Goal: Task Accomplishment & Management: Complete application form

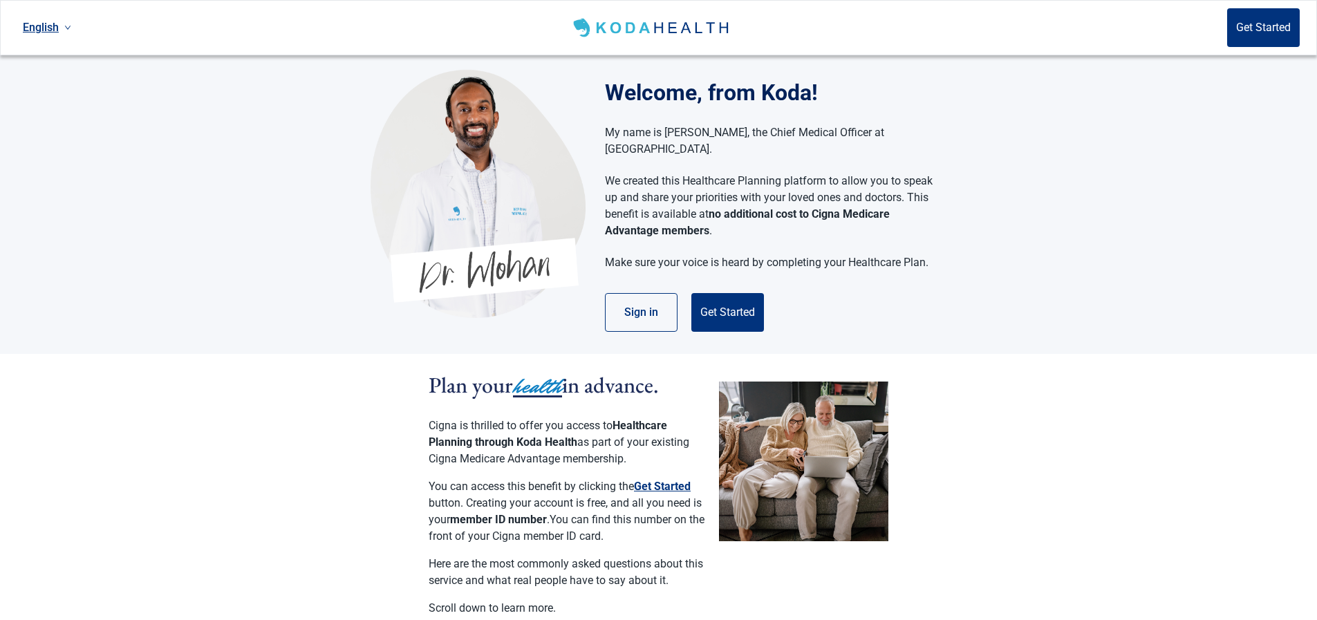
click at [160, 184] on section "Welcome, from Koda! My name is [PERSON_NAME], the Chief Medical Officer at [GEO…" at bounding box center [658, 204] width 1317 height 299
click at [728, 295] on button "Get Started" at bounding box center [727, 312] width 73 height 39
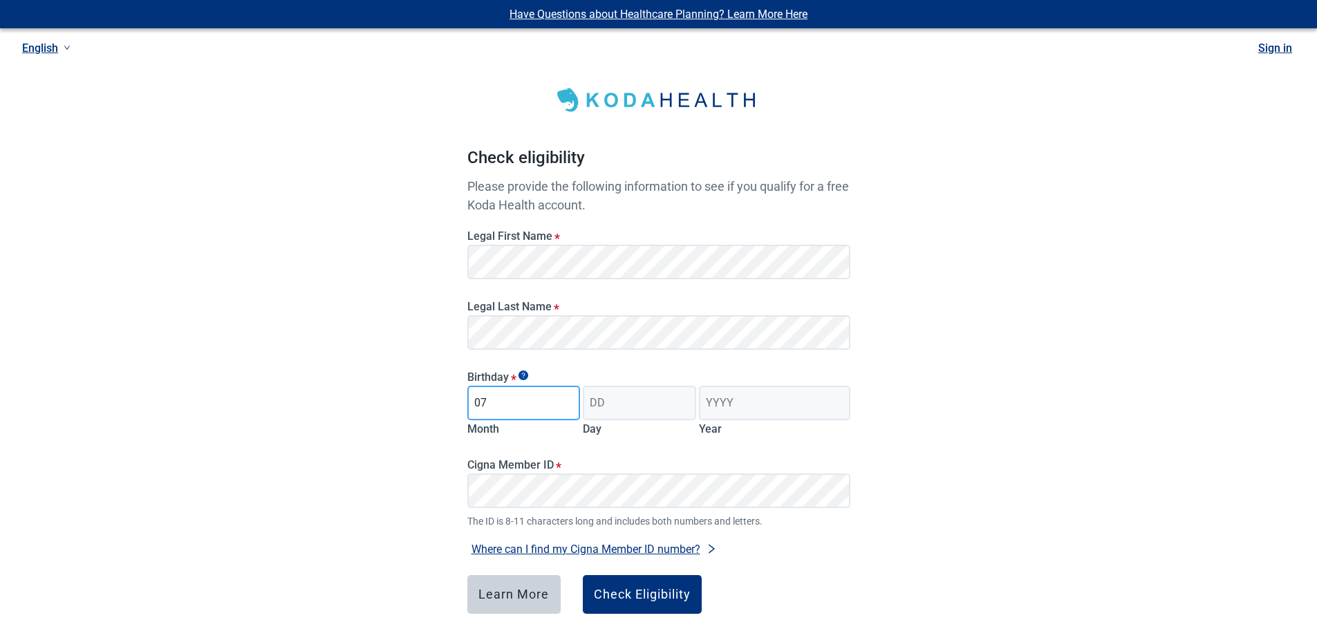
type input "07"
type input "18"
type input "1953"
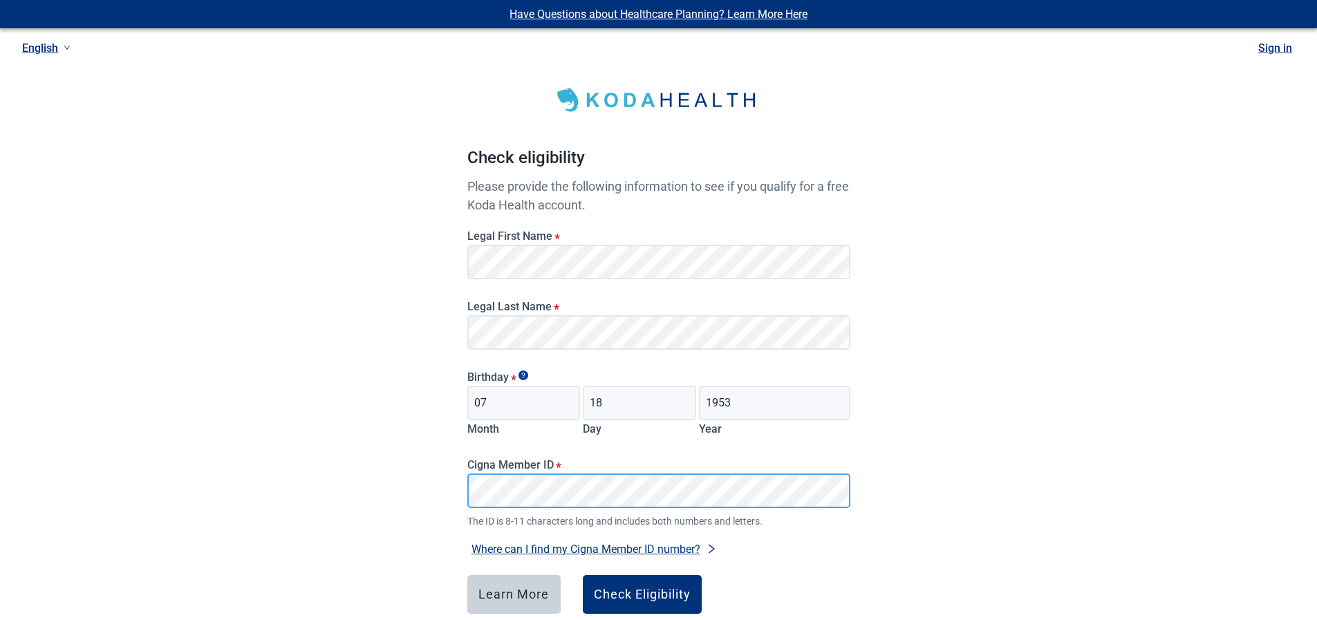
scroll to position [69, 0]
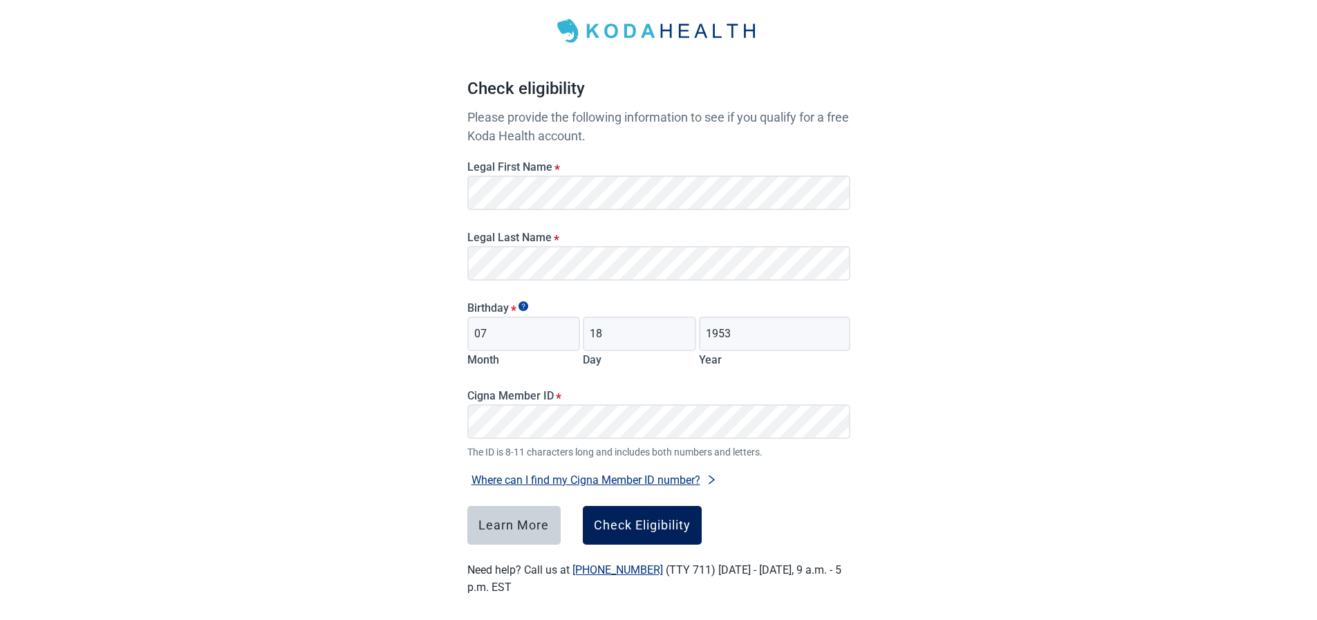
click at [630, 525] on div "Check Eligibility" at bounding box center [642, 525] width 97 height 14
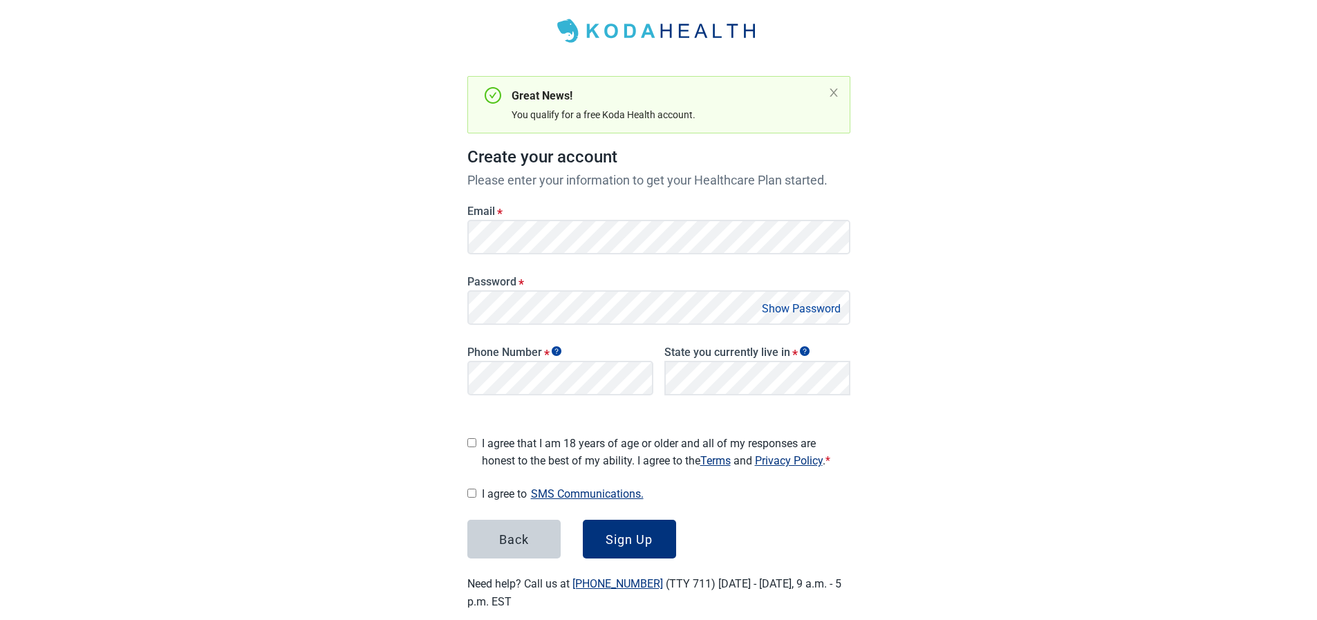
click at [773, 306] on button "Show Password" at bounding box center [801, 308] width 87 height 19
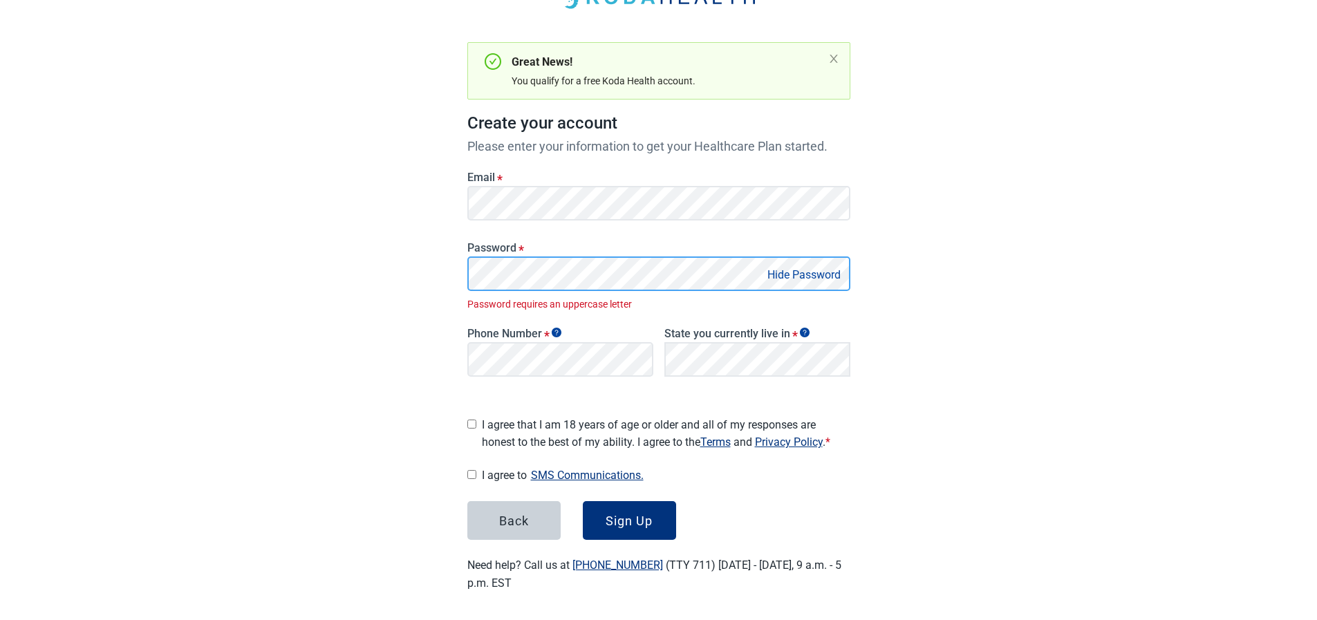
scroll to position [88, 0]
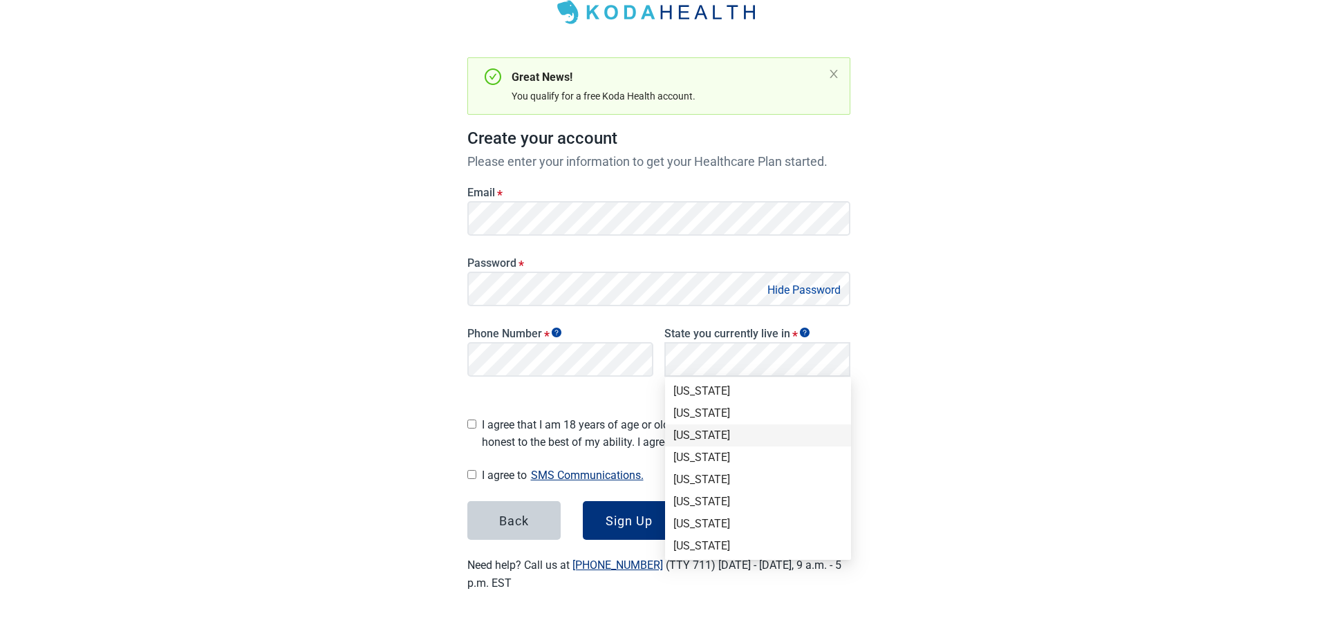
click at [692, 435] on div "[US_STATE]" at bounding box center [757, 435] width 169 height 15
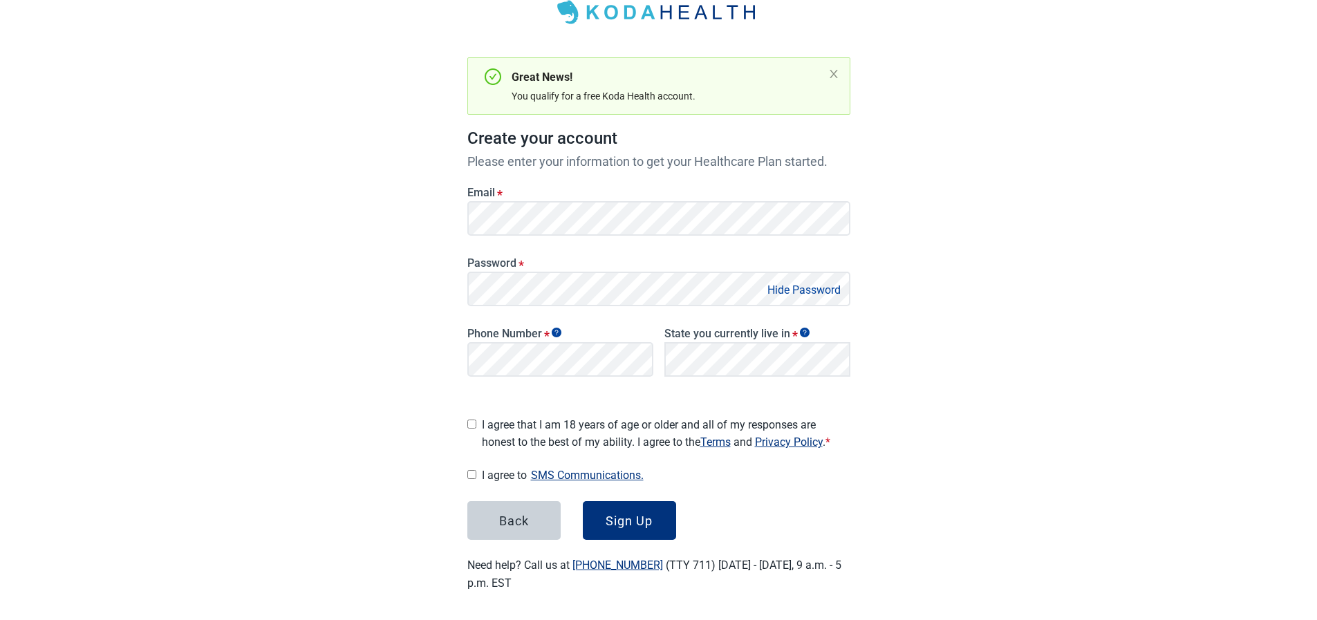
click at [472, 422] on input "I agree that I am 18 years of age or older and all of my responses are honest t…" at bounding box center [471, 424] width 9 height 9
checkbox input "true"
click at [476, 470] on input "I agree to SMS Communications." at bounding box center [471, 474] width 9 height 9
checkbox input "true"
click at [626, 518] on div "Sign Up" at bounding box center [628, 521] width 47 height 14
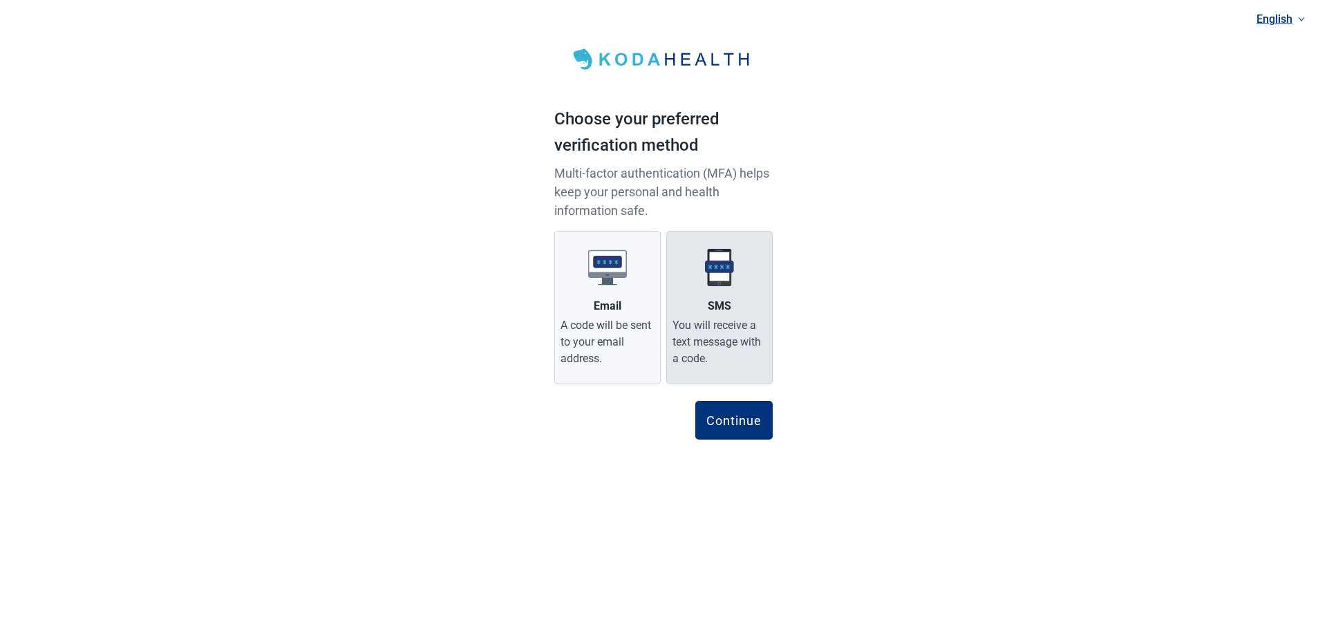
click at [724, 320] on div "You will receive a text message with a code." at bounding box center [719, 342] width 94 height 50
click at [0, 0] on input "SMS You will receive a text message with a code." at bounding box center [0, 0] width 0 height 0
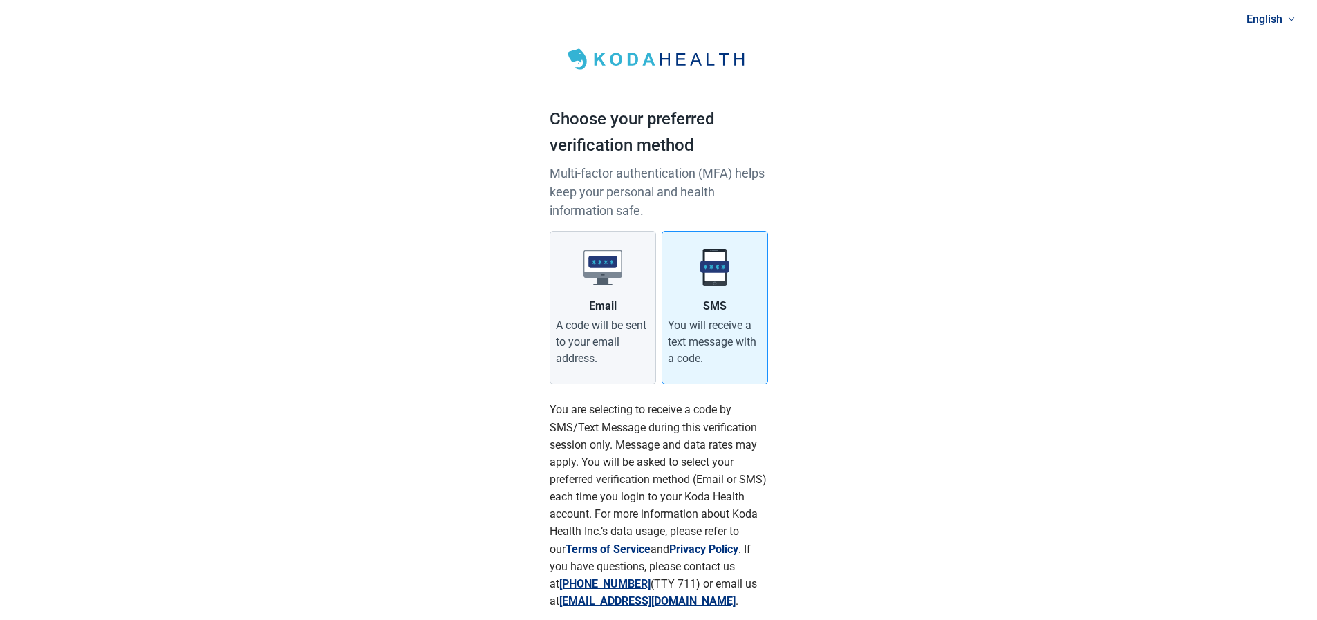
scroll to position [100, 0]
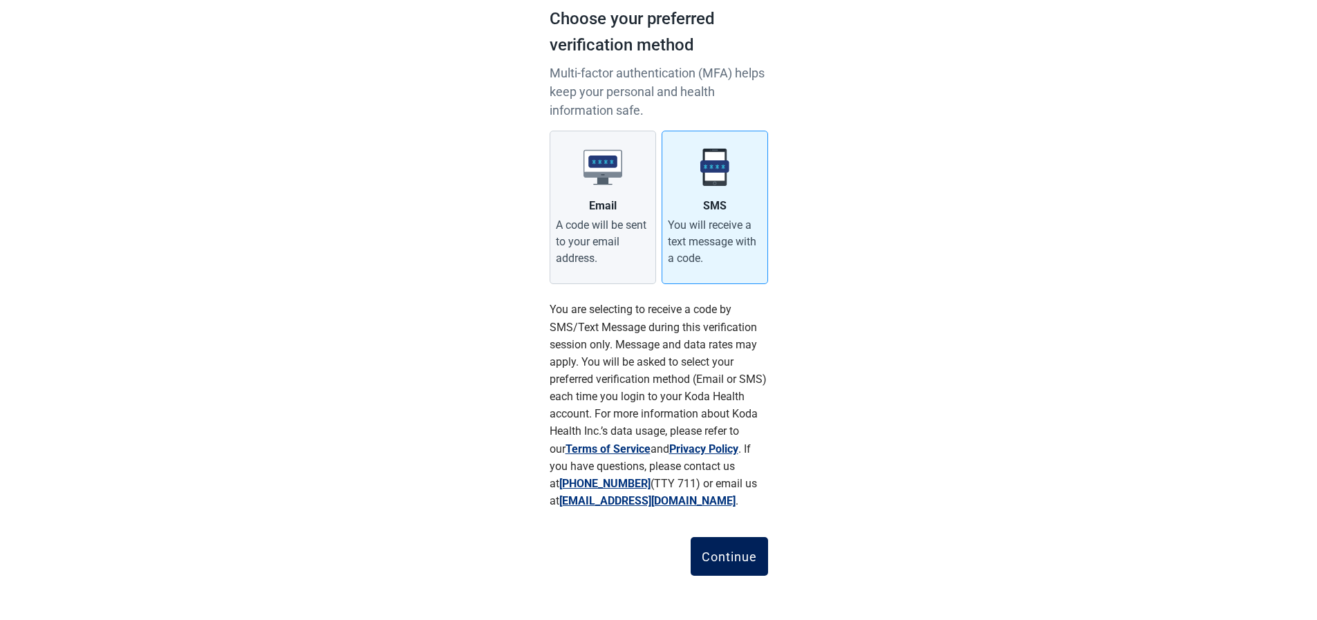
click at [722, 551] on div "Continue" at bounding box center [729, 556] width 55 height 14
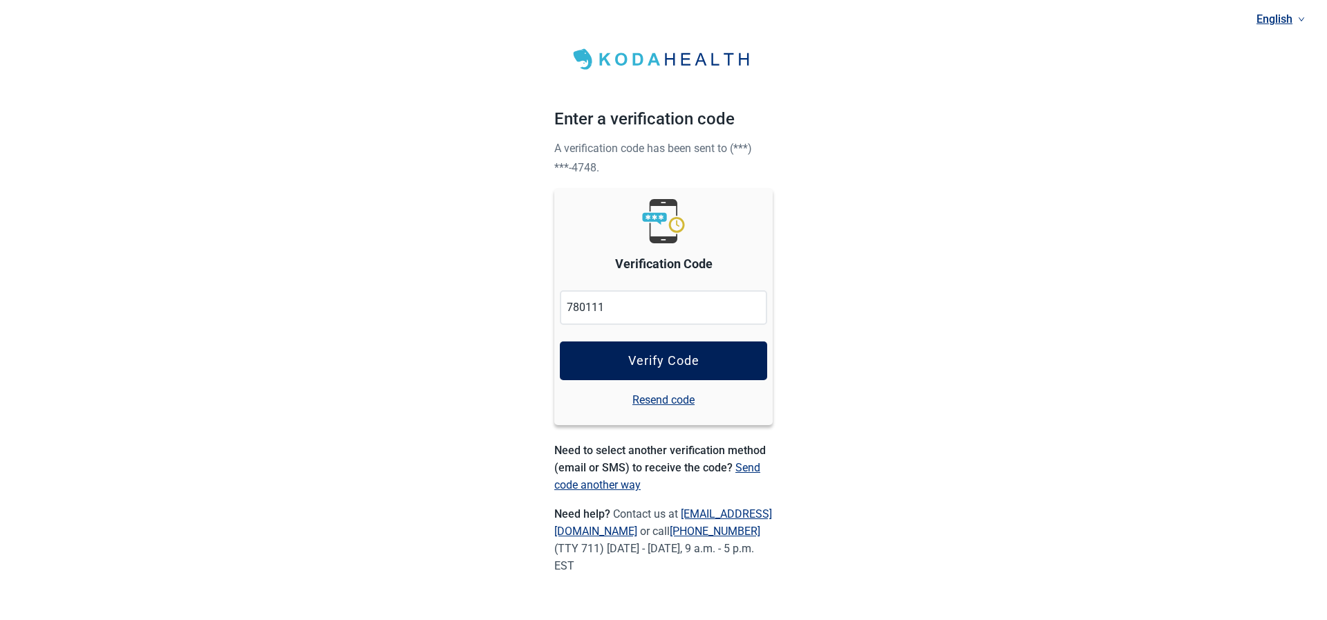
type input "780111"
click at [664, 355] on div "Verify Code" at bounding box center [663, 361] width 71 height 14
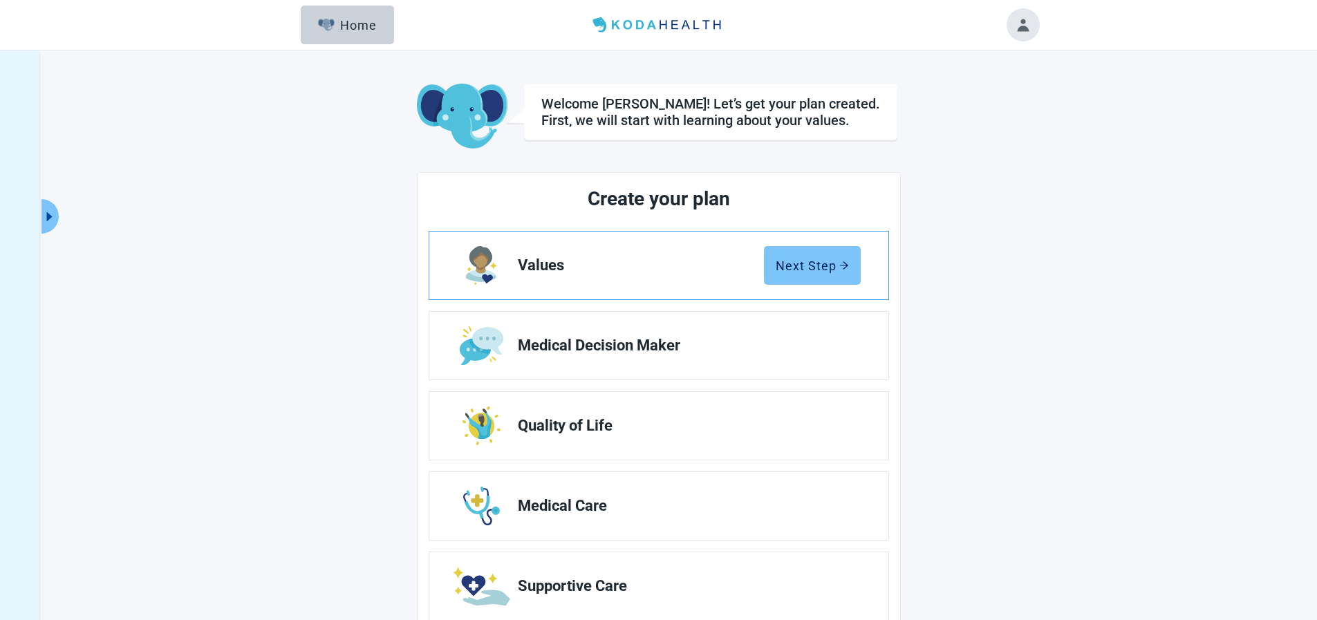
click at [811, 270] on div "Next Step" at bounding box center [811, 265] width 73 height 14
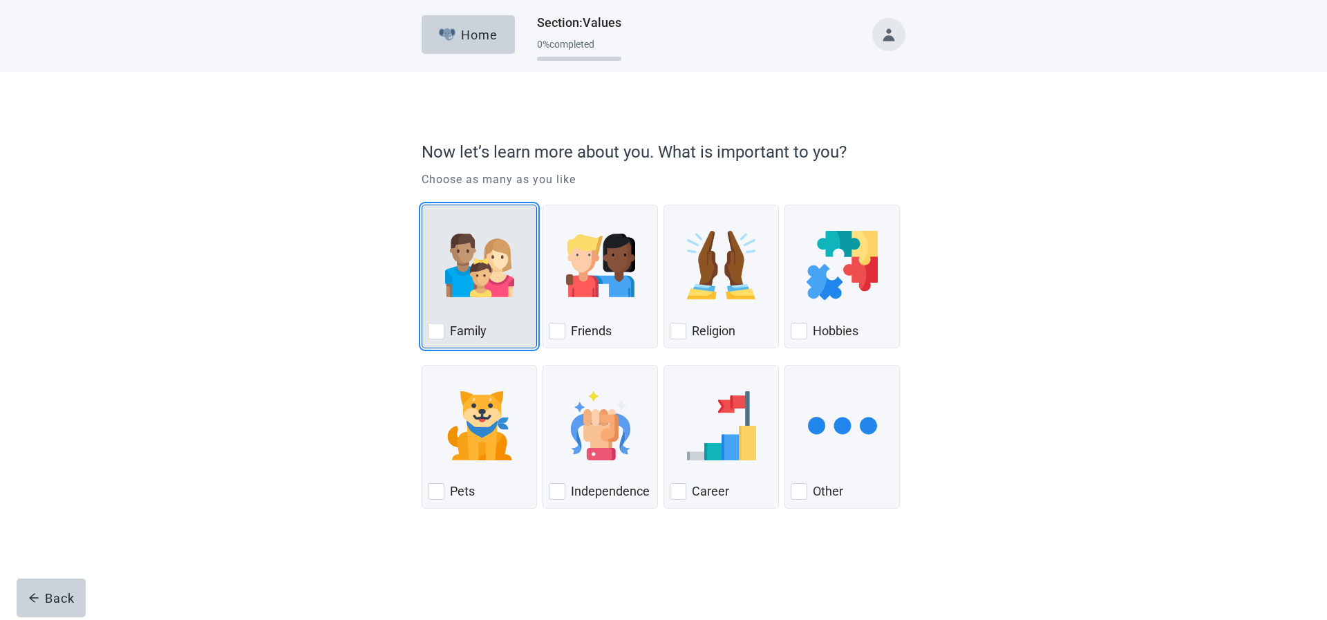
click at [442, 328] on div "Family, checkbox, not checked" at bounding box center [436, 331] width 17 height 17
click at [422, 205] on input "Family" at bounding box center [422, 205] width 1 height 1
checkbox input "true"
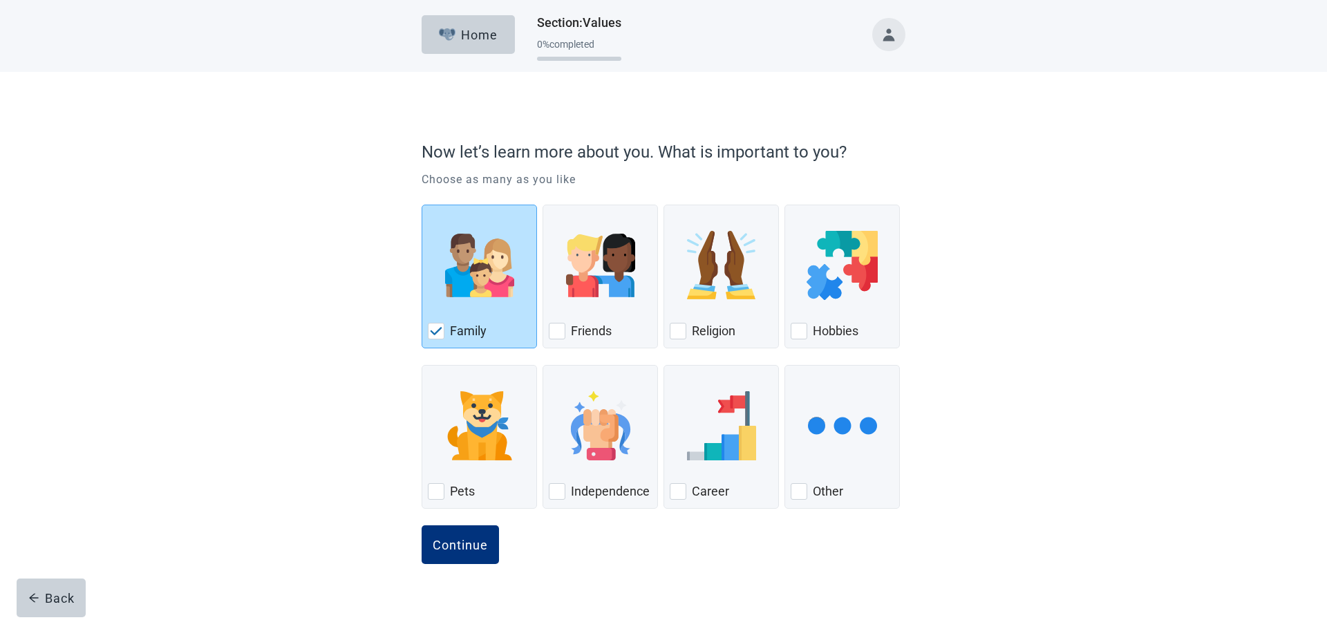
click at [798, 331] on div "Hobbies, checkbox, not checked" at bounding box center [799, 331] width 17 height 17
click at [785, 205] on input "Hobbies" at bounding box center [784, 205] width 1 height 1
checkbox input "true"
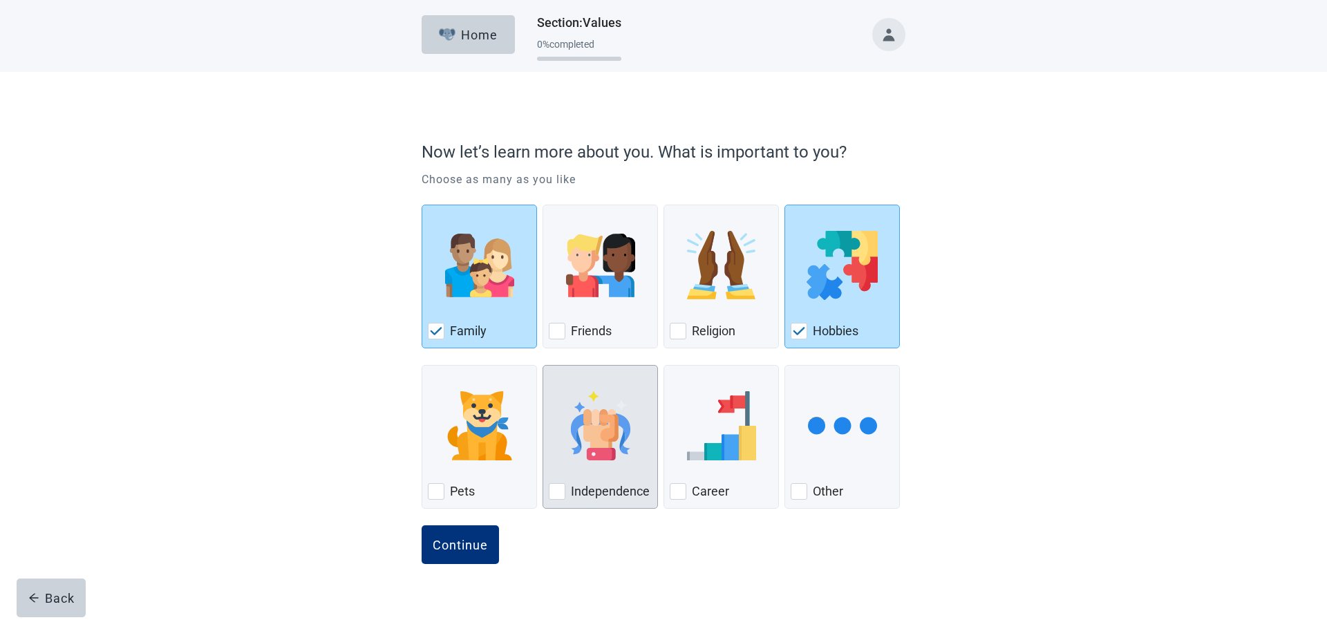
click at [557, 493] on div "Independence, checkbox, not checked" at bounding box center [557, 491] width 17 height 17
click at [543, 366] on input "Independence" at bounding box center [543, 365] width 1 height 1
checkbox input "true"
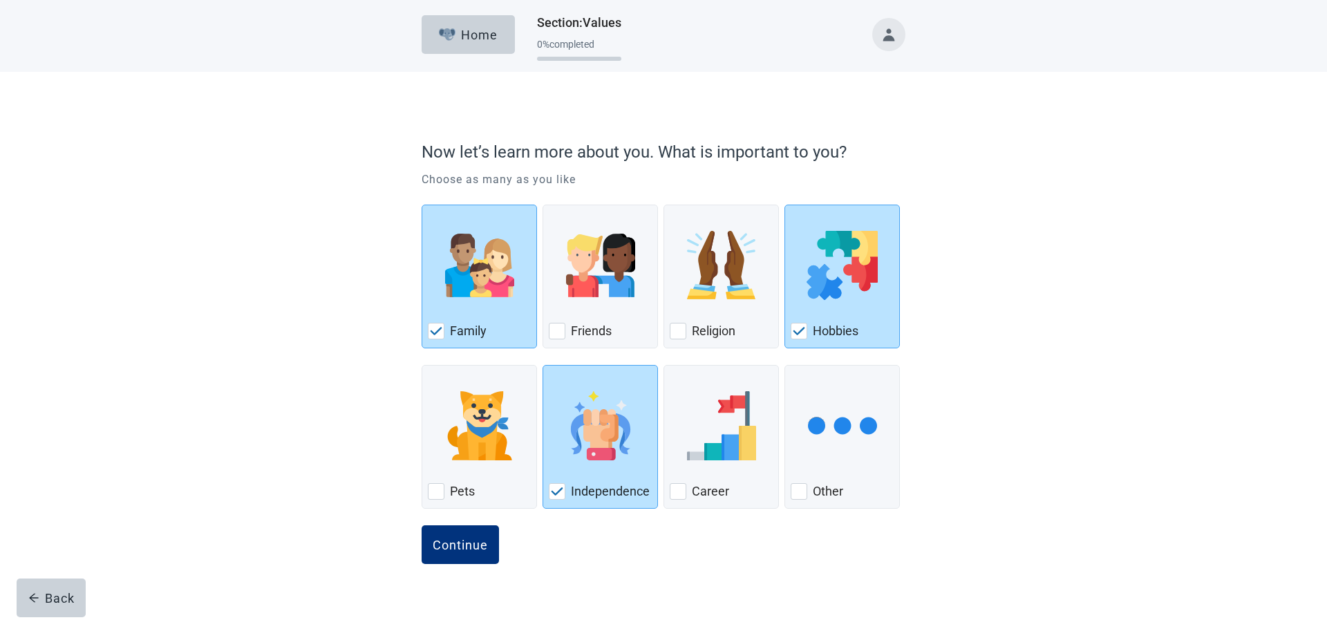
click at [681, 493] on div "Career, checkbox, not checked" at bounding box center [678, 491] width 17 height 17
click at [664, 366] on input "Career" at bounding box center [664, 365] width 1 height 1
checkbox input "true"
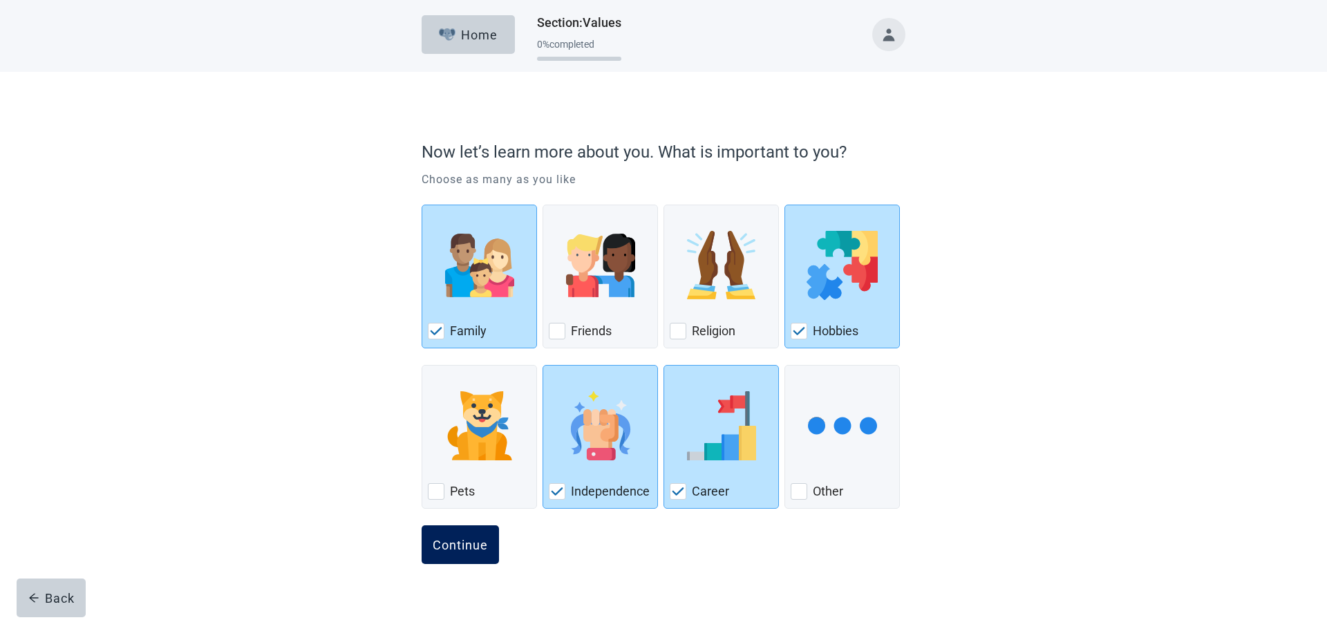
click at [467, 546] on div "Continue" at bounding box center [460, 545] width 55 height 14
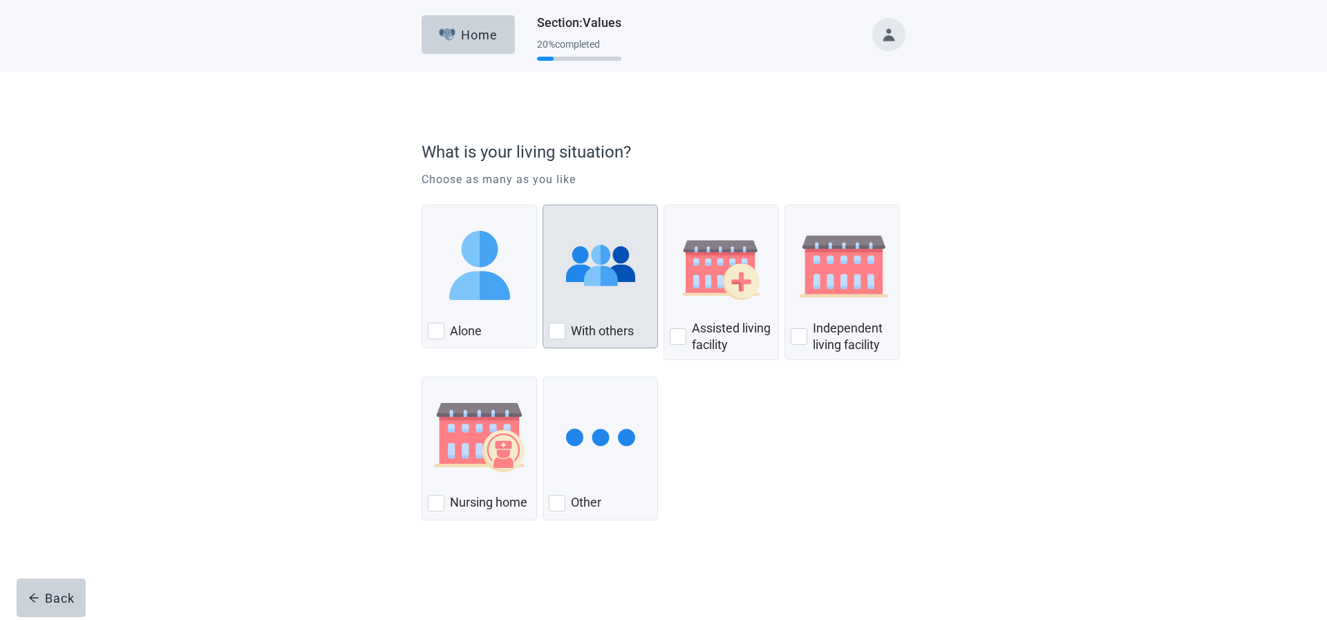
click at [556, 330] on div "With Others, checkbox, not checked" at bounding box center [557, 331] width 17 height 17
click at [543, 205] on input "With others" at bounding box center [543, 205] width 1 height 1
checkbox input "true"
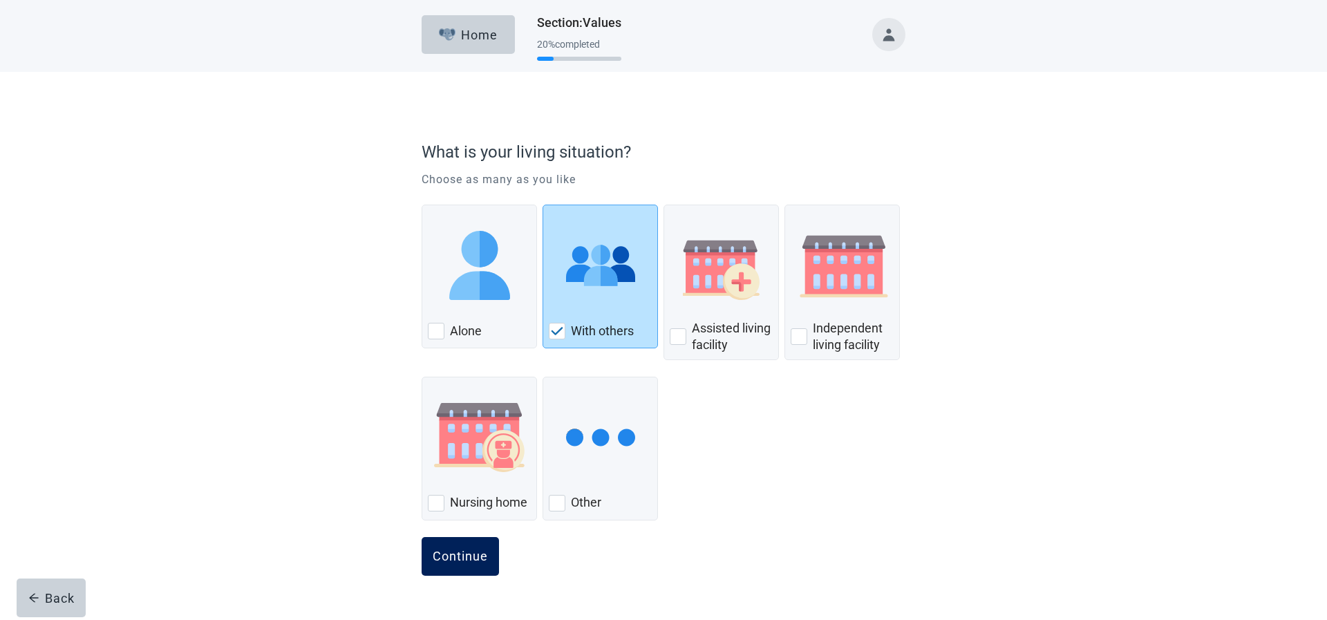
click at [467, 549] on div "Continue" at bounding box center [460, 556] width 55 height 14
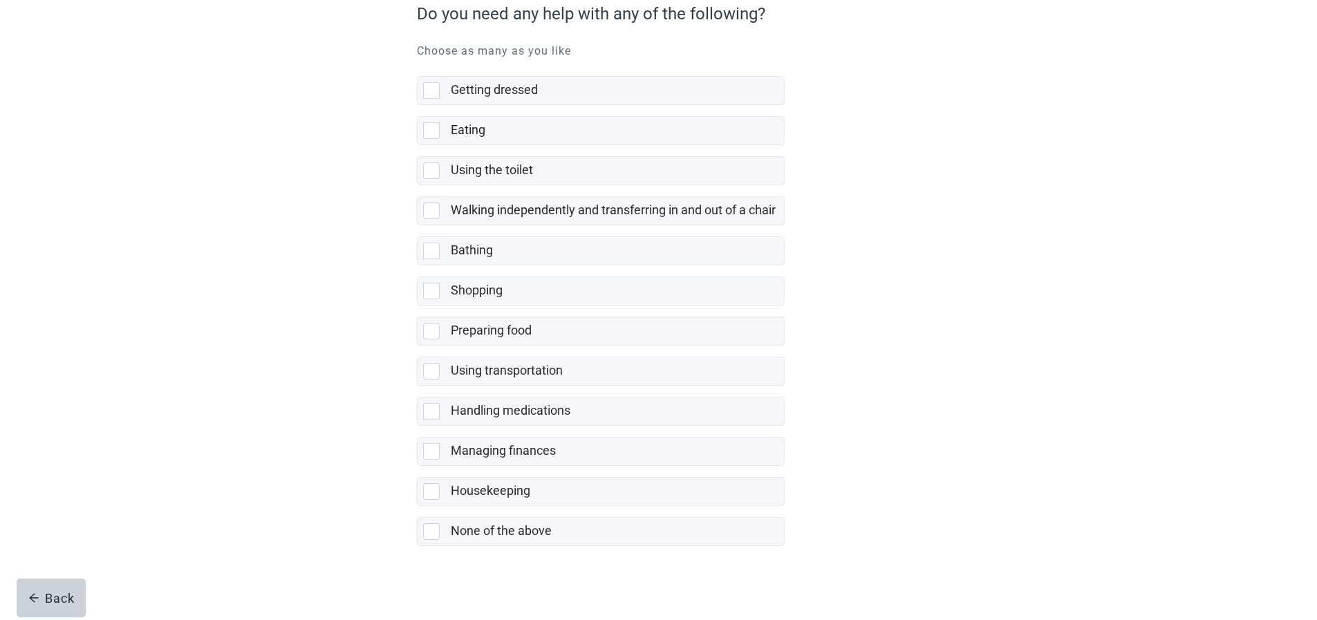
scroll to position [144, 0]
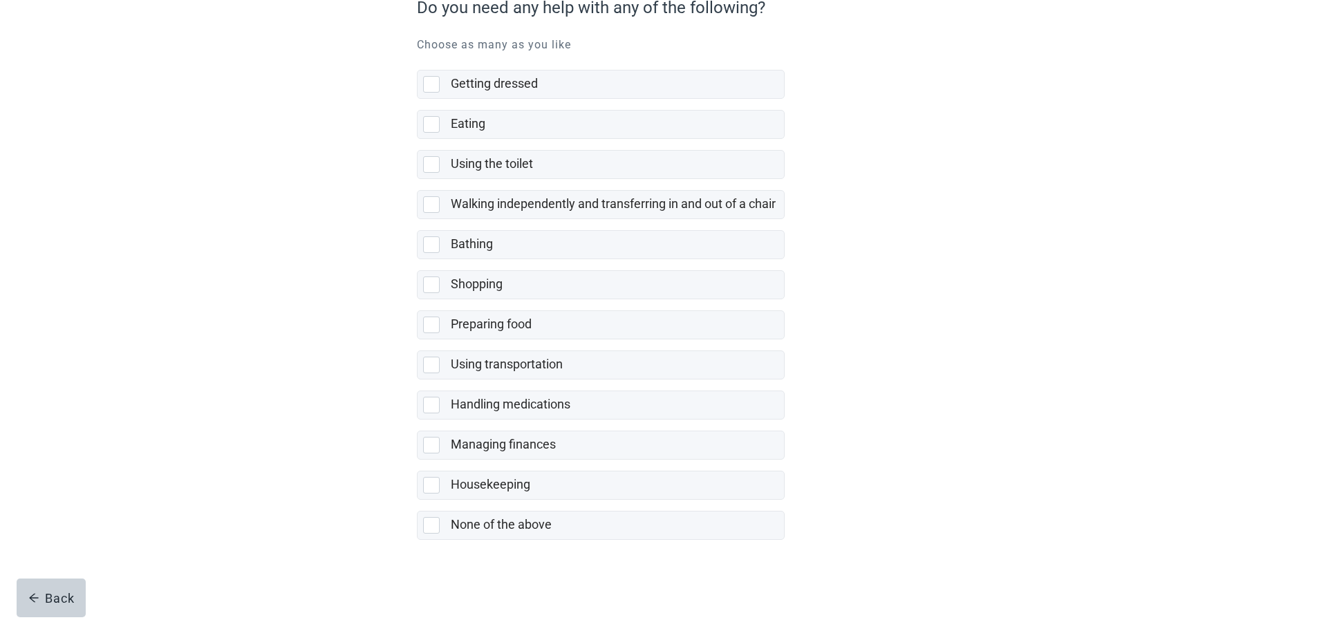
click at [437, 522] on div "None of the above, checkbox, not selected" at bounding box center [431, 525] width 17 height 17
click at [417, 500] on input "None of the above" at bounding box center [417, 500] width 1 height 1
checkbox input "true"
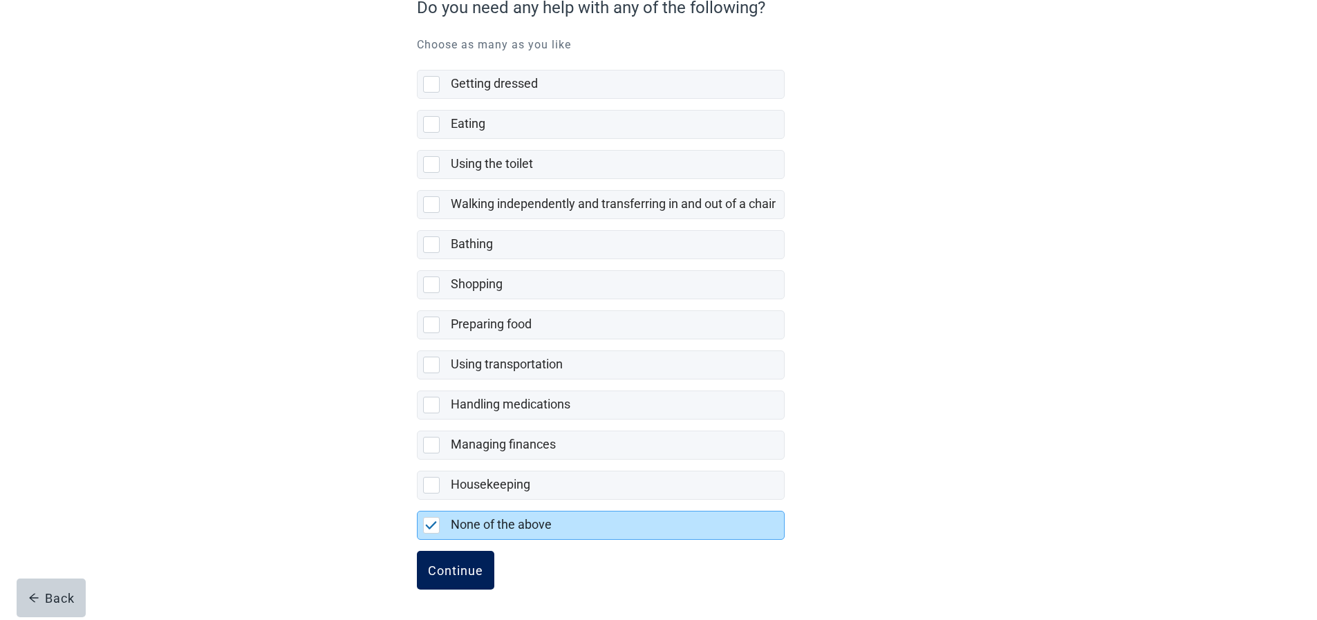
click at [457, 570] on div "Continue" at bounding box center [455, 570] width 55 height 14
click at [451, 476] on div "saving ... Home Section : Values 40 % completed Do you need any help with any o…" at bounding box center [658, 166] width 1317 height 620
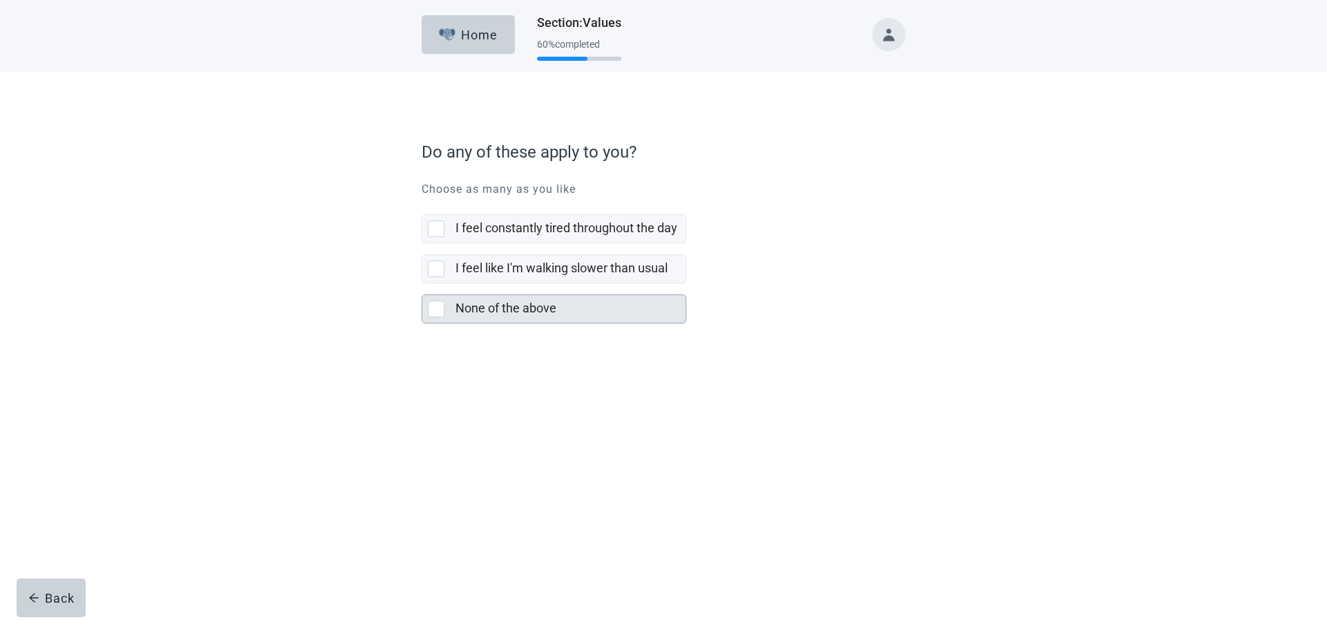
click at [426, 312] on div "None of the above" at bounding box center [553, 309] width 263 height 28
click at [422, 284] on input "None of the above" at bounding box center [422, 283] width 1 height 1
checkbox input "true"
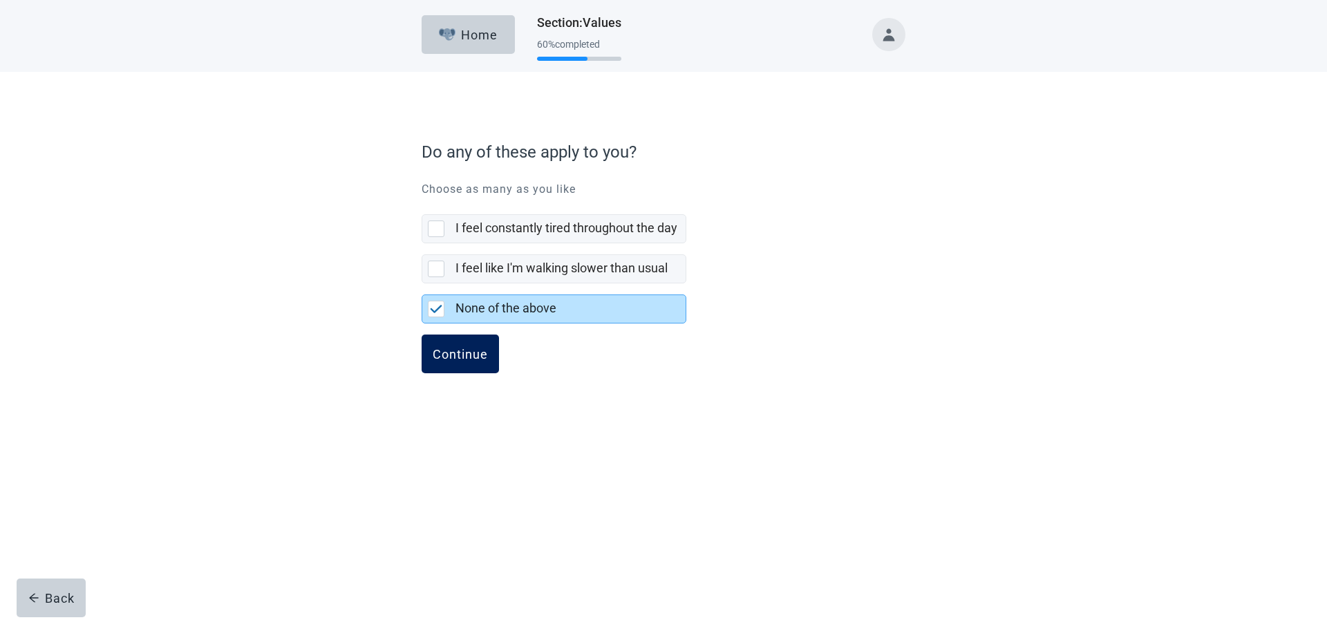
click at [440, 348] on div "Continue" at bounding box center [460, 354] width 55 height 14
click at [450, 356] on div "Continue" at bounding box center [460, 354] width 55 height 14
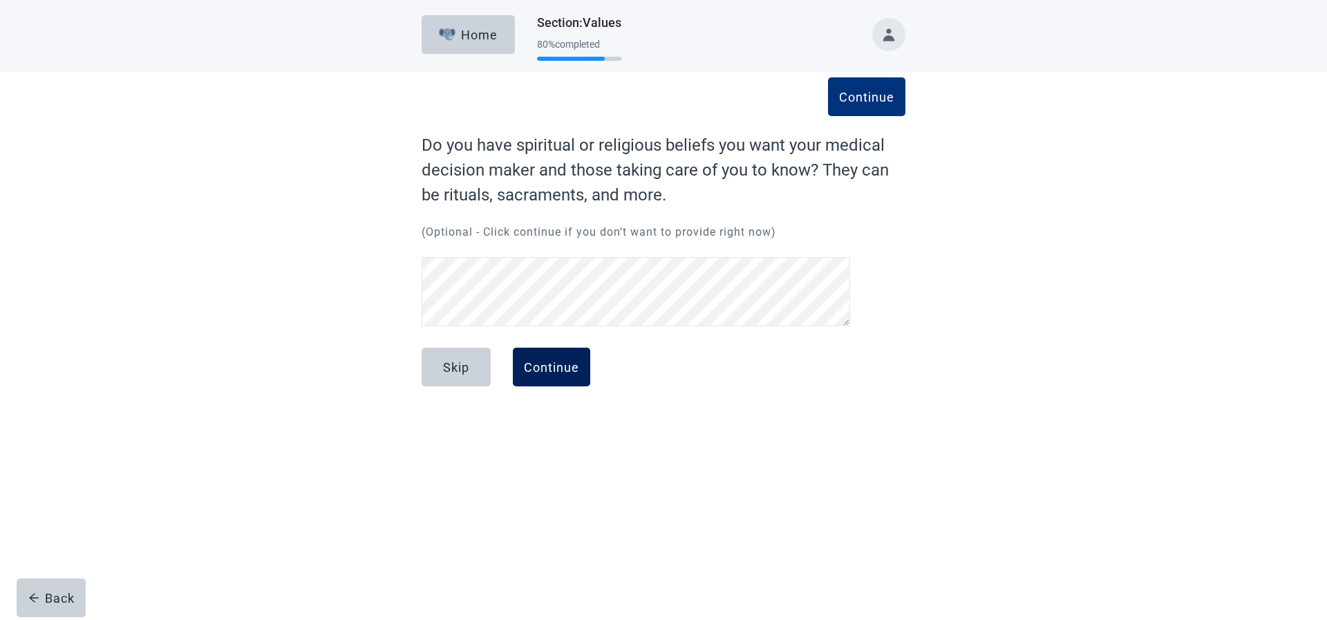
click at [527, 364] on div "Continue" at bounding box center [551, 367] width 55 height 14
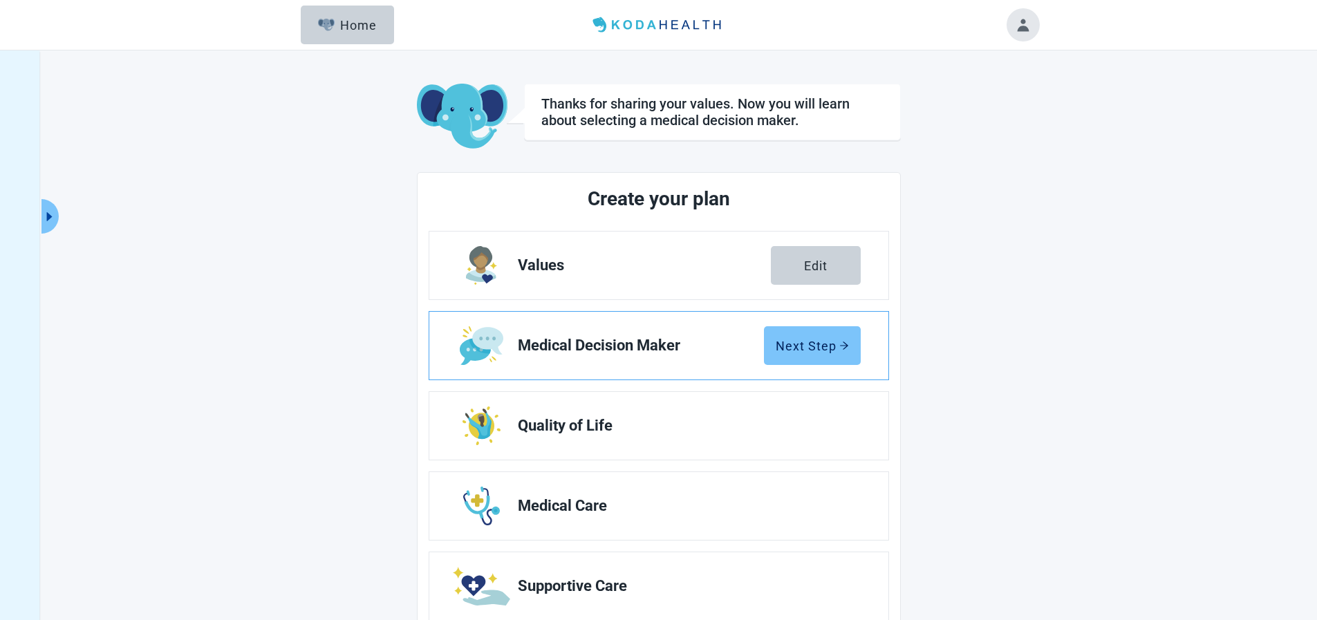
click at [785, 345] on div "Next Step" at bounding box center [811, 346] width 73 height 14
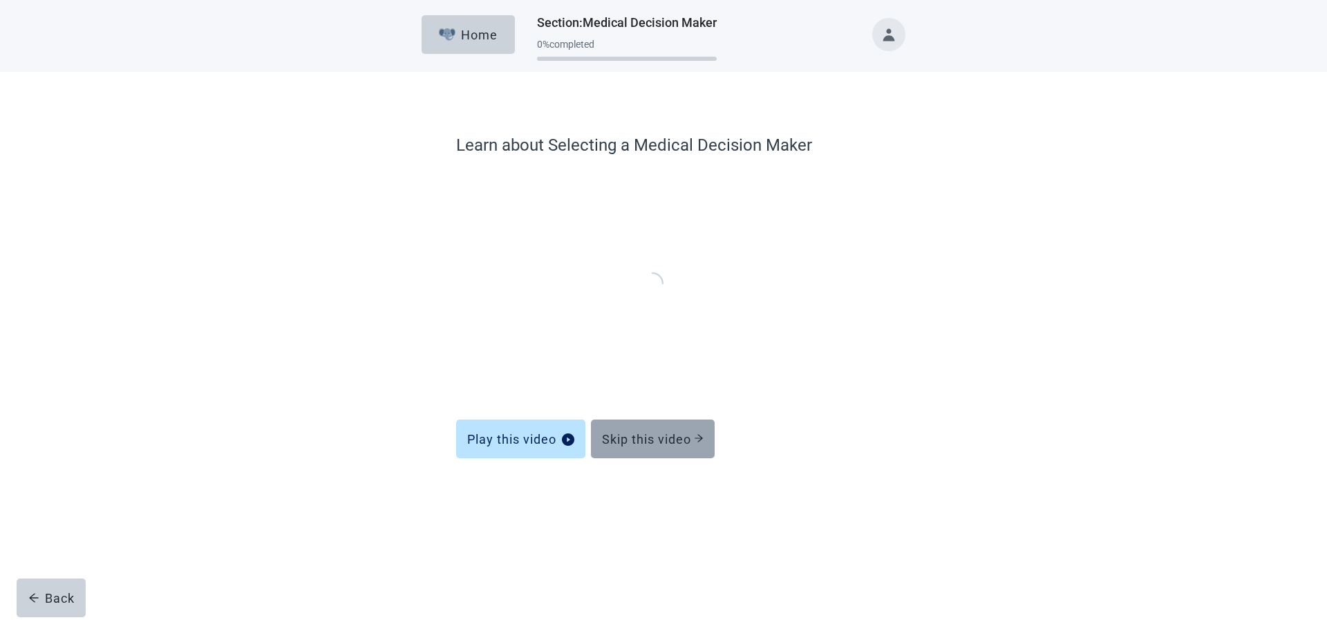
click at [632, 442] on div "Skip this video" at bounding box center [653, 439] width 102 height 14
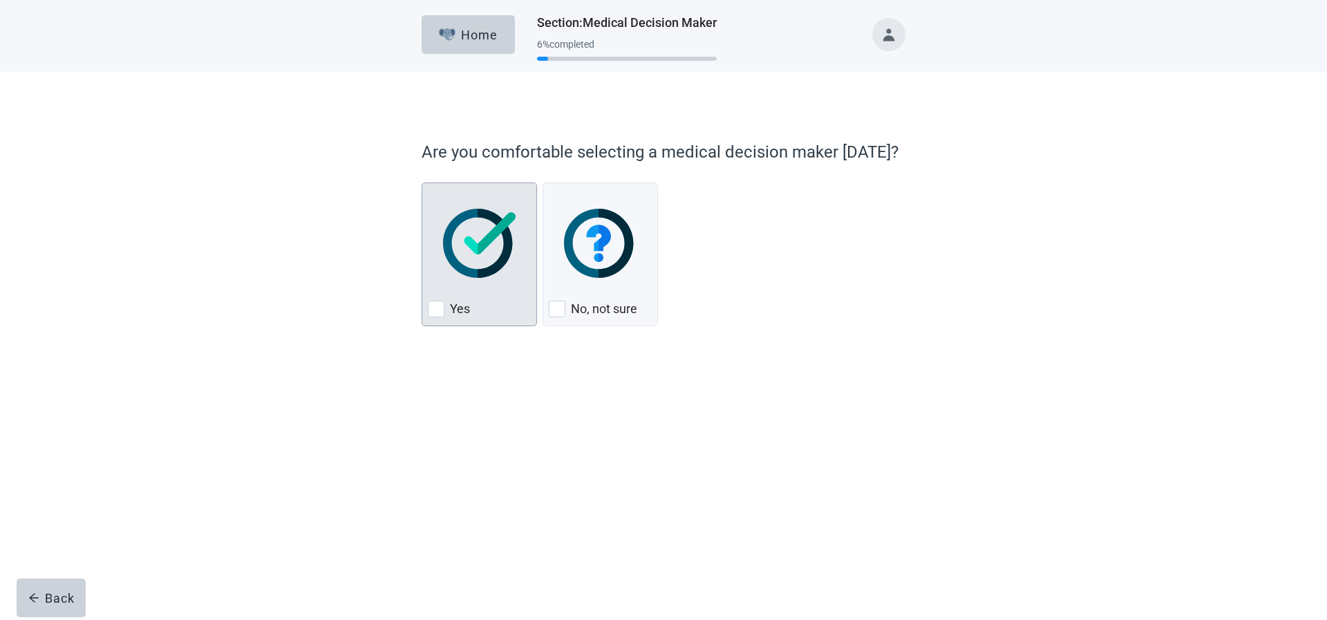
click at [437, 308] on div "Yes, checkbox, not checked" at bounding box center [436, 309] width 17 height 17
click at [422, 183] on input "Yes" at bounding box center [422, 182] width 1 height 1
checkbox input "true"
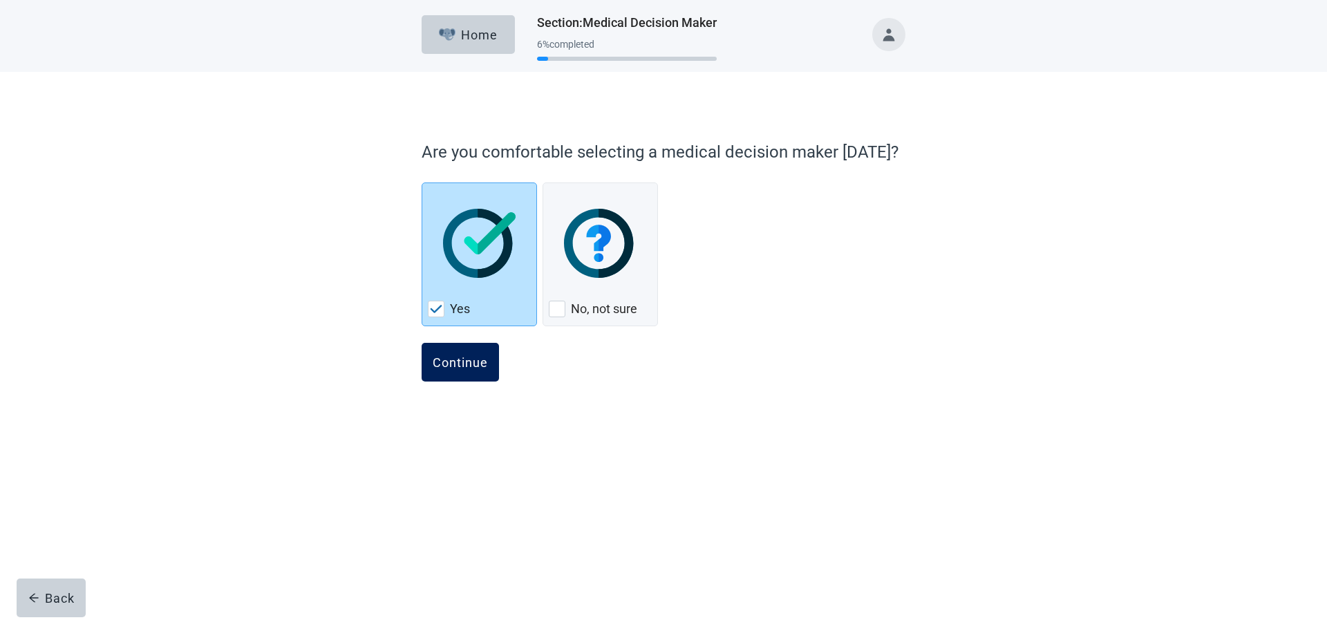
click at [467, 361] on div "Continue" at bounding box center [460, 362] width 55 height 14
click at [440, 351] on button "Continue" at bounding box center [460, 362] width 77 height 39
click at [446, 366] on div "Continue" at bounding box center [460, 362] width 55 height 14
click at [448, 363] on div "Continue" at bounding box center [460, 362] width 55 height 14
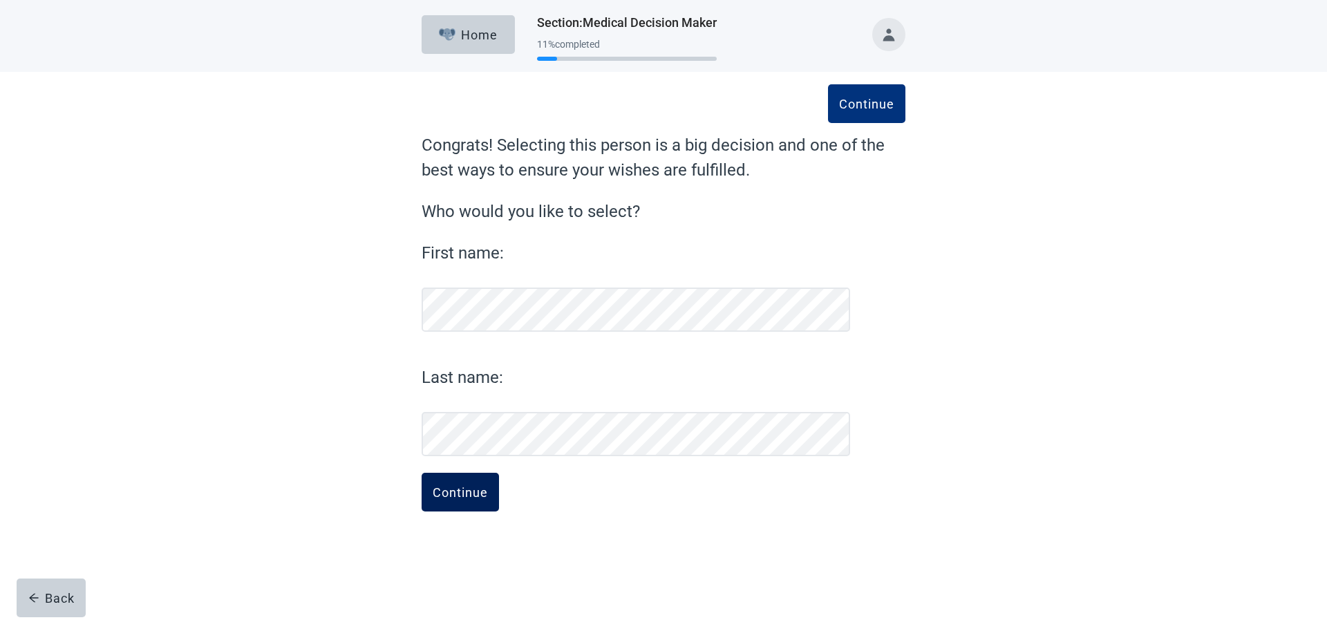
click at [462, 491] on div "Continue" at bounding box center [460, 492] width 55 height 14
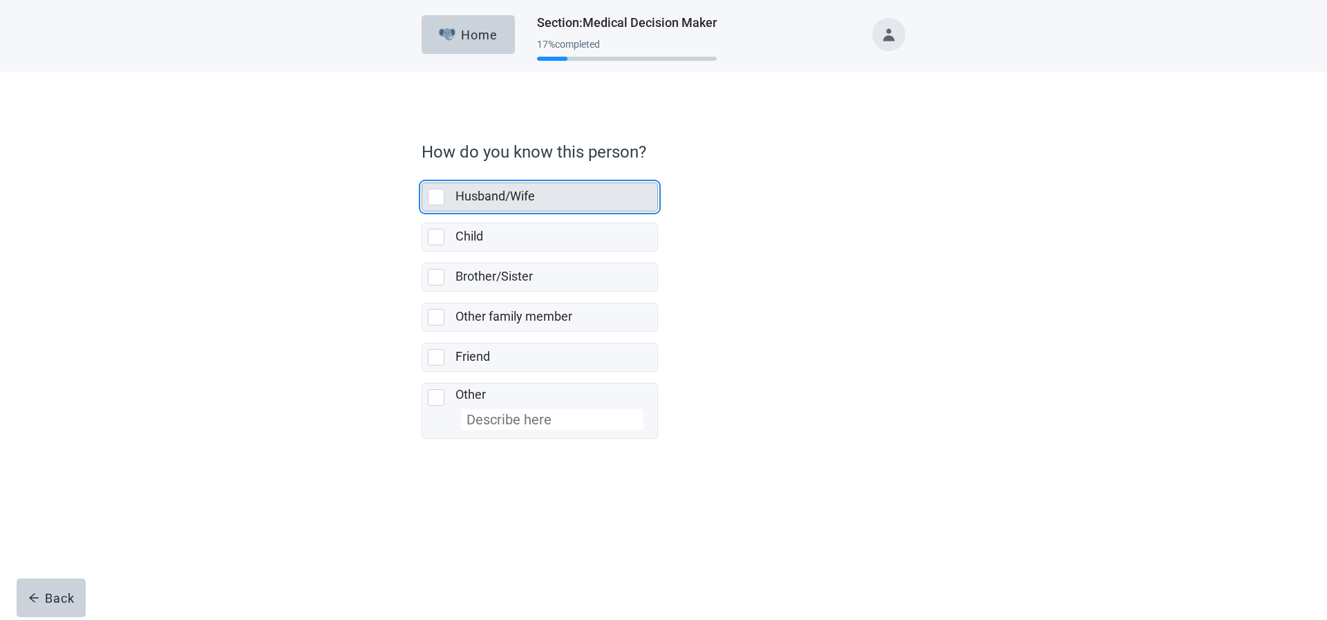
click at [439, 205] on div "Husband/Wife, checkbox, not selected" at bounding box center [436, 197] width 17 height 17
click at [422, 172] on input "Husband/Wife" at bounding box center [422, 171] width 1 height 1
checkbox input "true"
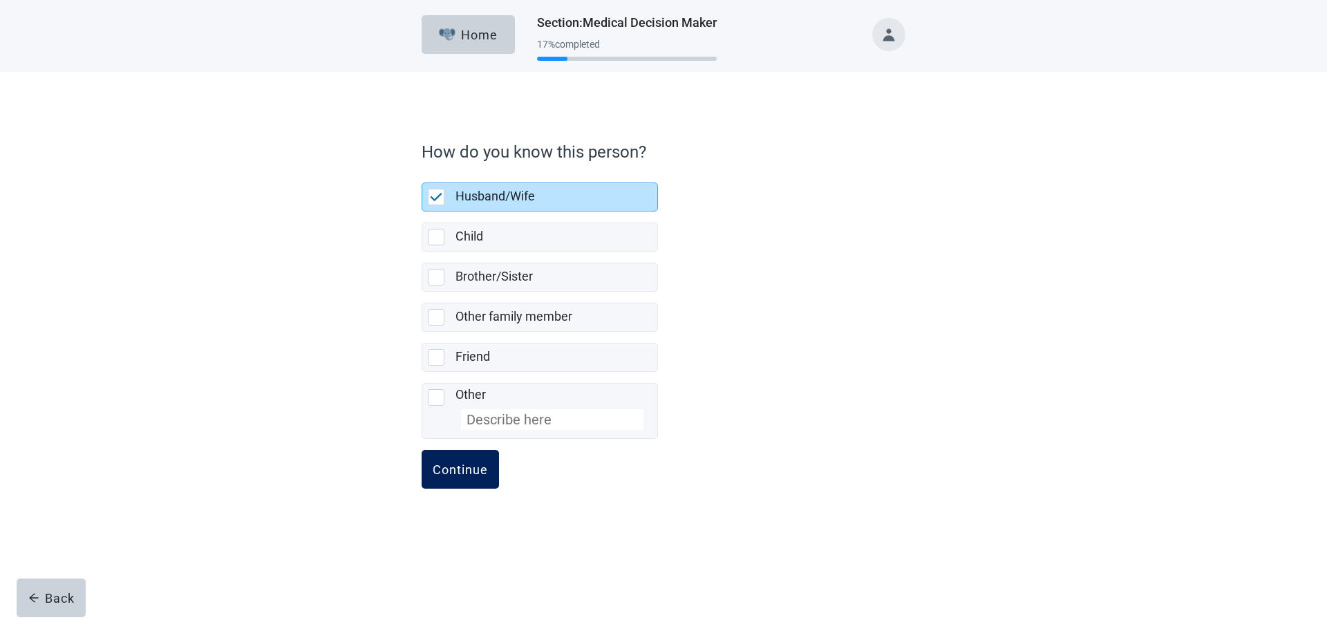
click at [457, 468] on div "Continue" at bounding box center [460, 469] width 55 height 14
click at [461, 465] on div "Continue" at bounding box center [460, 469] width 55 height 14
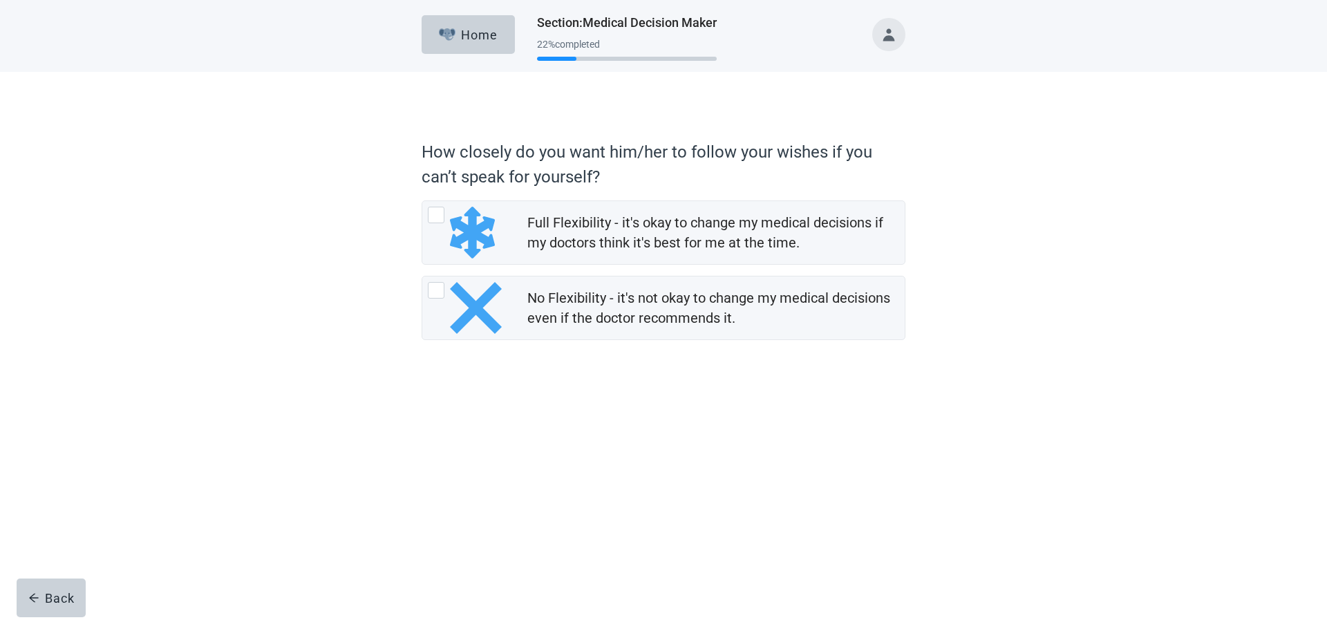
click at [448, 426] on div "Main content" at bounding box center [664, 391] width 484 height 69
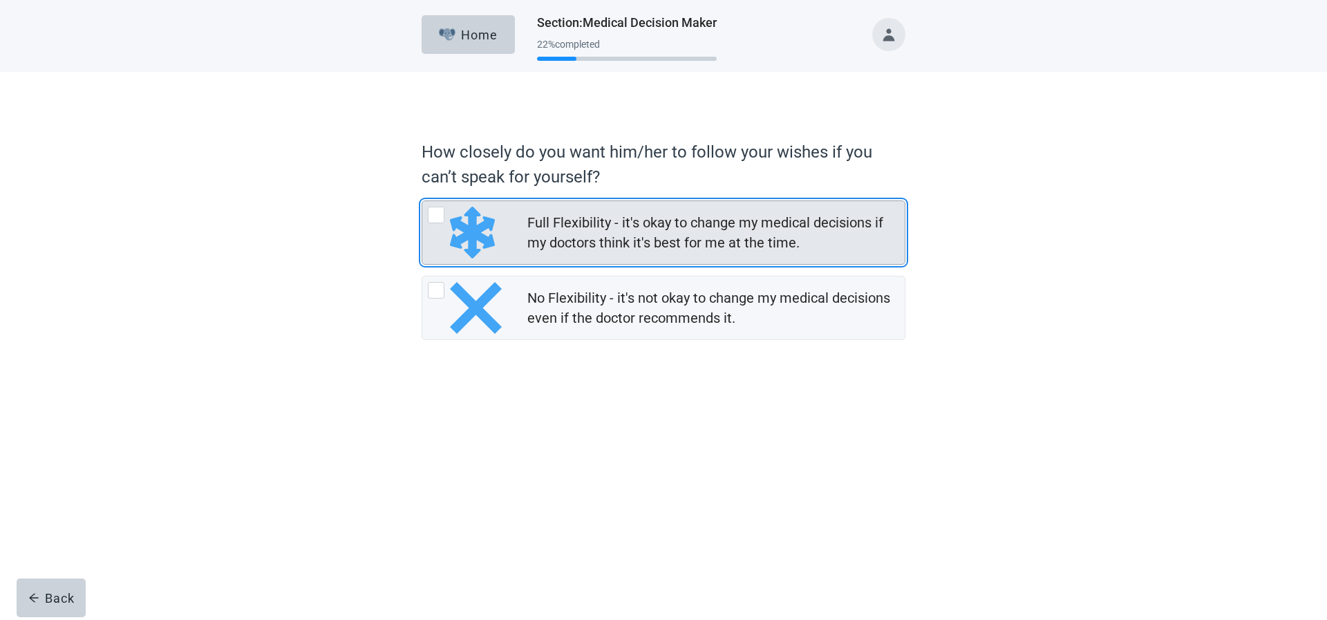
drag, startPoint x: 432, startPoint y: 211, endPoint x: 446, endPoint y: 253, distance: 43.7
click at [432, 213] on div "Full Flexibility - it's okay to change my medical decisions if my doctors think…" at bounding box center [436, 215] width 17 height 17
click at [422, 201] on input "Full Flexibility - it's okay to change my medical decisions if my doctors think…" at bounding box center [422, 200] width 1 height 1
radio input "true"
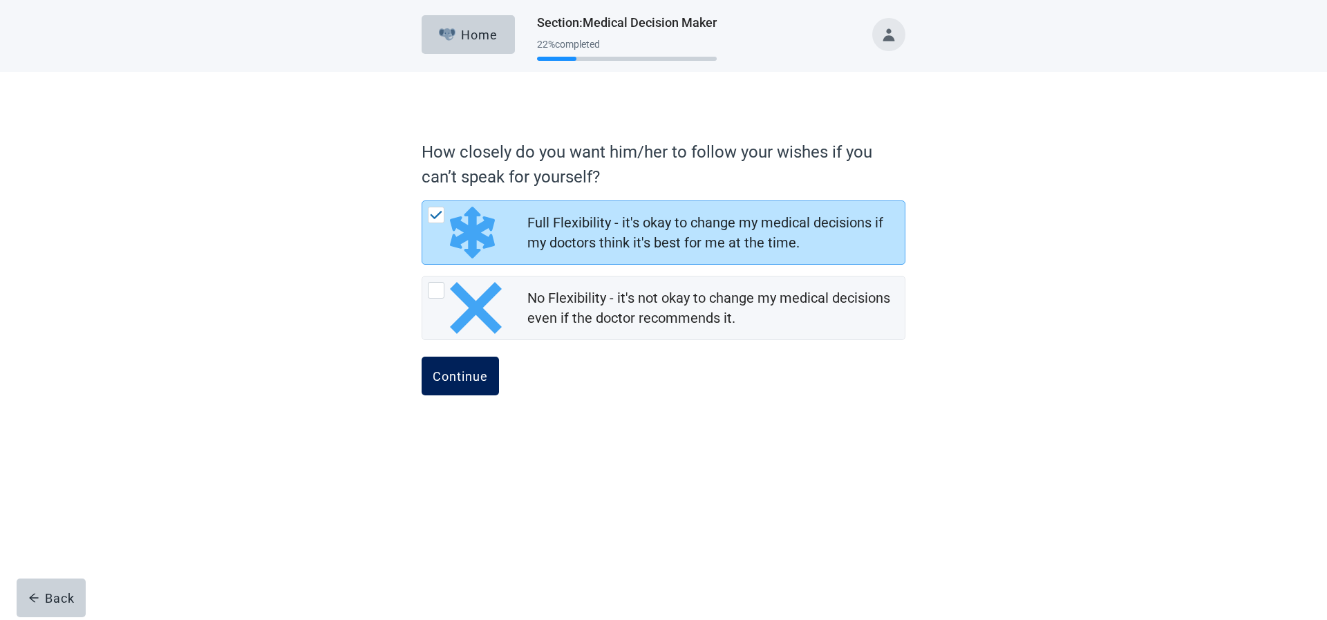
click at [459, 375] on div "Continue" at bounding box center [460, 376] width 55 height 14
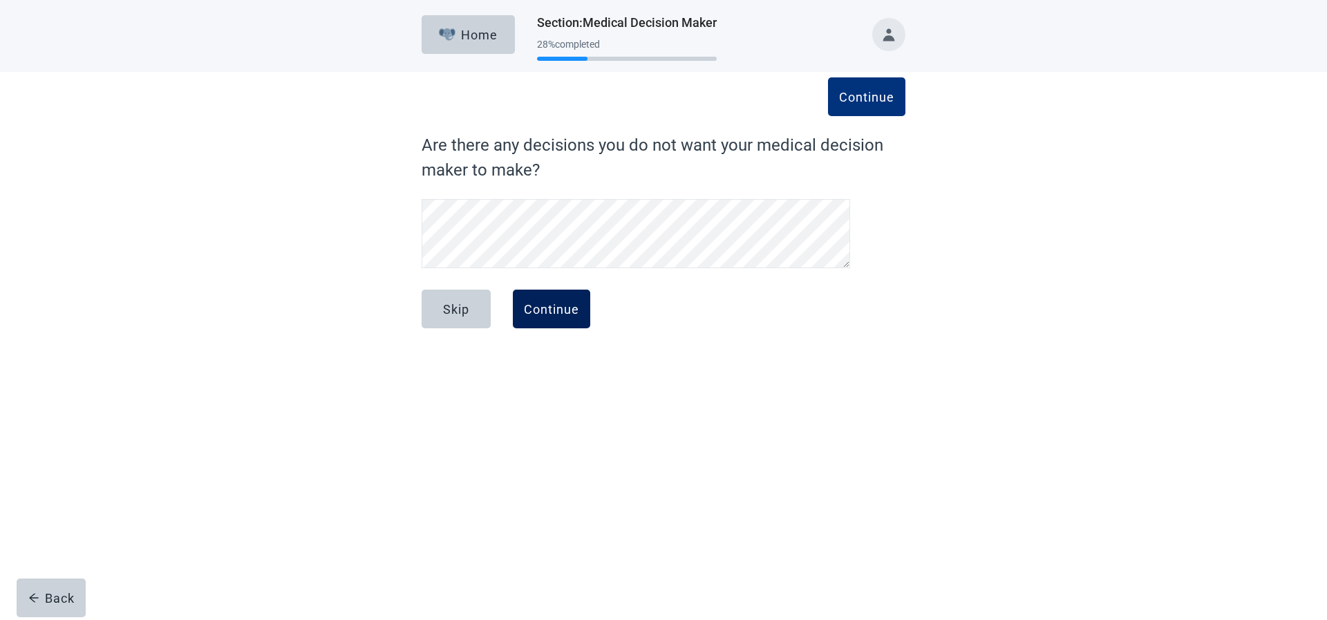
click at [546, 308] on div "Continue" at bounding box center [551, 309] width 55 height 14
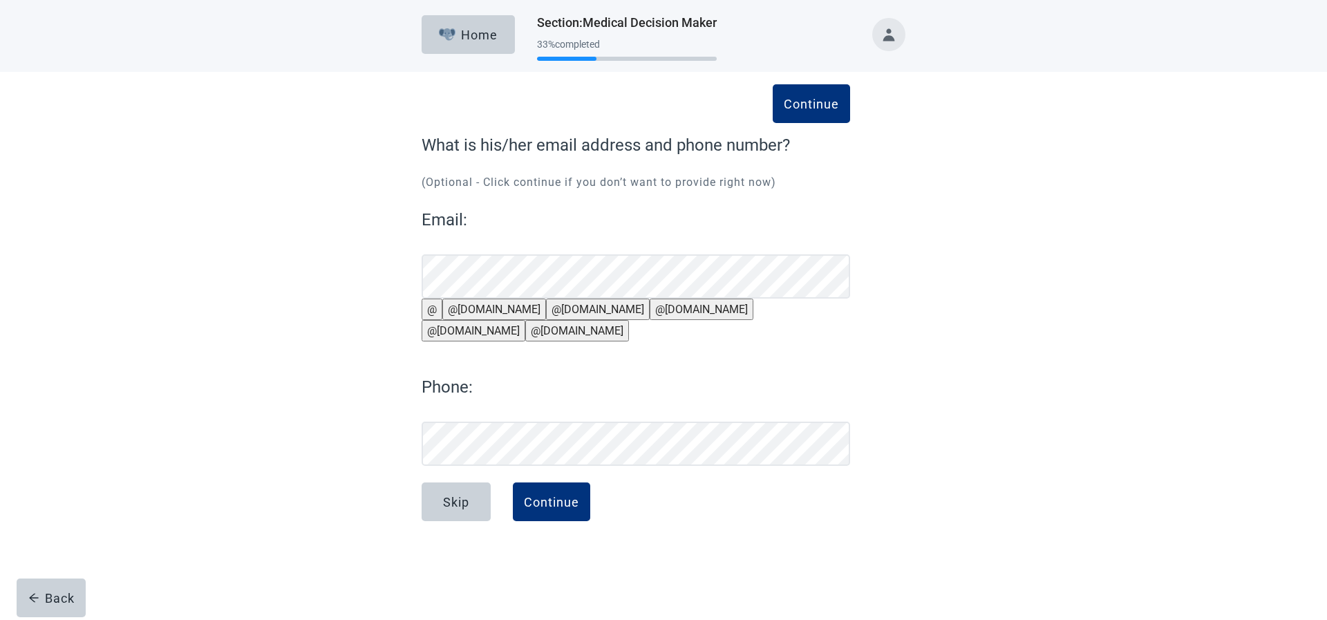
click at [525, 329] on button "@[DOMAIN_NAME]" at bounding box center [474, 330] width 104 height 21
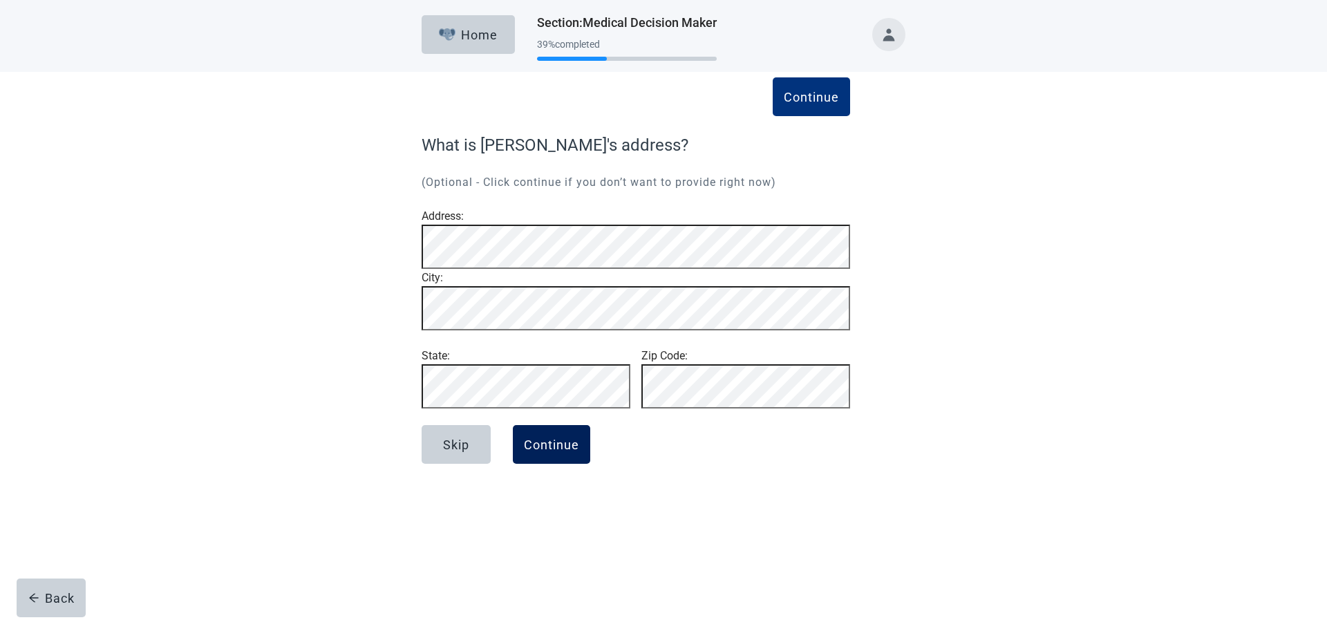
click at [530, 451] on div "Continue" at bounding box center [551, 444] width 55 height 14
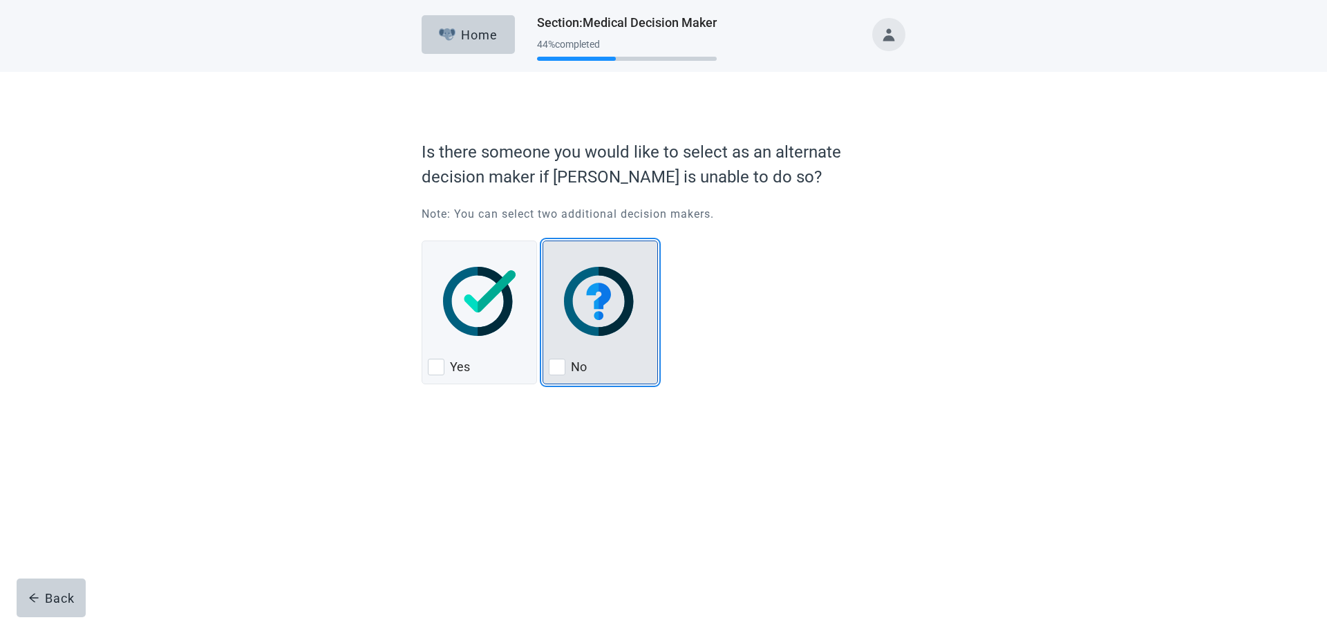
click at [561, 370] on div "No, checkbox, not checked" at bounding box center [557, 367] width 17 height 17
click at [543, 241] on input "No" at bounding box center [543, 241] width 1 height 1
checkbox input "true"
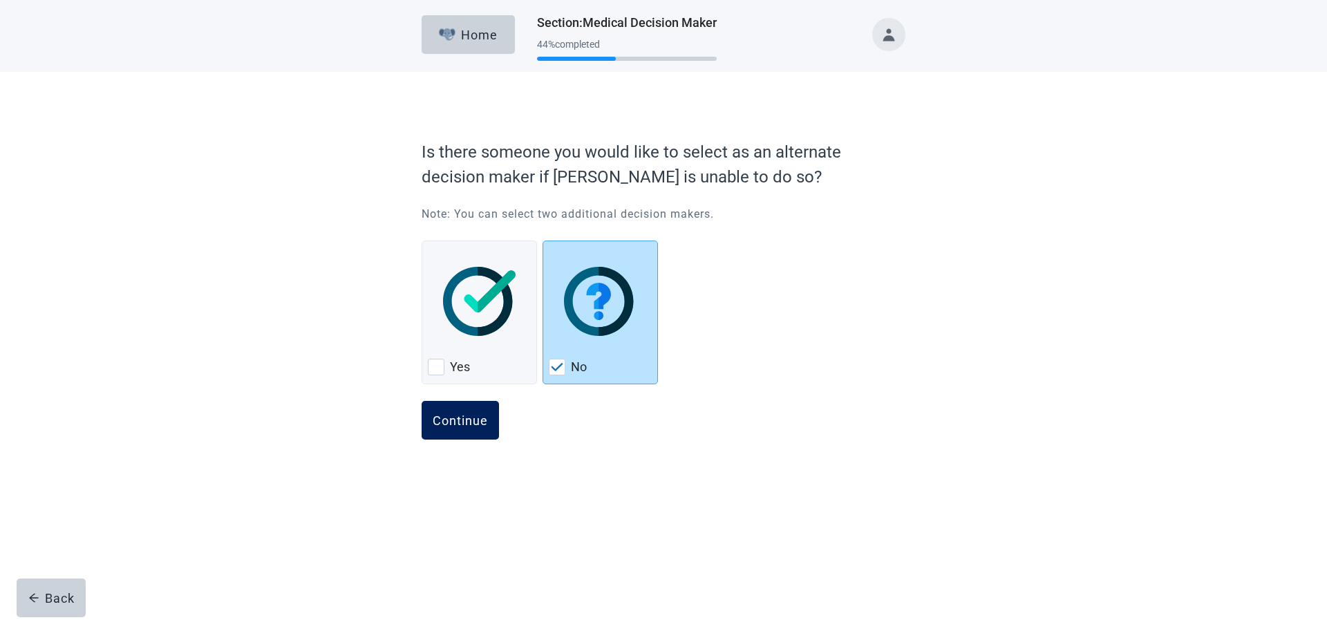
click at [472, 424] on div "Continue" at bounding box center [460, 420] width 55 height 14
click at [469, 421] on div "Continue" at bounding box center [460, 420] width 55 height 14
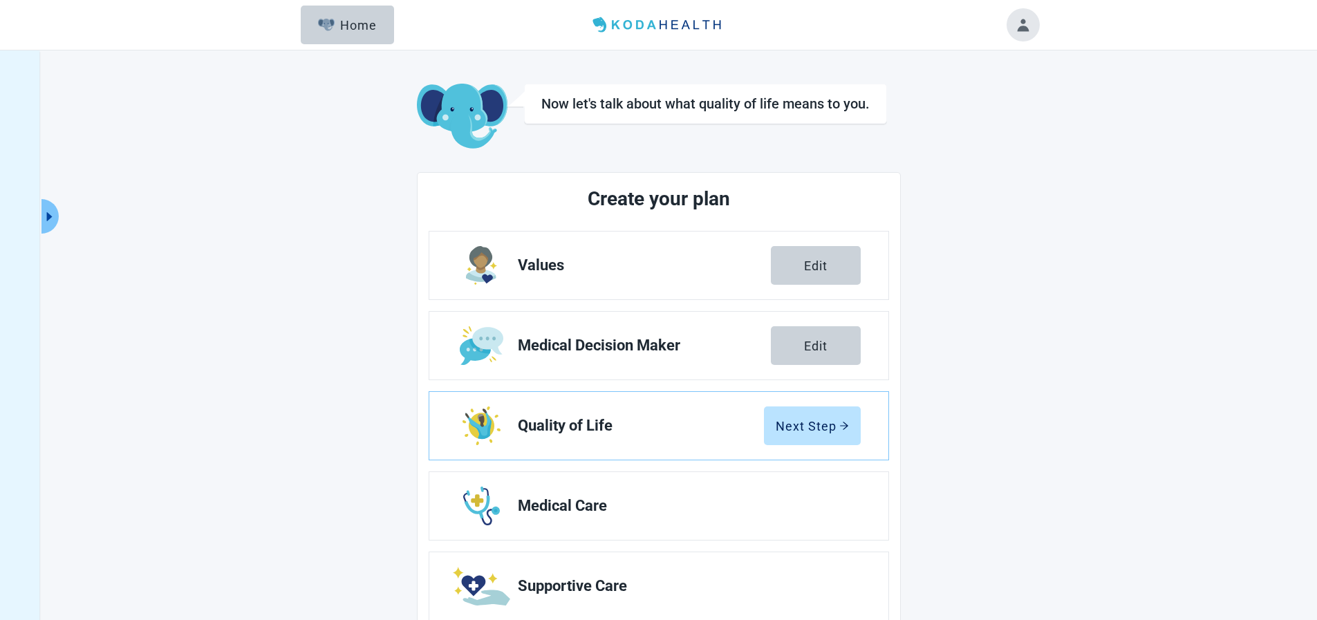
click at [807, 424] on div "Next Step" at bounding box center [811, 426] width 73 height 14
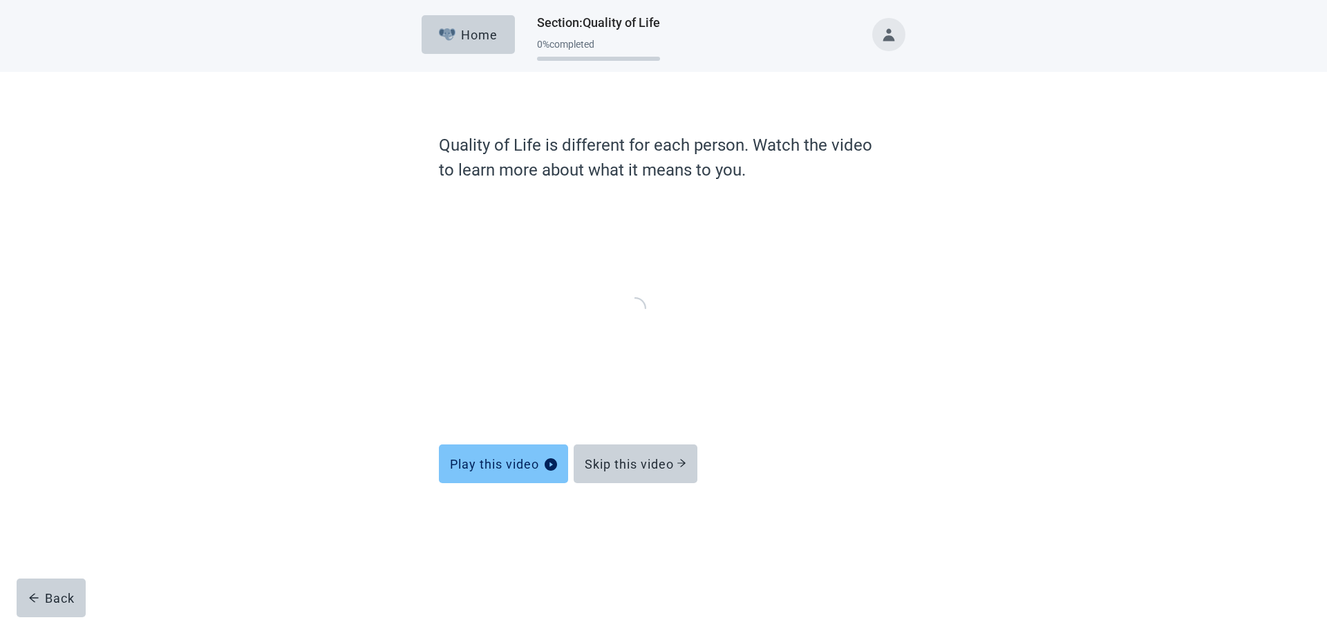
click at [495, 463] on div "Play this video" at bounding box center [503, 464] width 107 height 14
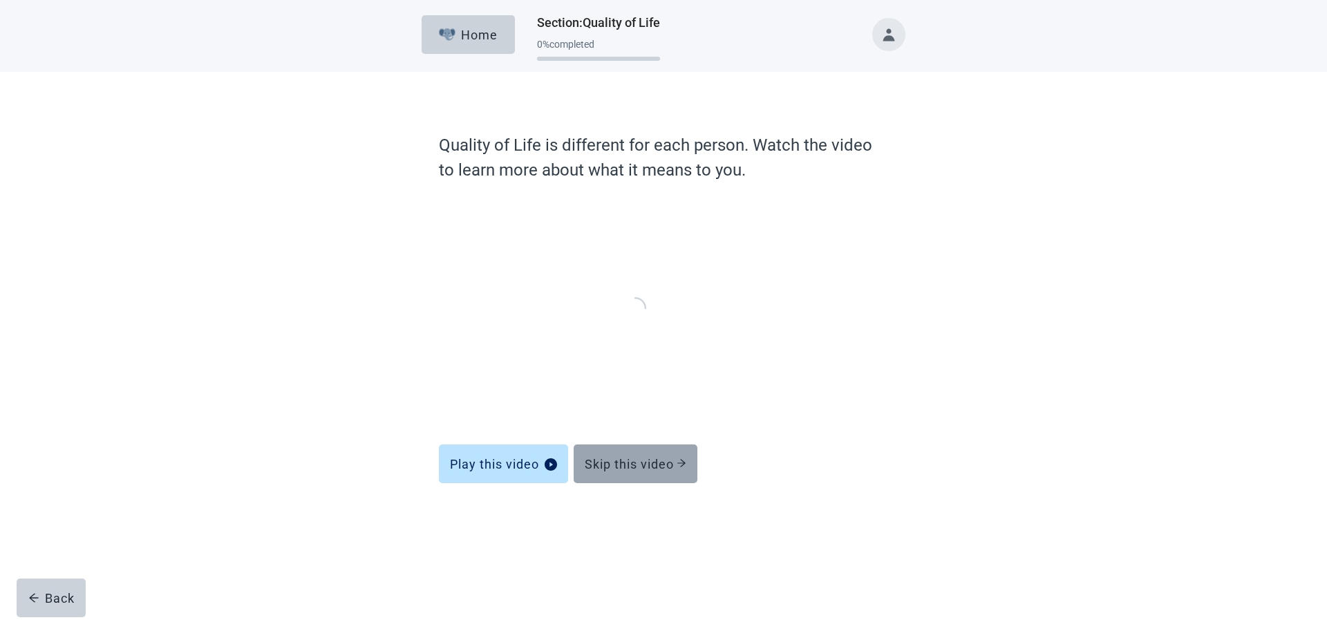
click at [627, 460] on div "Skip this video" at bounding box center [636, 464] width 102 height 14
click at [621, 462] on div "Skip this video" at bounding box center [636, 464] width 102 height 14
click at [633, 453] on button "Skip this video" at bounding box center [636, 463] width 124 height 39
click at [628, 457] on div "Skip this video" at bounding box center [636, 464] width 102 height 14
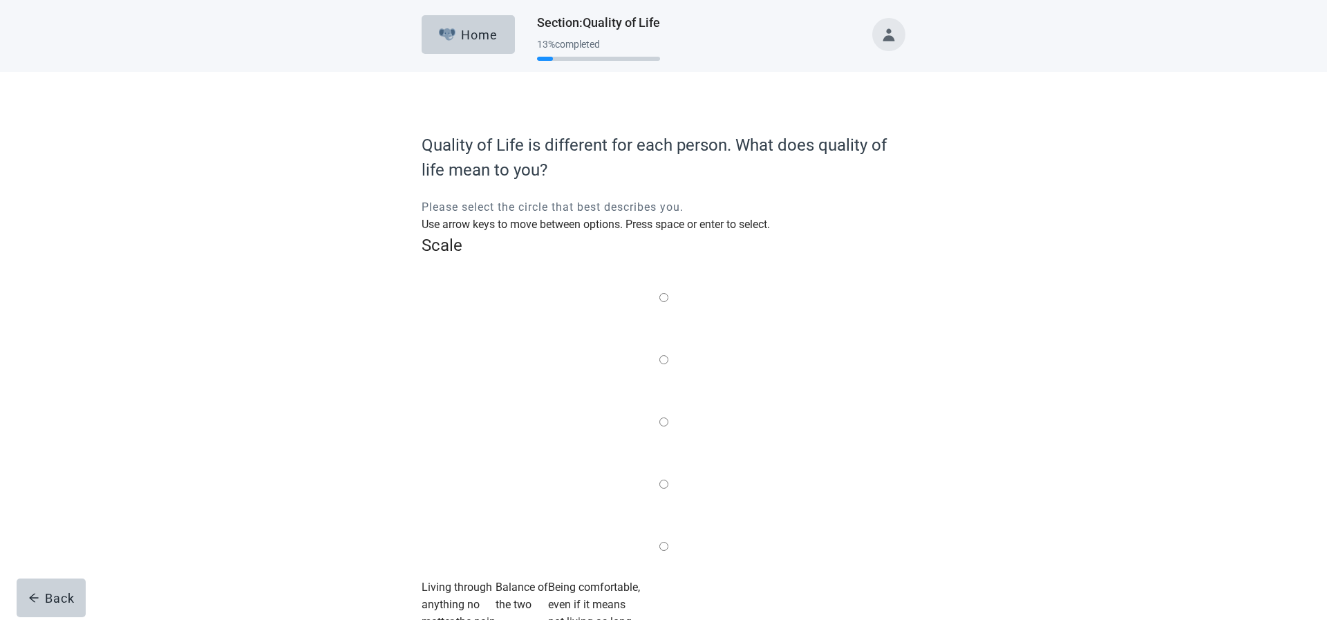
click at [662, 414] on label "Main content" at bounding box center [663, 422] width 9 height 17
click at [662, 417] on input "Quality of life scale: 50 out of 100. Balance of the two" at bounding box center [663, 421] width 9 height 9
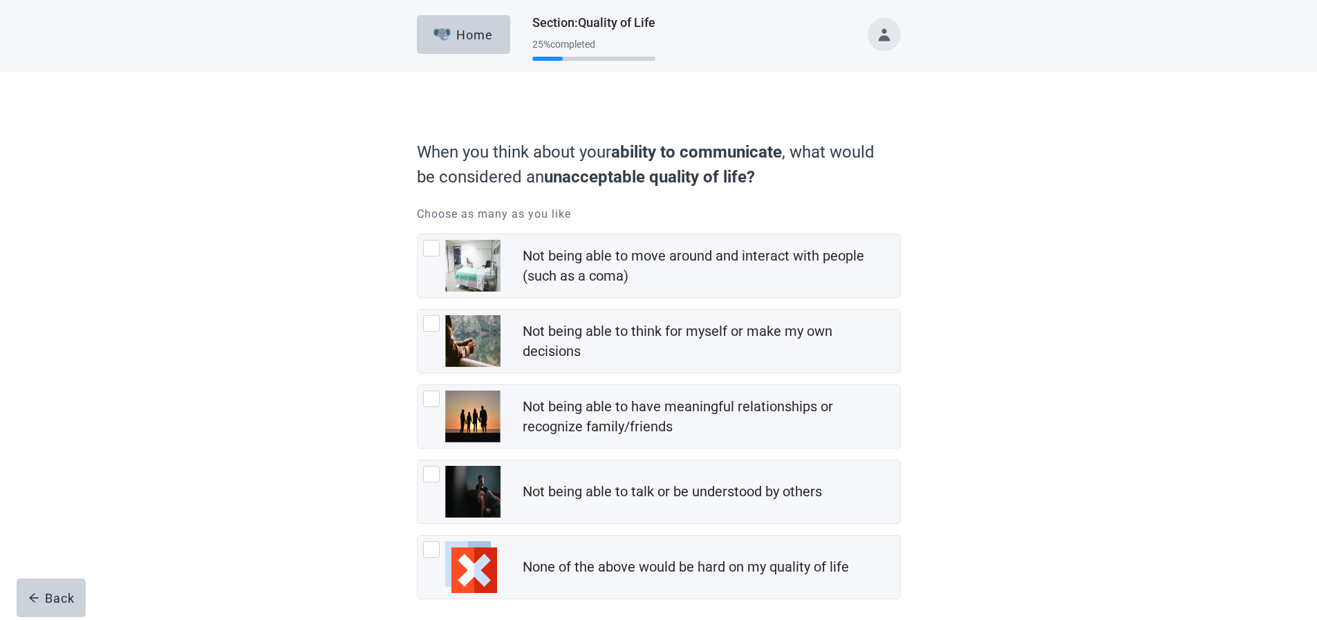
scroll to position [65, 0]
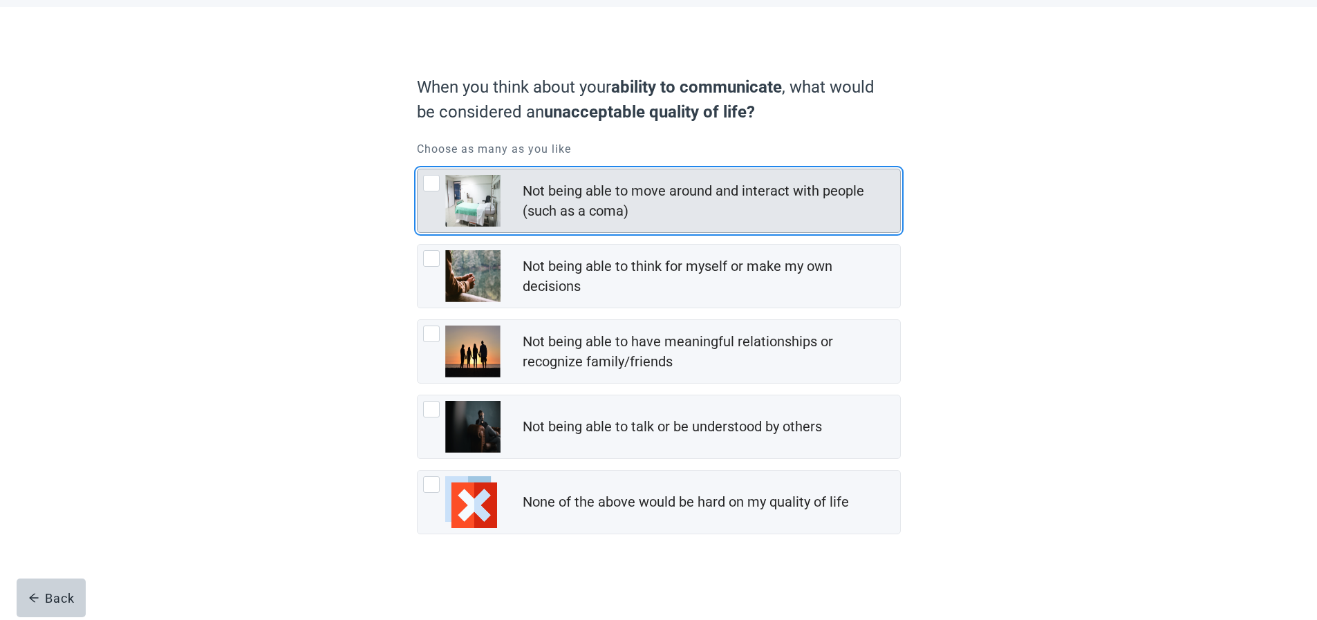
drag, startPoint x: 426, startPoint y: 184, endPoint x: 424, endPoint y: 228, distance: 44.3
click at [427, 185] on div "Not being able to move around and interact with people (such as a coma), checkb…" at bounding box center [431, 183] width 17 height 17
click at [417, 169] on input "Not being able to move around and interact with people (such as a coma)" at bounding box center [417, 169] width 1 height 1
checkbox input "true"
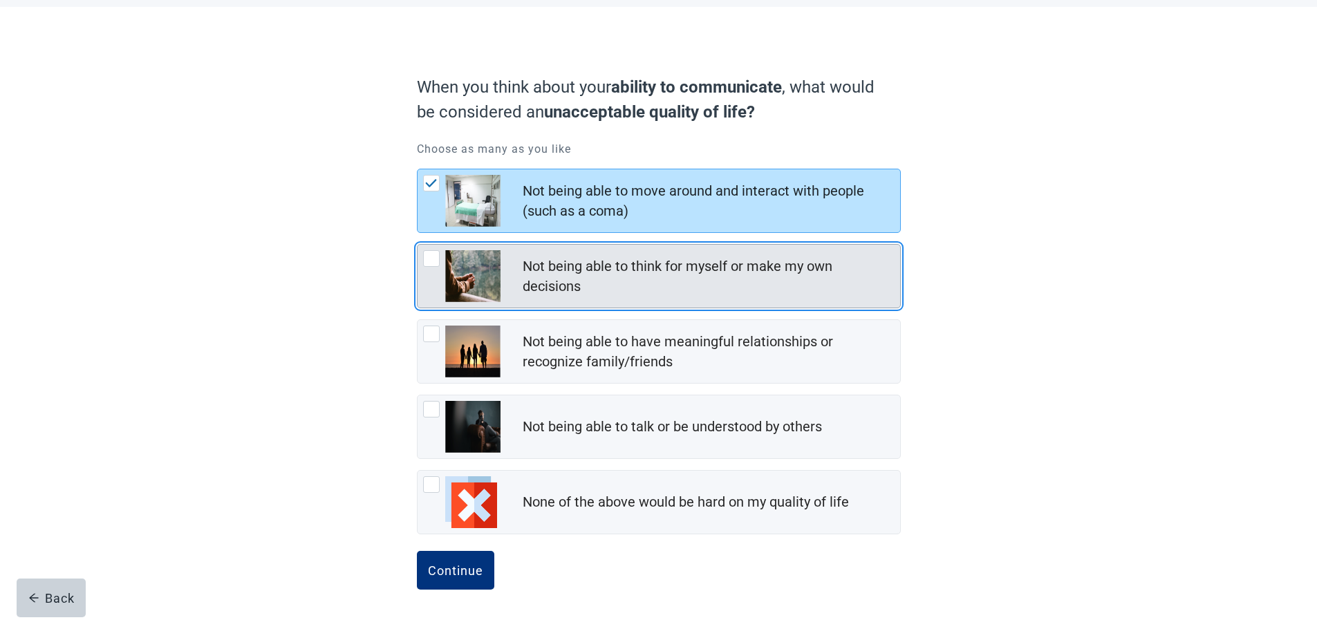
drag, startPoint x: 428, startPoint y: 258, endPoint x: 440, endPoint y: 298, distance: 41.8
click at [428, 259] on div "Not being able to think for myself or make my own decisions, checkbox, not chec…" at bounding box center [431, 258] width 17 height 17
click at [417, 245] on input "Not being able to think for myself or make my own decisions" at bounding box center [417, 244] width 1 height 1
checkbox input "true"
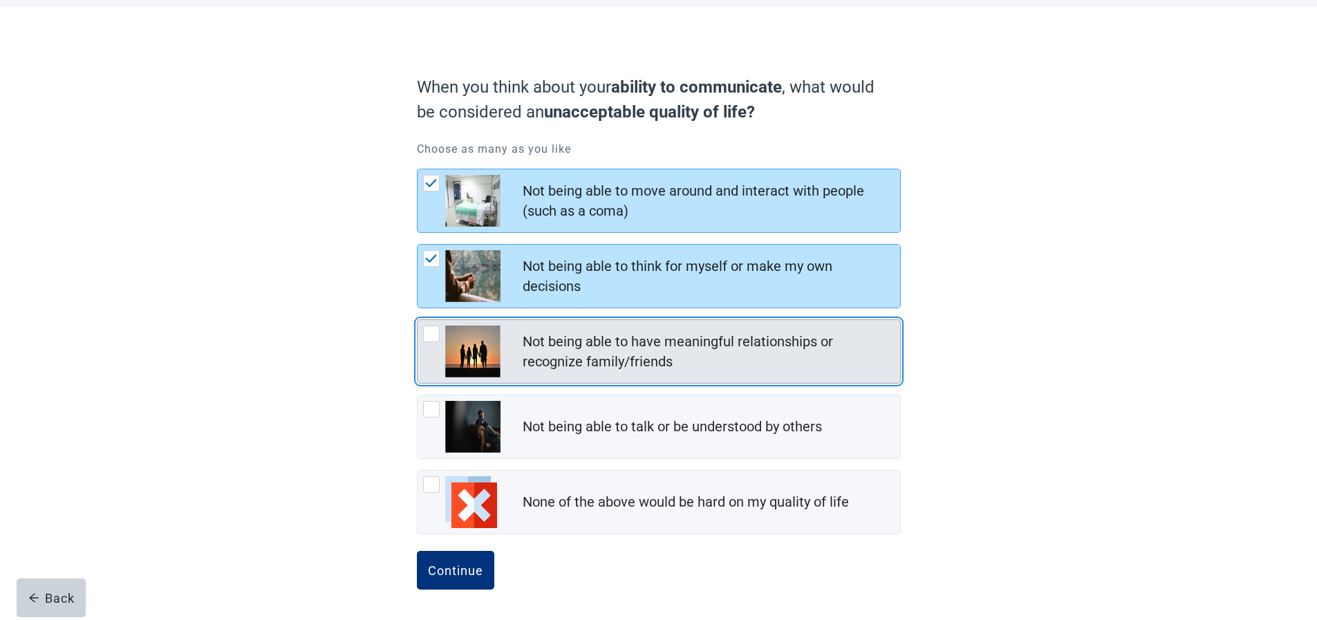
click at [434, 334] on div "Not being able to have meaningful relationships or recognize family/friends, ch…" at bounding box center [431, 334] width 17 height 17
click at [417, 320] on input "Not being able to have meaningful relationships or recognize family/friends" at bounding box center [417, 319] width 1 height 1
checkbox input "true"
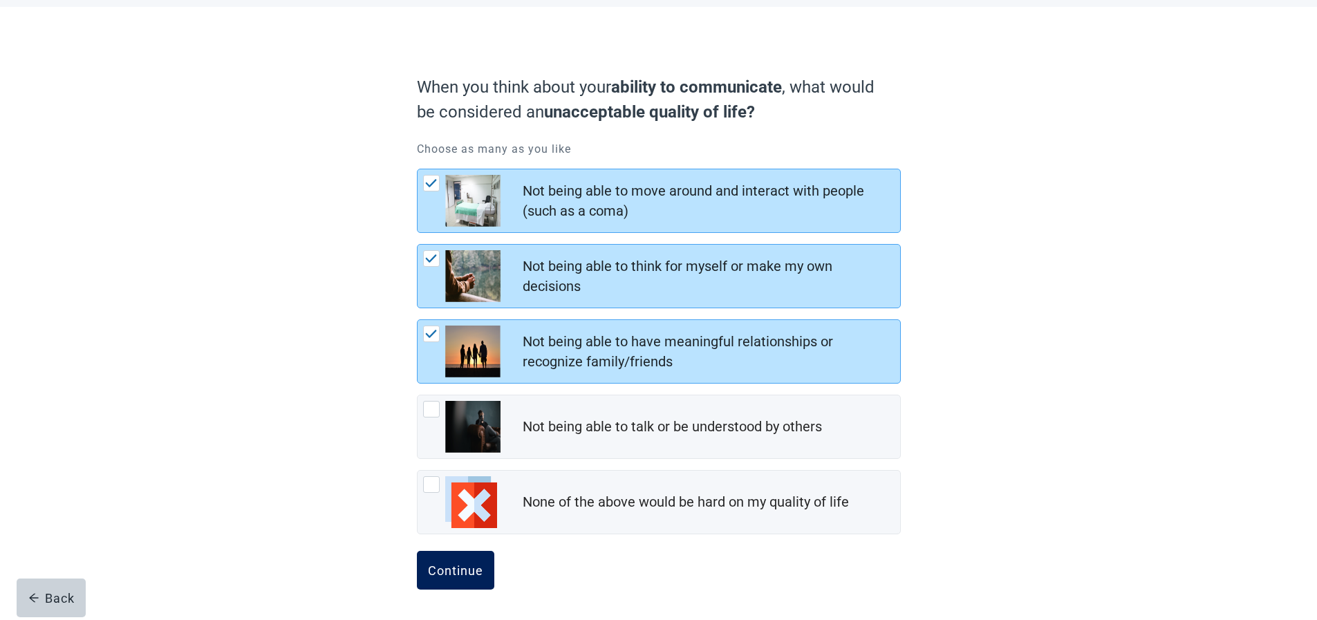
click at [449, 567] on div "Continue" at bounding box center [455, 570] width 55 height 14
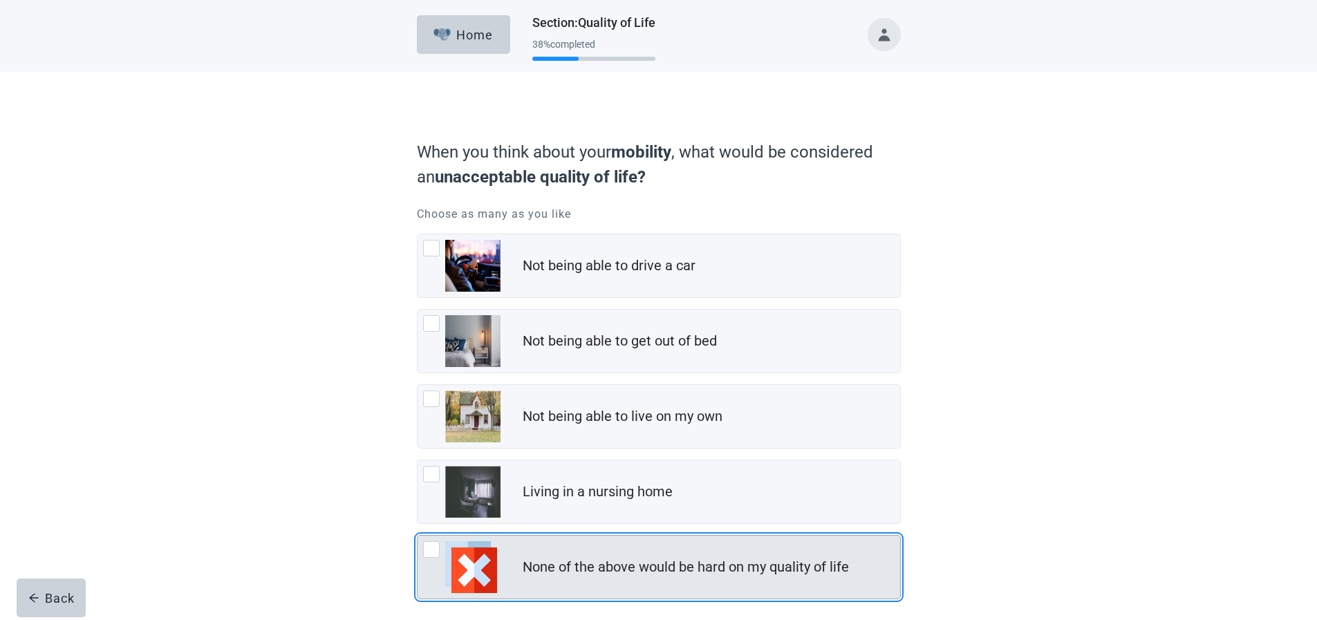
click at [430, 550] on div "None of the above would be hard on my quality of life, checkbox, not checked" at bounding box center [431, 549] width 17 height 17
click at [417, 536] on input "None of the above would be hard on my quality of life" at bounding box center [417, 535] width 1 height 1
checkbox input "true"
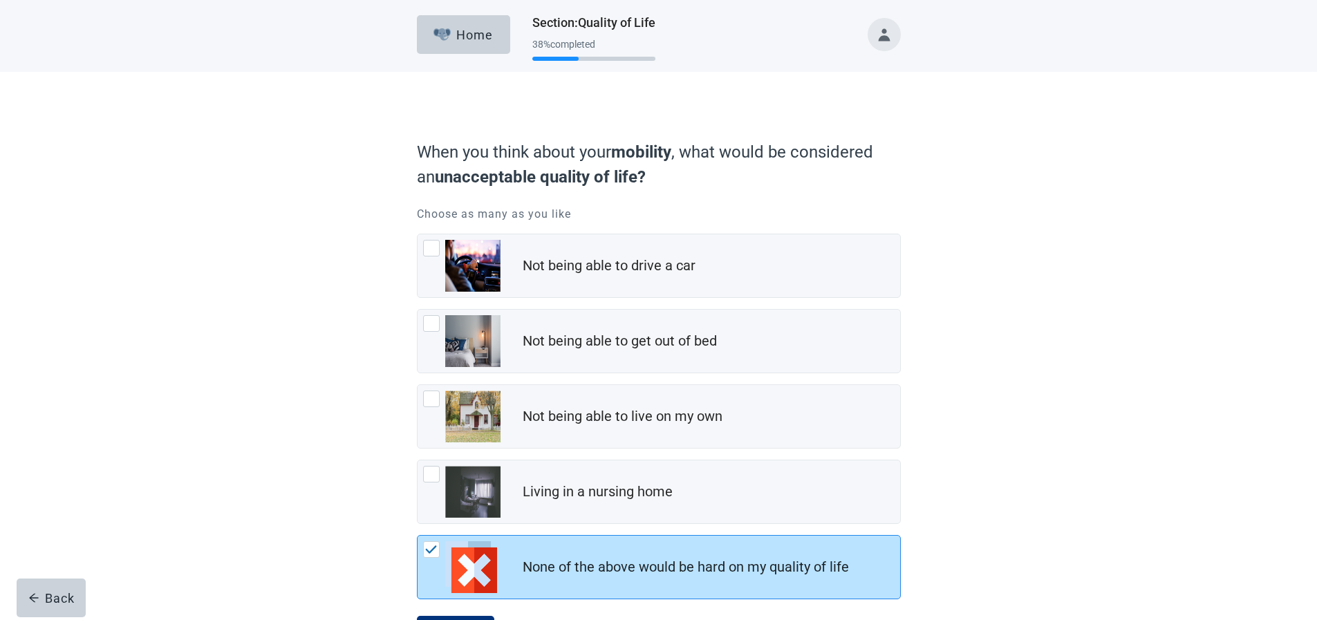
scroll to position [65, 0]
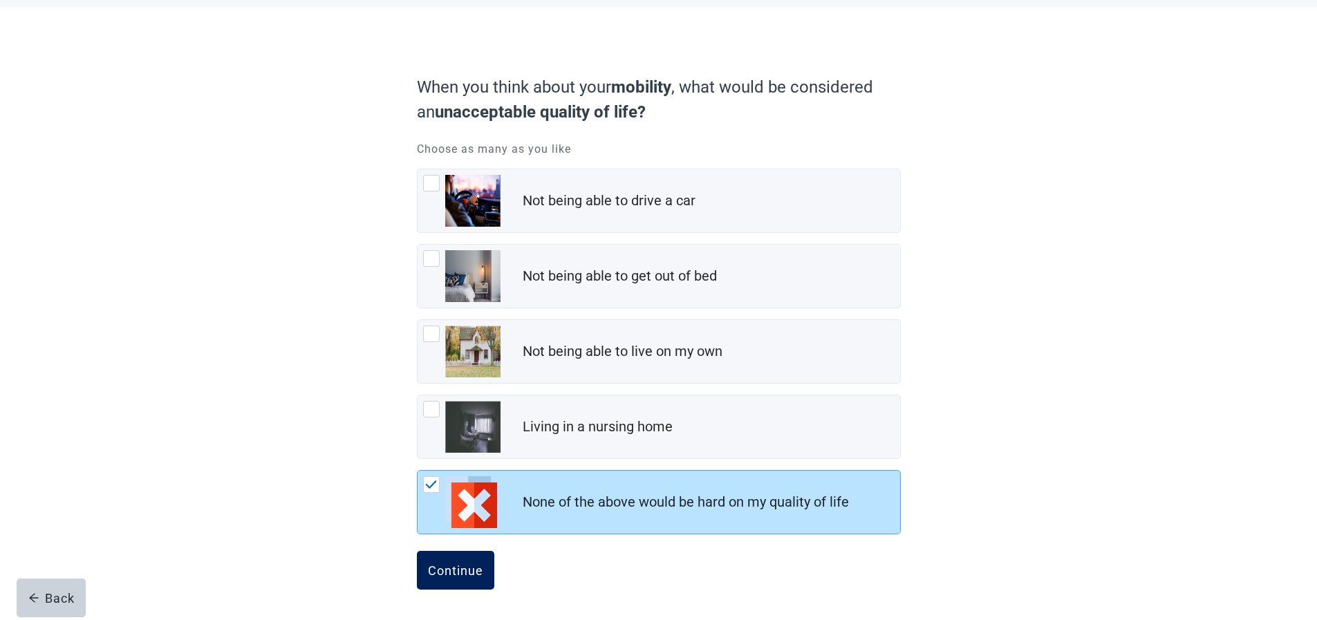
click at [448, 567] on div "Continue" at bounding box center [455, 570] width 55 height 14
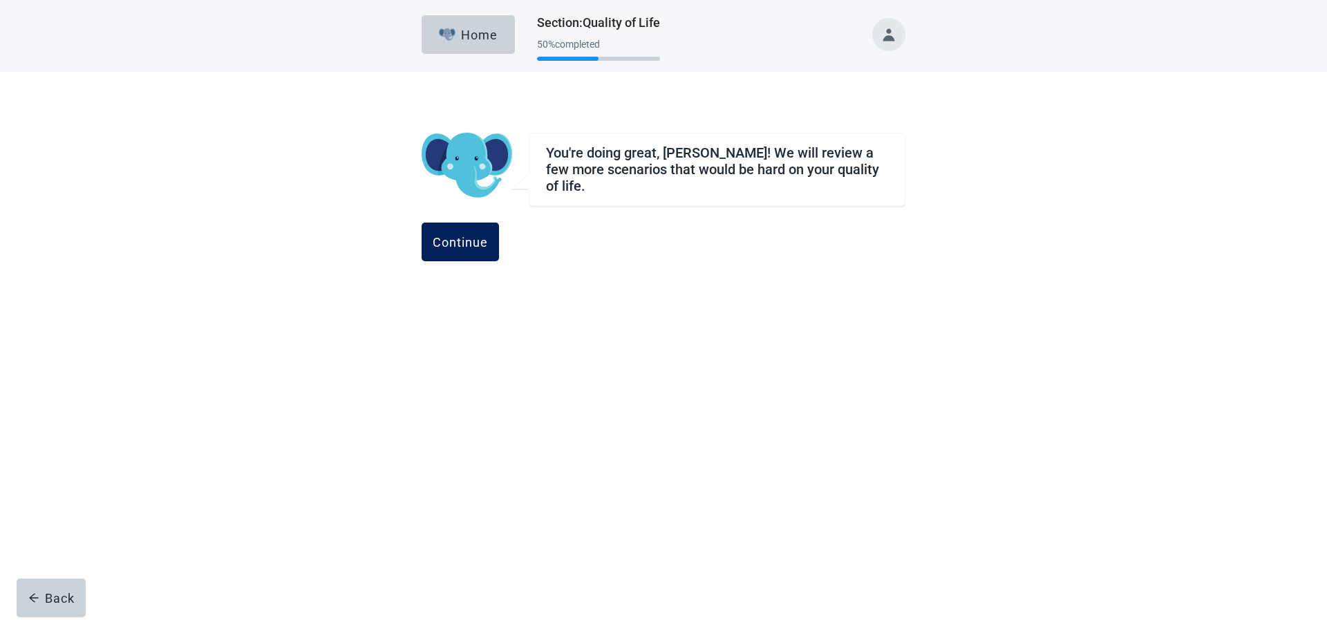
click at [488, 236] on div "Continue" at bounding box center [460, 242] width 55 height 14
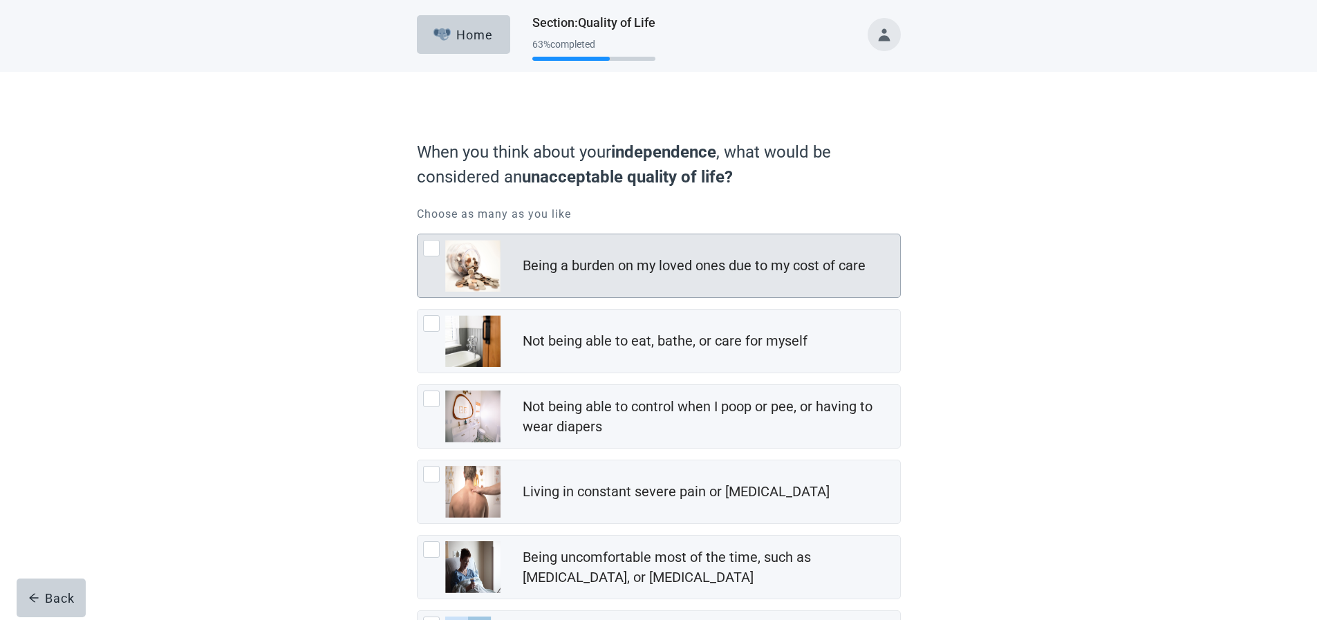
click at [433, 250] on div "Being a burden on my loved ones due to my cost of care, checkbox, not checked" at bounding box center [431, 248] width 17 height 17
click at [417, 234] on input "Being a burden on my loved ones due to my cost of care" at bounding box center [417, 234] width 1 height 1
checkbox input "true"
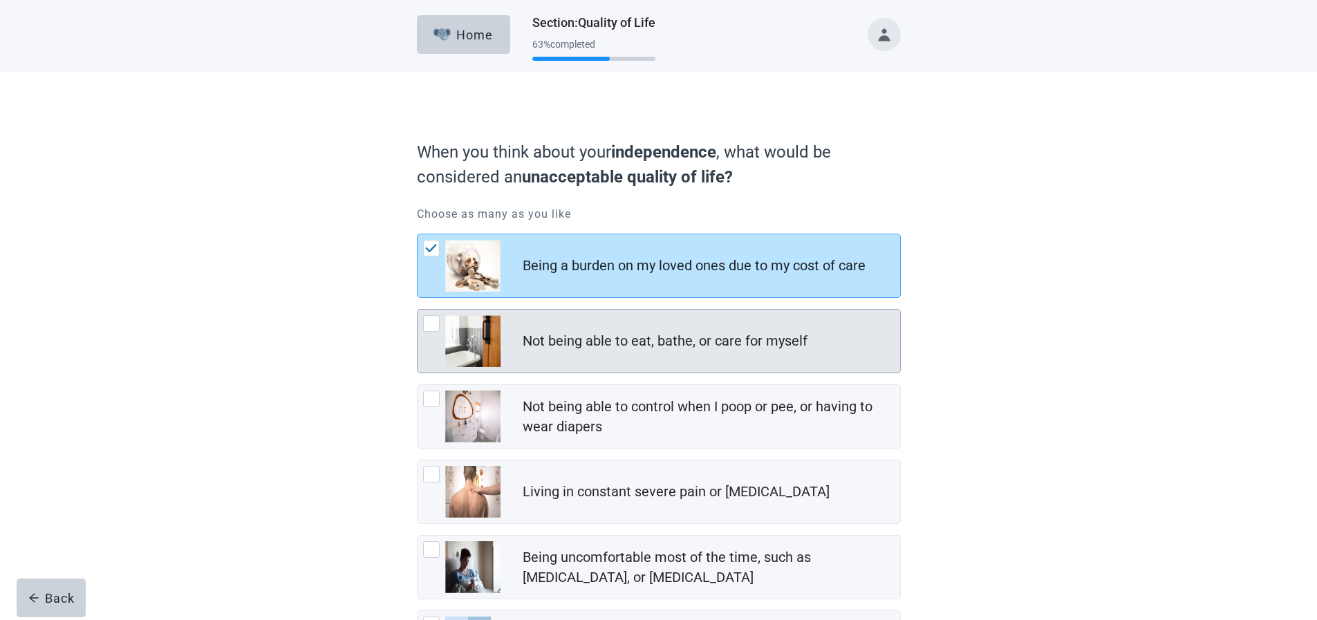
click at [429, 326] on div "Not being able to eat, bathe, or care for myself, checkbox, not checked" at bounding box center [431, 323] width 17 height 17
click at [417, 310] on input "Not being able to eat, bathe, or care for myself" at bounding box center [417, 309] width 1 height 1
checkbox input "true"
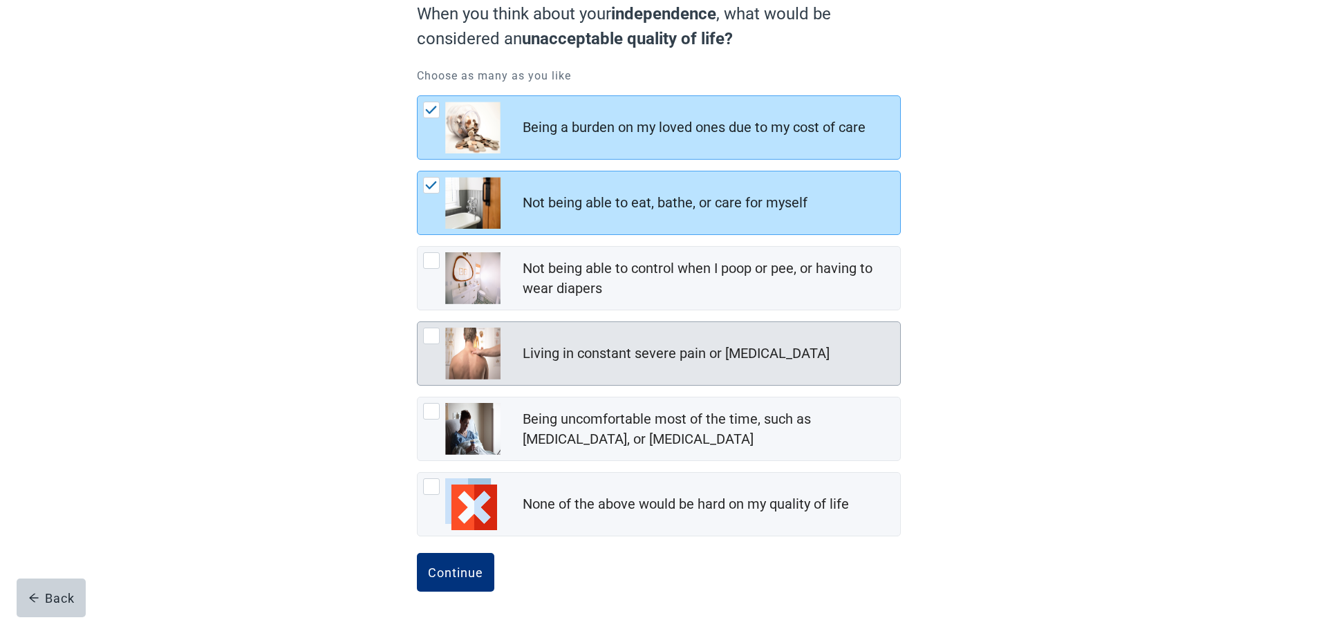
scroll to position [140, 0]
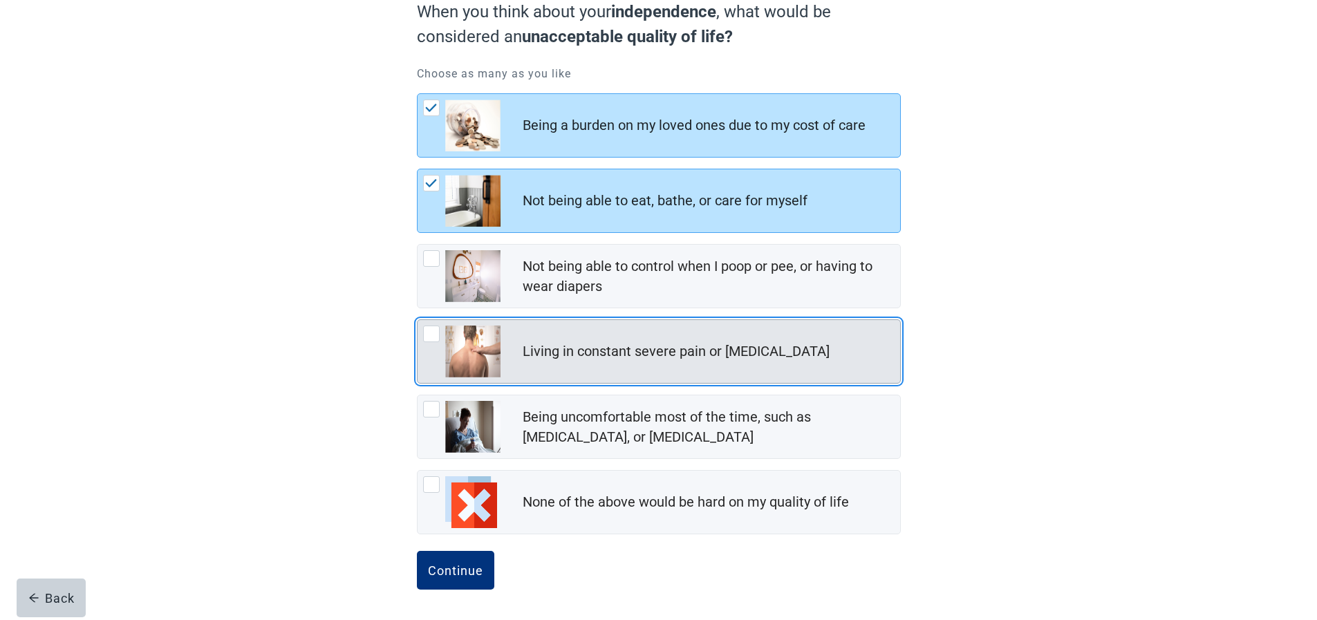
click at [434, 333] on div "Living in constant severe pain or shortness of breath, checkbox, not checked" at bounding box center [431, 334] width 17 height 17
click at [417, 320] on input "Living in constant severe pain or [MEDICAL_DATA]" at bounding box center [417, 319] width 1 height 1
checkbox input "true"
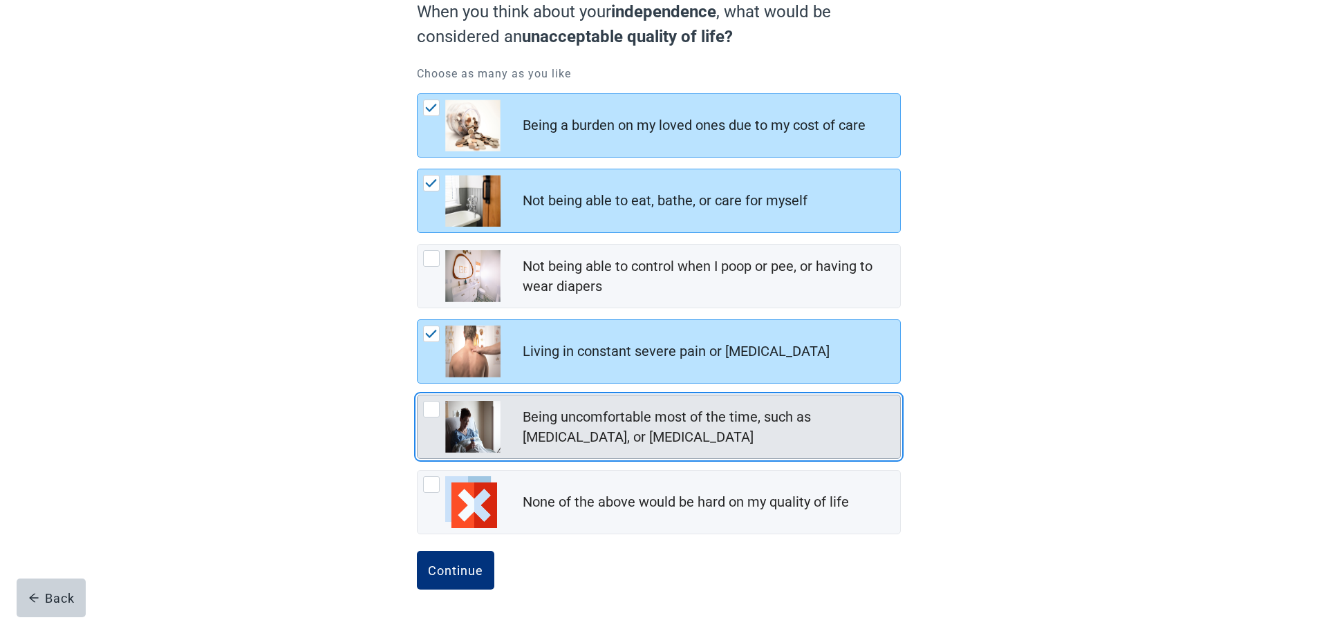
click at [432, 409] on div "Being uncomfortable most of the time, such as nausea, vomiting, or diarrhea, ch…" at bounding box center [431, 409] width 17 height 17
click at [417, 395] on input "Being uncomfortable most of the time, such as [MEDICAL_DATA], or [MEDICAL_DATA]" at bounding box center [417, 395] width 1 height 1
checkbox input "true"
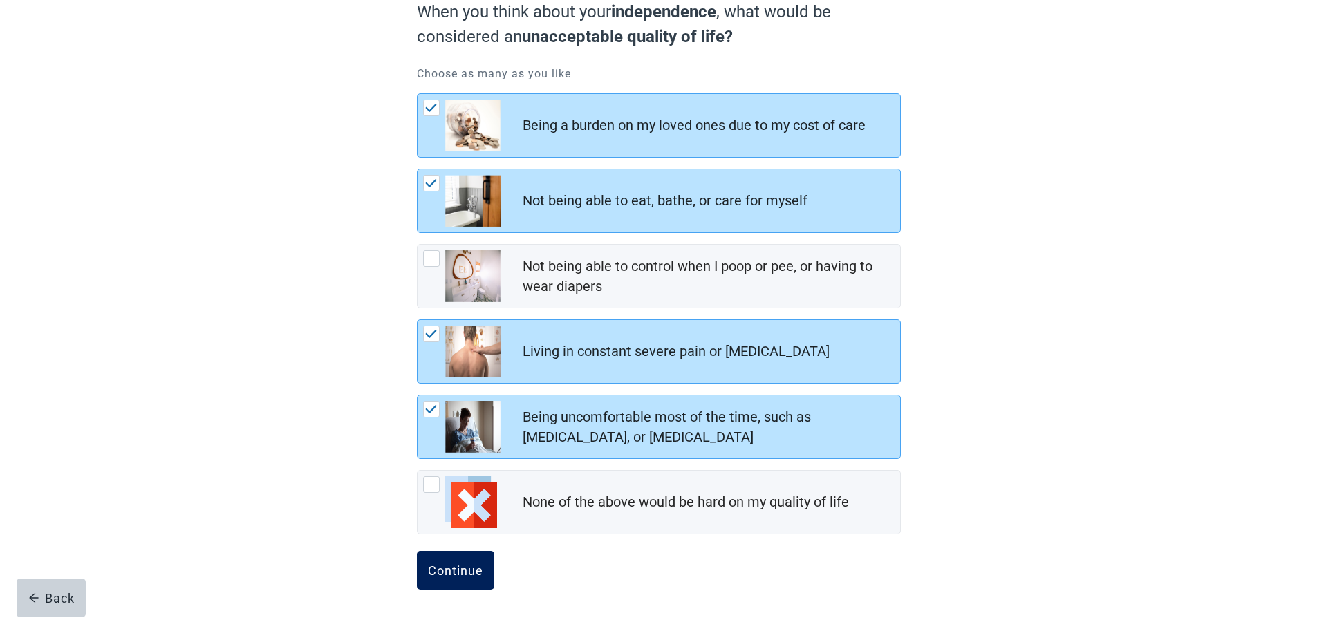
click at [445, 575] on div "Continue" at bounding box center [455, 570] width 55 height 14
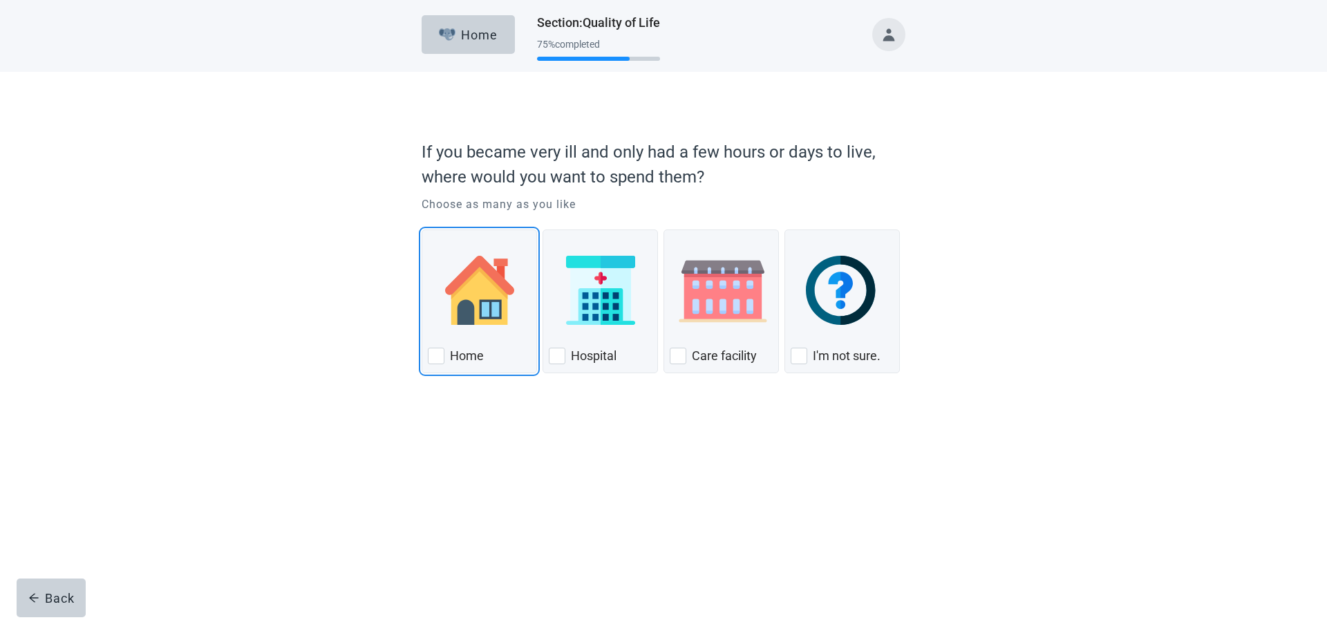
drag, startPoint x: 435, startPoint y: 350, endPoint x: 531, endPoint y: 388, distance: 104.0
click at [435, 351] on div "Home, checkbox, not checked" at bounding box center [436, 356] width 17 height 17
click at [422, 230] on input "Home" at bounding box center [422, 229] width 1 height 1
checkbox input "true"
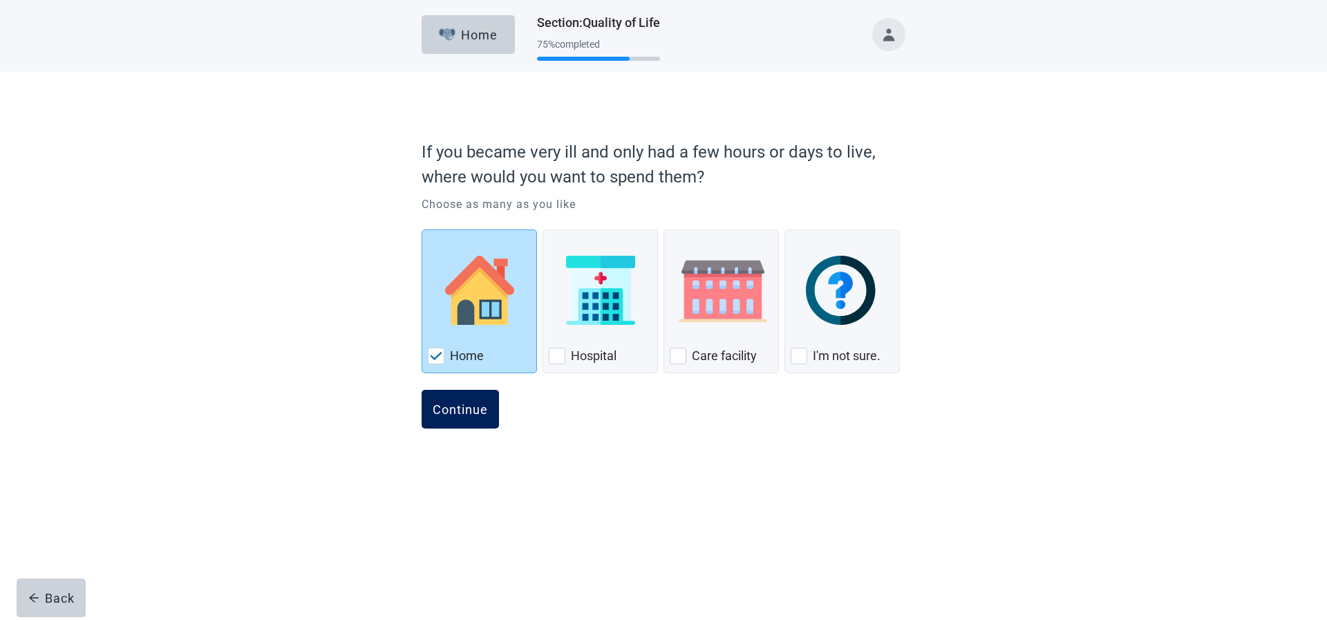
click at [453, 408] on div "Continue" at bounding box center [460, 409] width 55 height 14
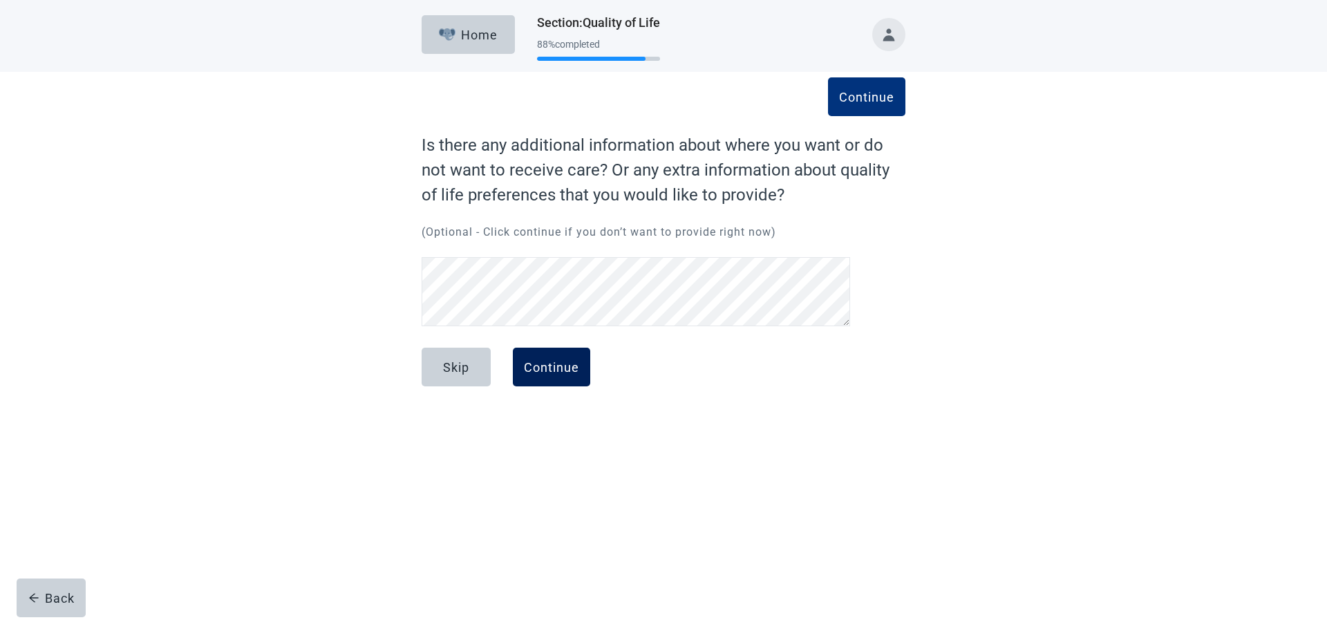
click at [554, 376] on button "Continue" at bounding box center [551, 367] width 77 height 39
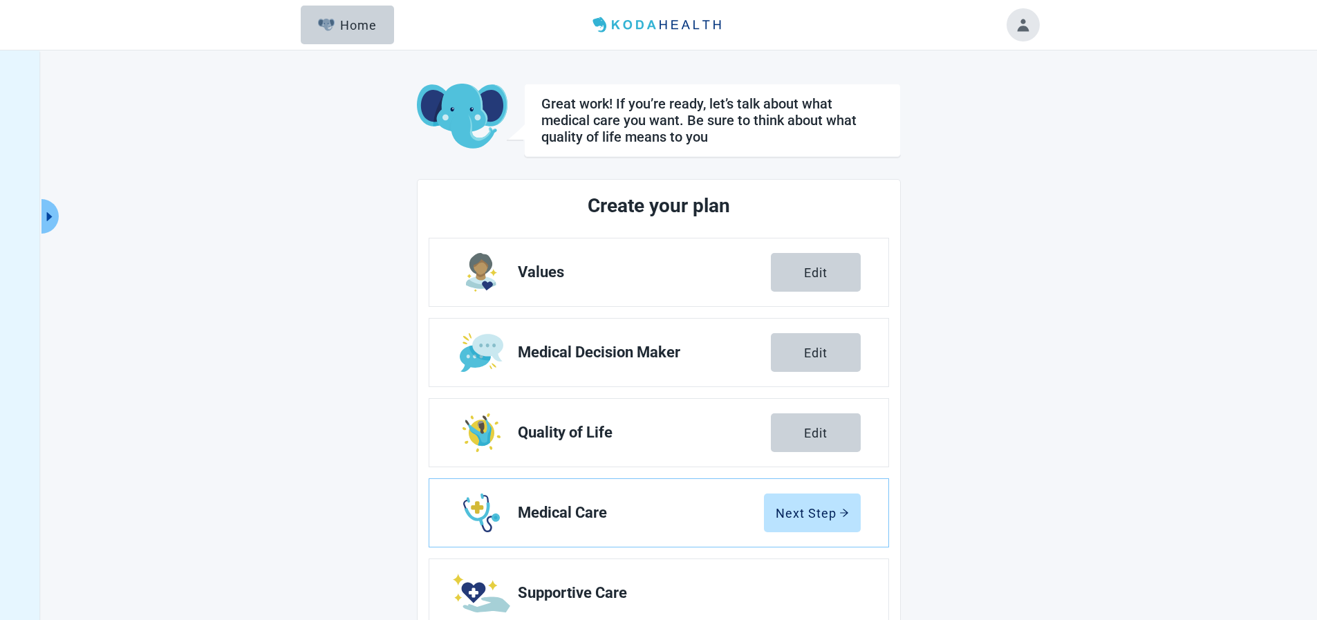
scroll to position [122, 0]
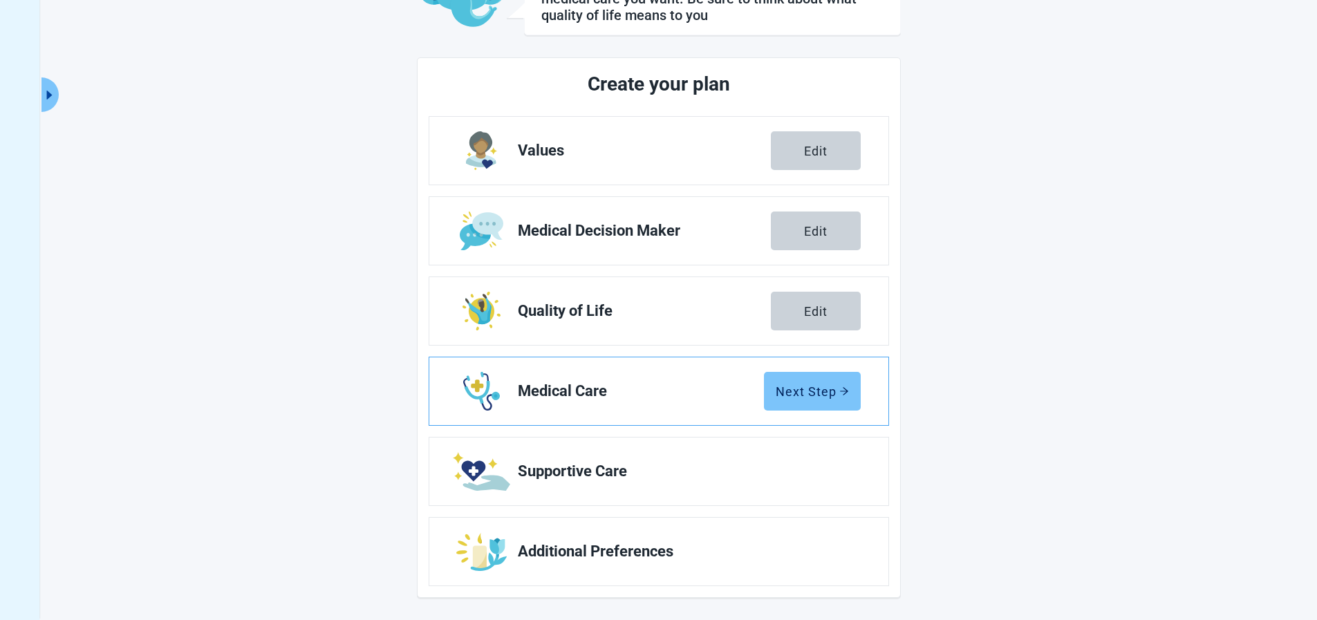
click at [807, 386] on div "Next Step" at bounding box center [811, 391] width 73 height 14
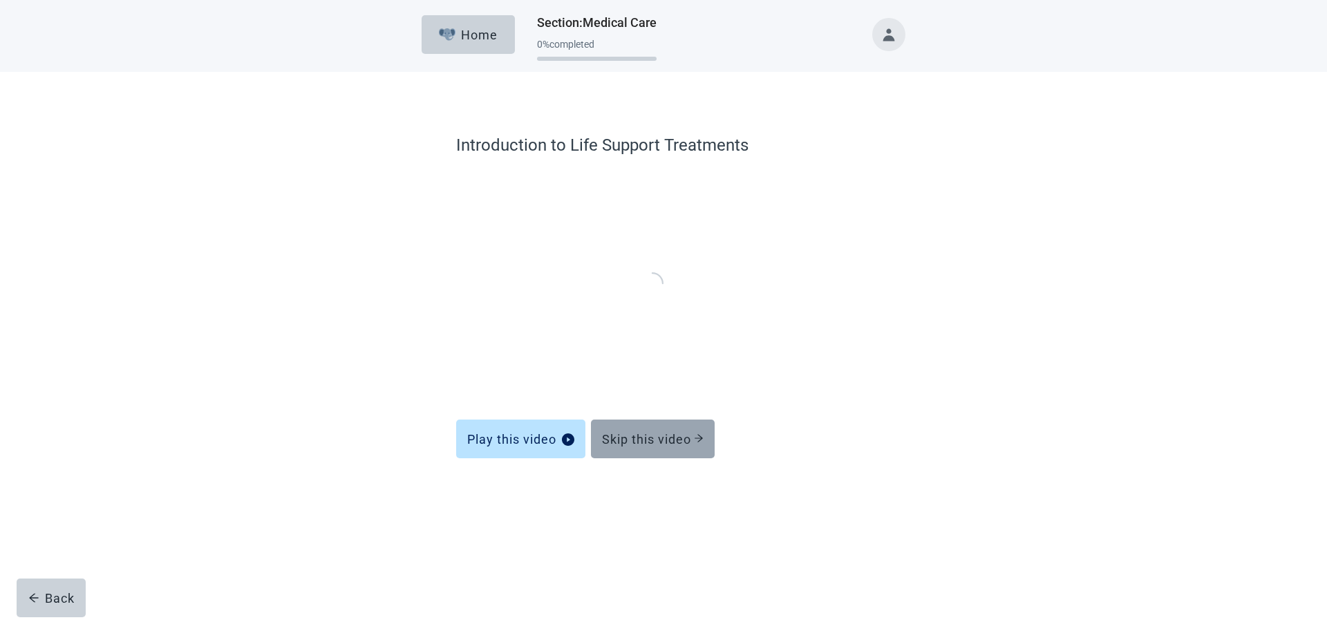
click at [630, 433] on div "Skip this video" at bounding box center [653, 439] width 102 height 14
click at [638, 441] on div "Skip this video" at bounding box center [653, 439] width 102 height 14
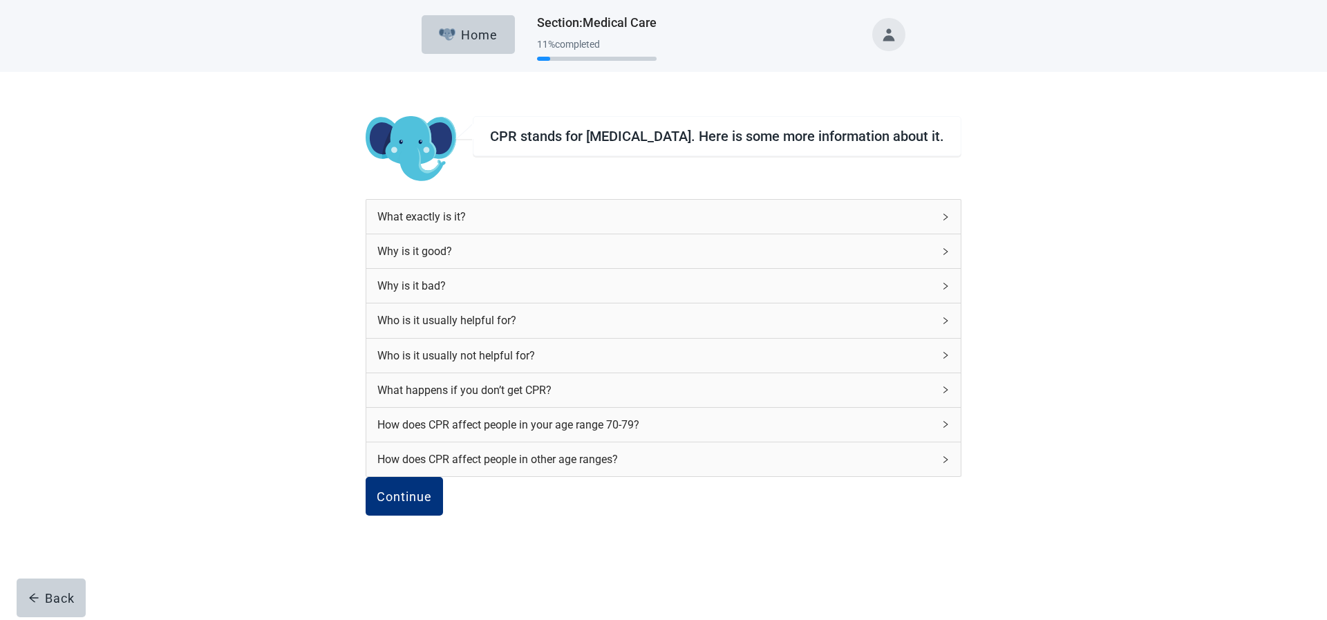
click at [638, 441] on div "How does CPR affect people in your age range 70-79?" at bounding box center [663, 425] width 594 height 34
click at [638, 442] on div "How does CPR affect people in your age range 70-79?" at bounding box center [663, 425] width 594 height 34
click at [1010, 359] on div "CPR stands for [MEDICAL_DATA]. Here is some more information about it. What exa…" at bounding box center [658, 309] width 1185 height 474
click at [426, 503] on div "Continue" at bounding box center [398, 496] width 55 height 14
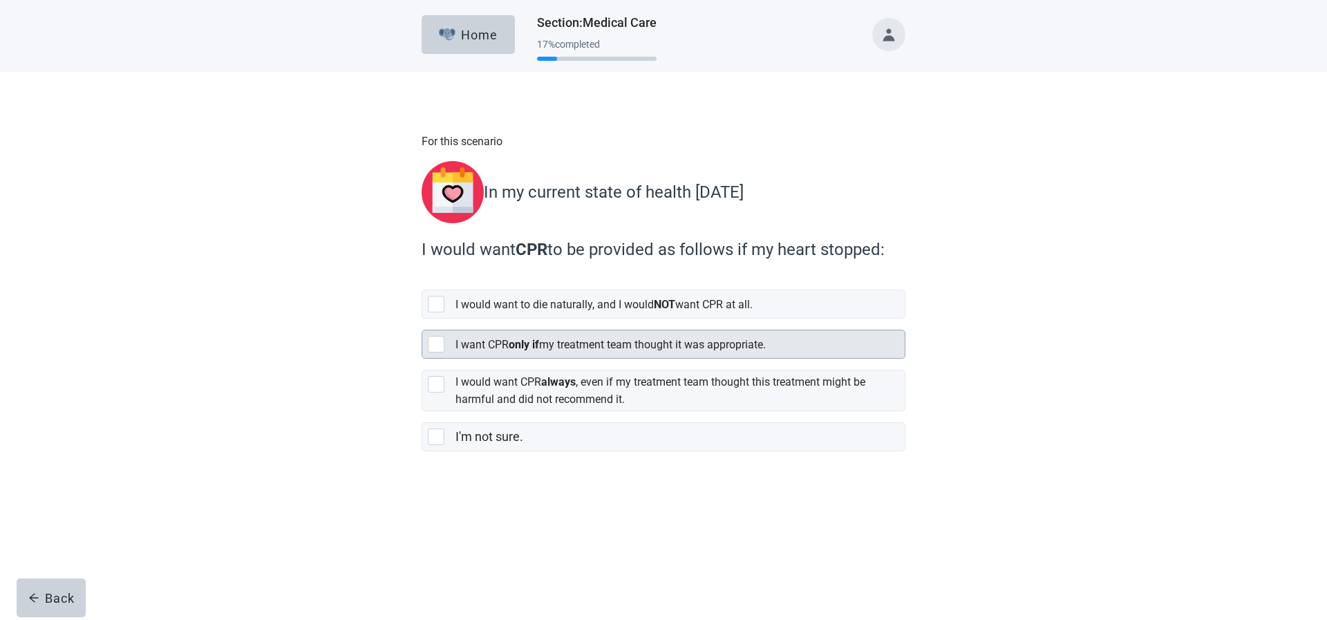
click at [431, 339] on div "[object Object], checkbox, not selected" at bounding box center [436, 344] width 17 height 17
click at [422, 319] on input "I want CPR only if my treatment team thought it was appropriate." at bounding box center [422, 319] width 1 height 1
checkbox input "true"
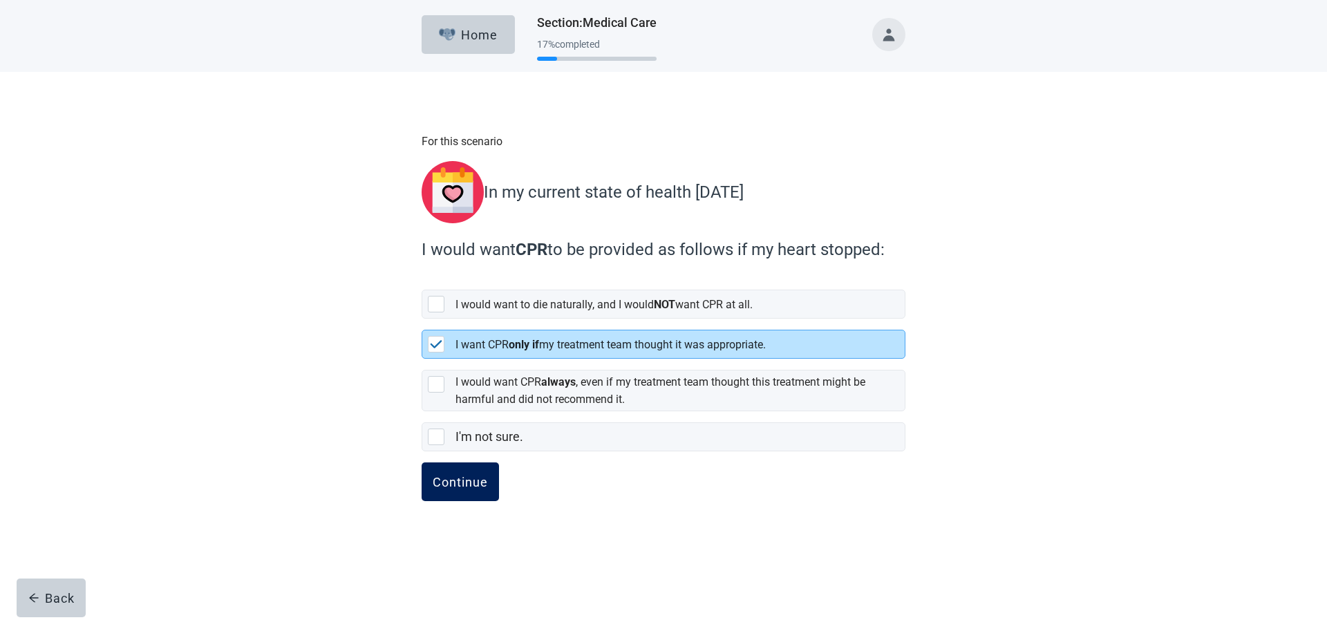
click at [462, 475] on div "Continue" at bounding box center [460, 482] width 55 height 14
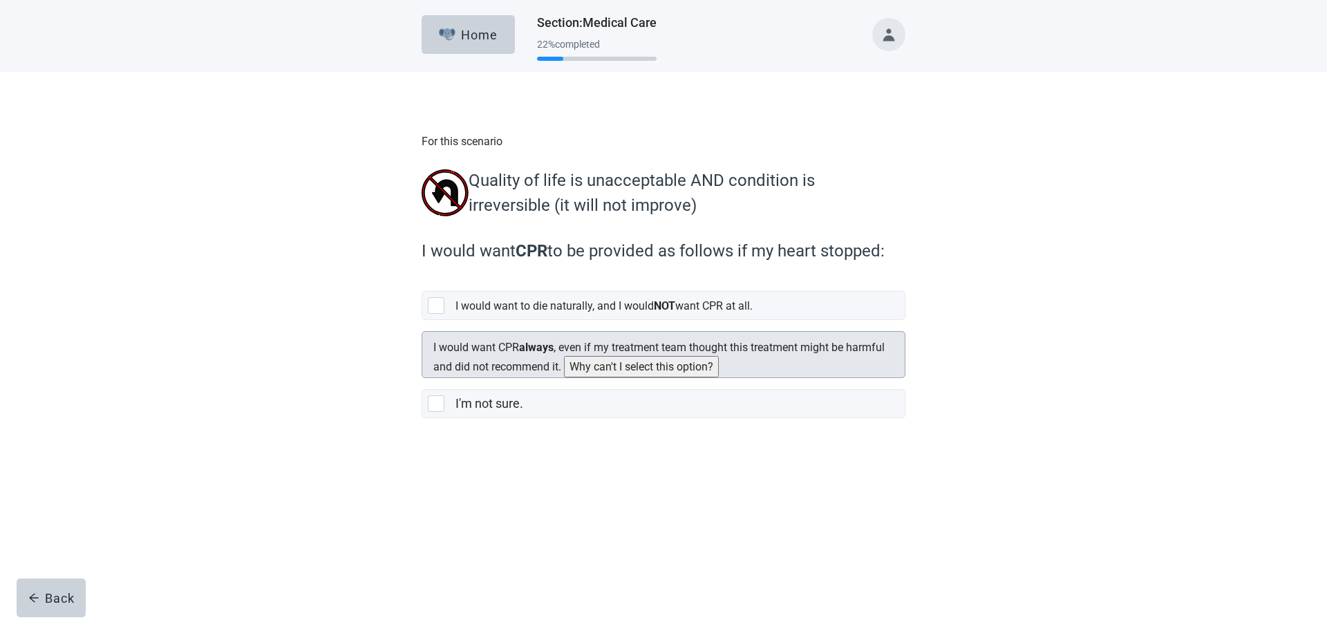
drag, startPoint x: 429, startPoint y: 311, endPoint x: 448, endPoint y: 348, distance: 41.7
click at [429, 312] on div "[object Object], checkbox, not selected" at bounding box center [436, 305] width 17 height 17
click at [422, 281] on input "I would want to die naturally, and I would NOT want CPR at all." at bounding box center [422, 280] width 1 height 1
checkbox input "true"
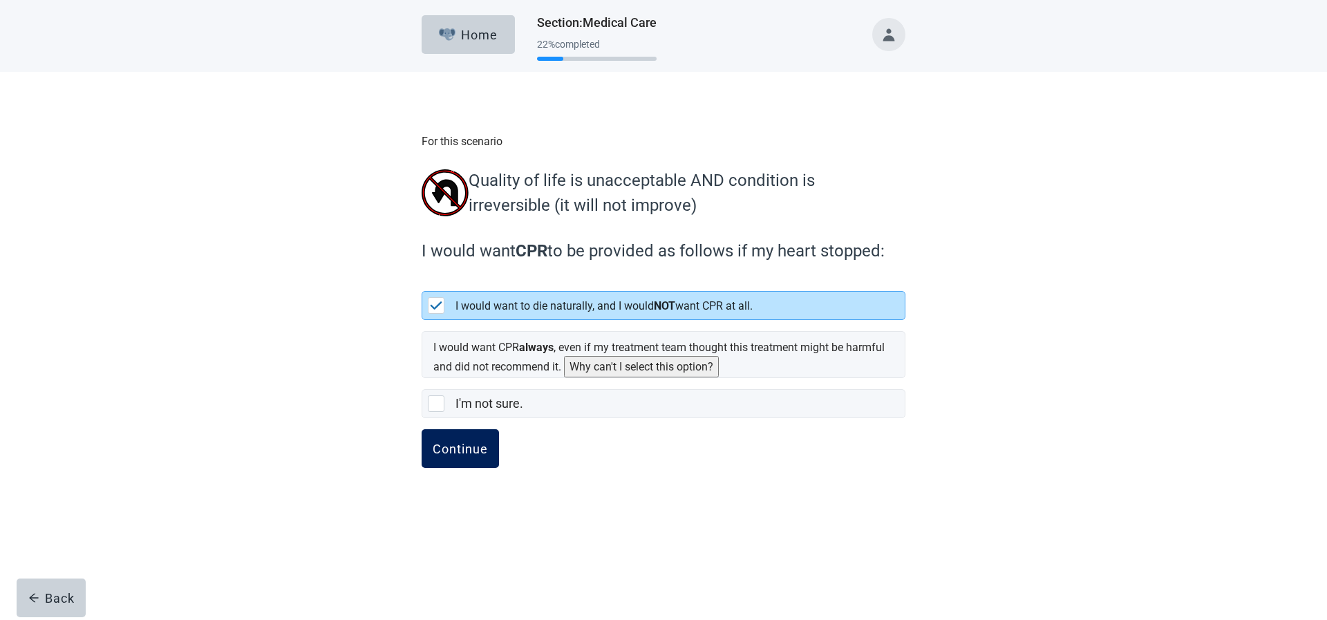
click at [478, 439] on button "Continue" at bounding box center [460, 448] width 77 height 39
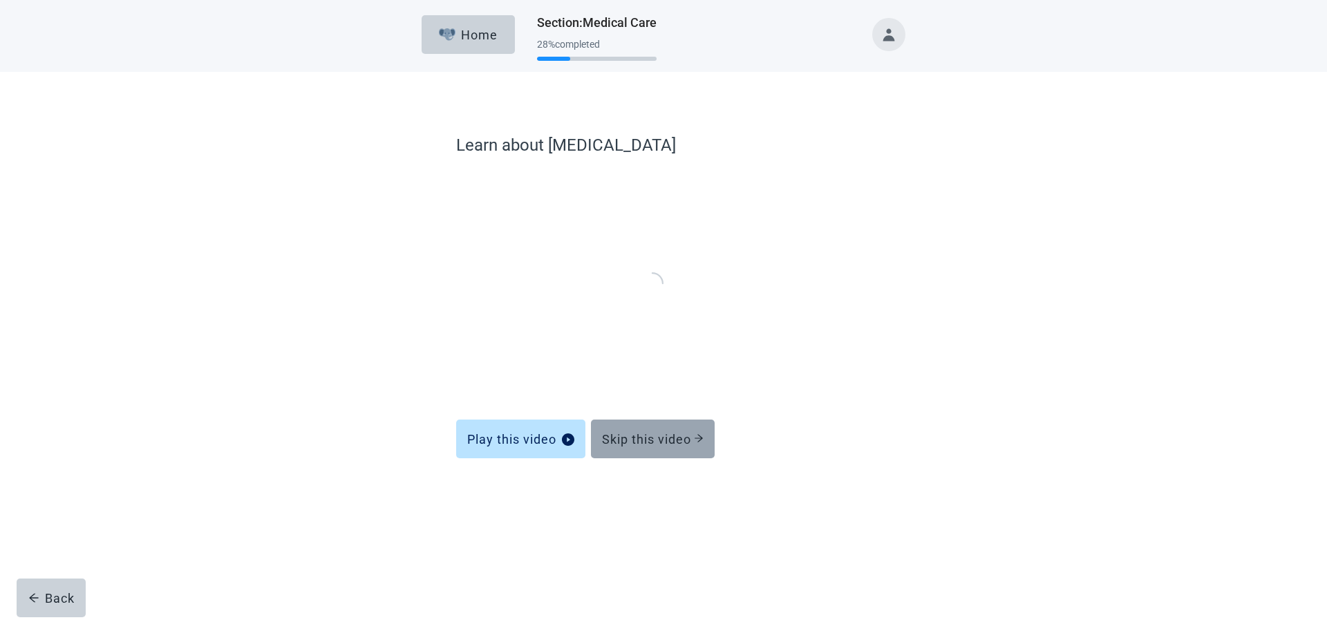
click at [641, 435] on div "Skip this video" at bounding box center [653, 439] width 102 height 14
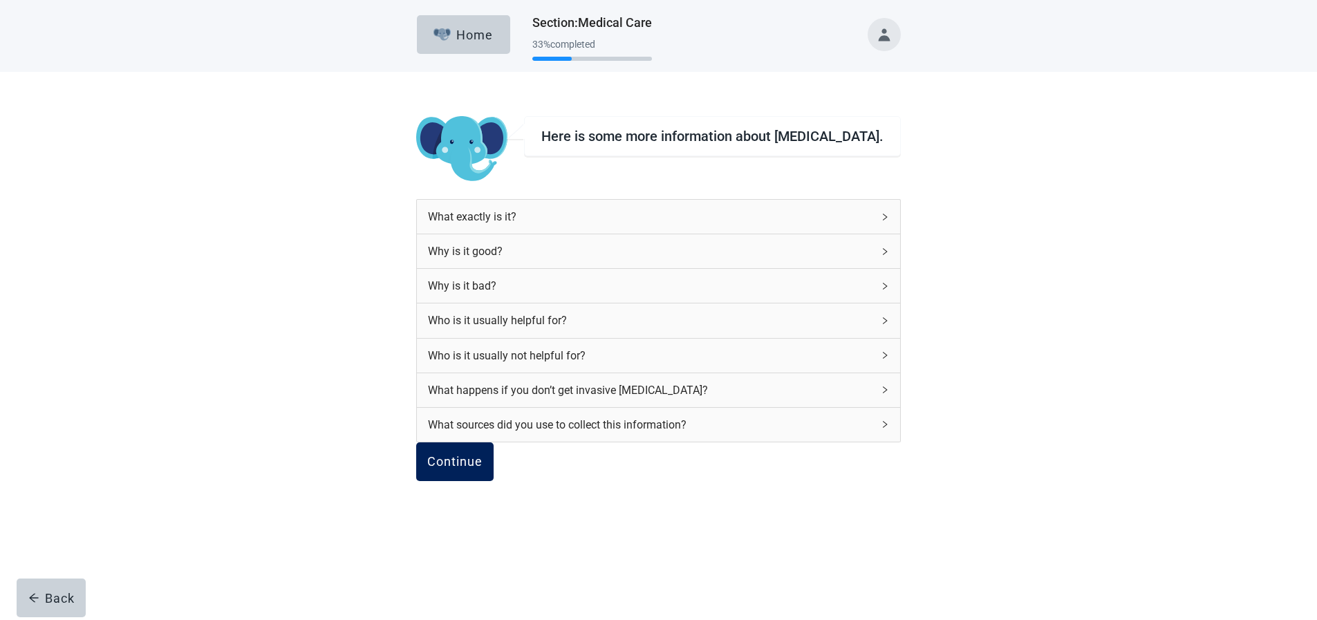
click at [482, 469] on div "Continue" at bounding box center [454, 462] width 55 height 14
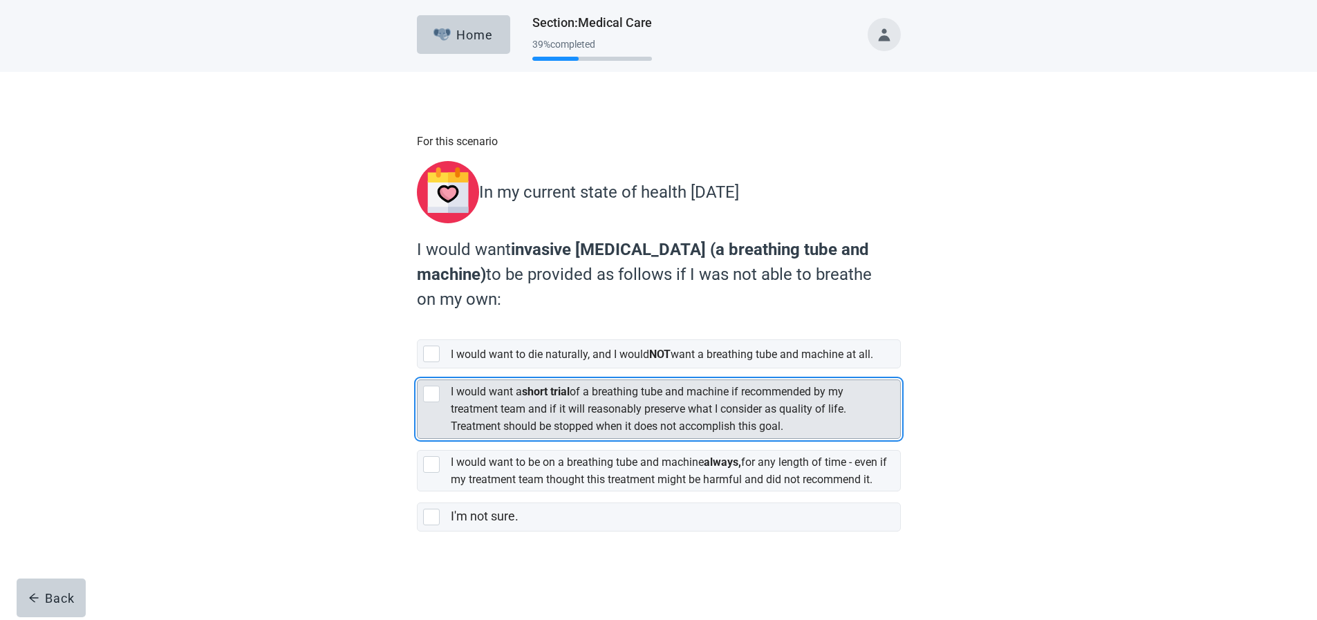
click at [426, 391] on div "I would want a short trial of a breathing tube and machine if recommended by my…" at bounding box center [658, 408] width 482 height 57
click at [417, 369] on input "I would want a short trial of a breathing tube and machine if recommended by my…" at bounding box center [417, 368] width 1 height 1
checkbox input "true"
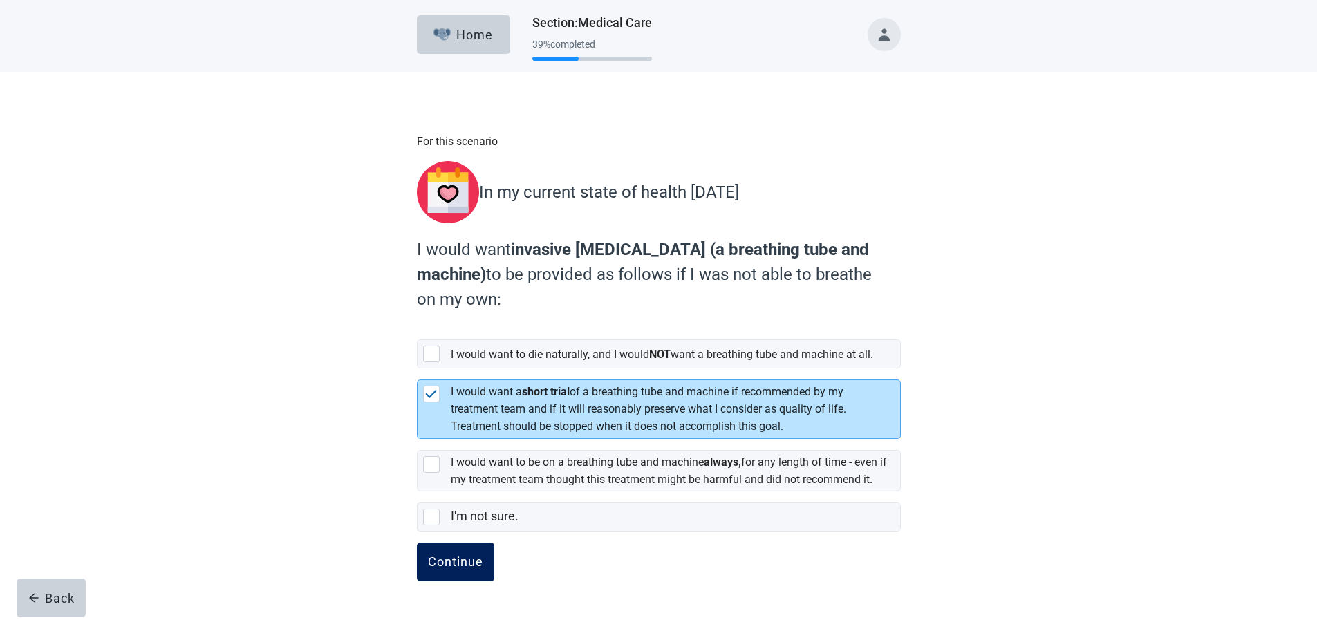
click at [455, 569] on div "Continue" at bounding box center [455, 562] width 55 height 14
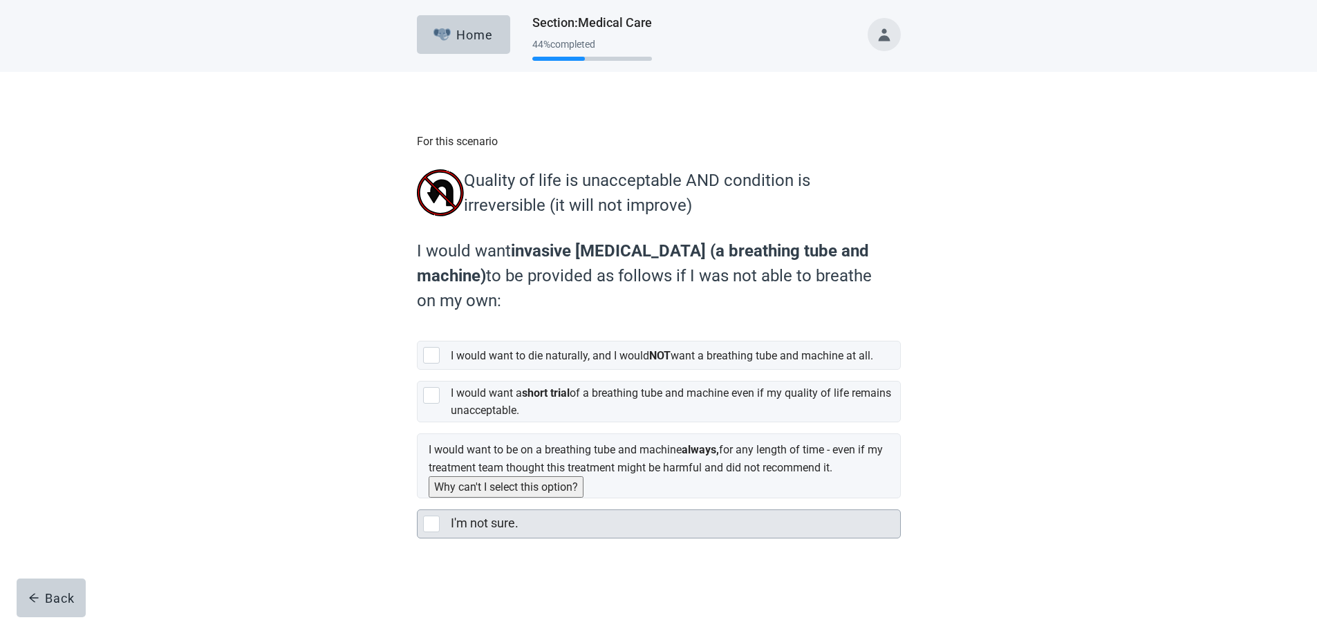
click at [429, 532] on div "I'm not sure., checkbox, not selected" at bounding box center [431, 524] width 17 height 17
click at [417, 499] on input "I'm not sure." at bounding box center [417, 498] width 1 height 1
checkbox input "true"
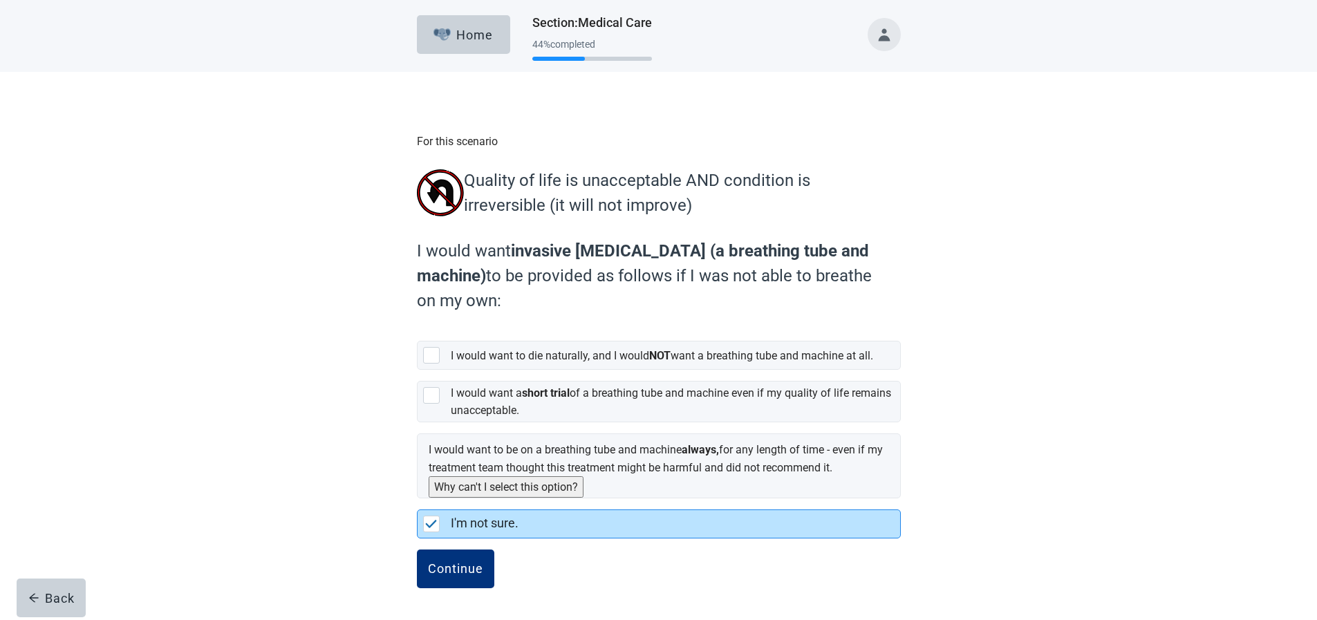
scroll to position [11, 0]
click at [456, 574] on div "Continue" at bounding box center [455, 569] width 55 height 14
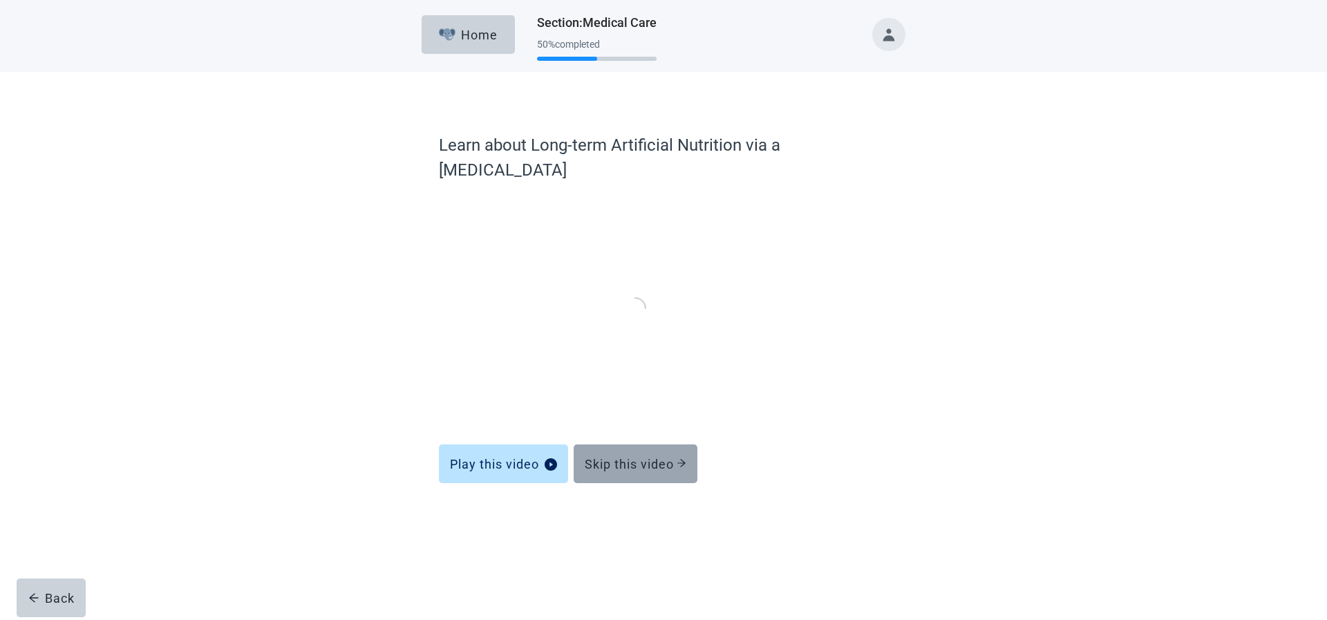
click at [617, 457] on div "Skip this video" at bounding box center [636, 464] width 102 height 14
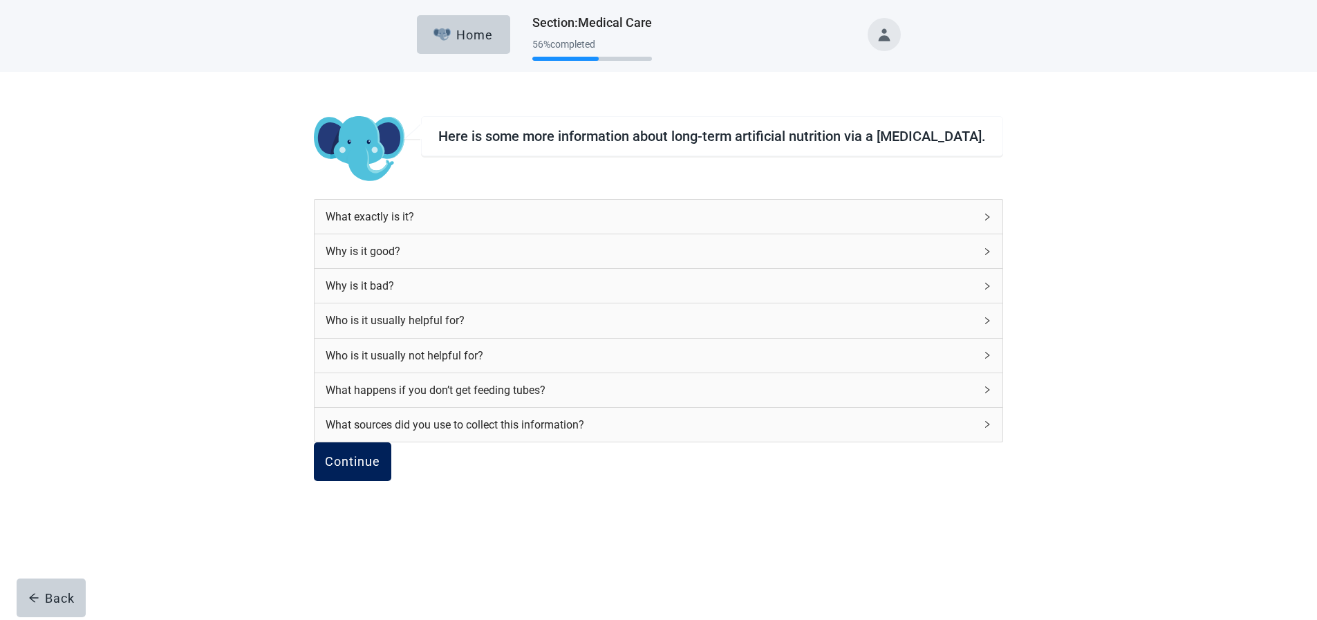
click at [380, 469] on div "Continue" at bounding box center [352, 462] width 55 height 14
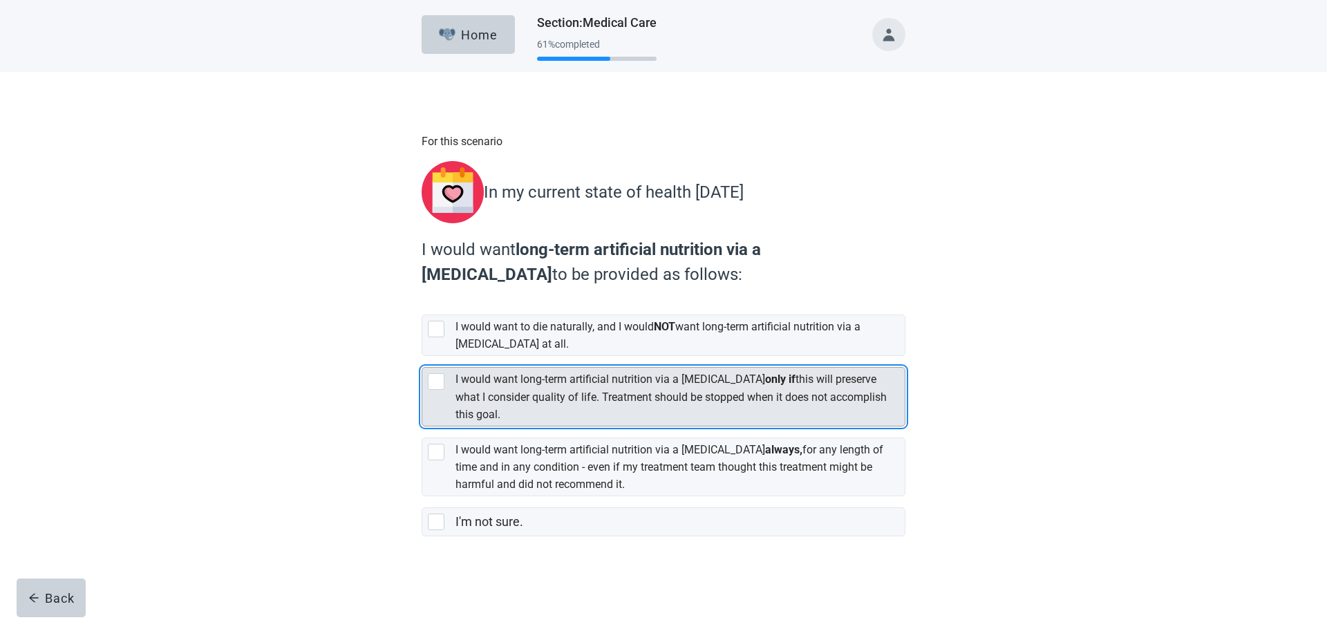
drag, startPoint x: 432, startPoint y: 372, endPoint x: 434, endPoint y: 409, distance: 37.4
click at [432, 373] on div "[object Object], checkbox, not selected" at bounding box center [436, 381] width 17 height 17
click at [422, 357] on input "I would want long-term artificial nutrition via a [MEDICAL_DATA] only if this w…" at bounding box center [422, 356] width 1 height 1
checkbox input "true"
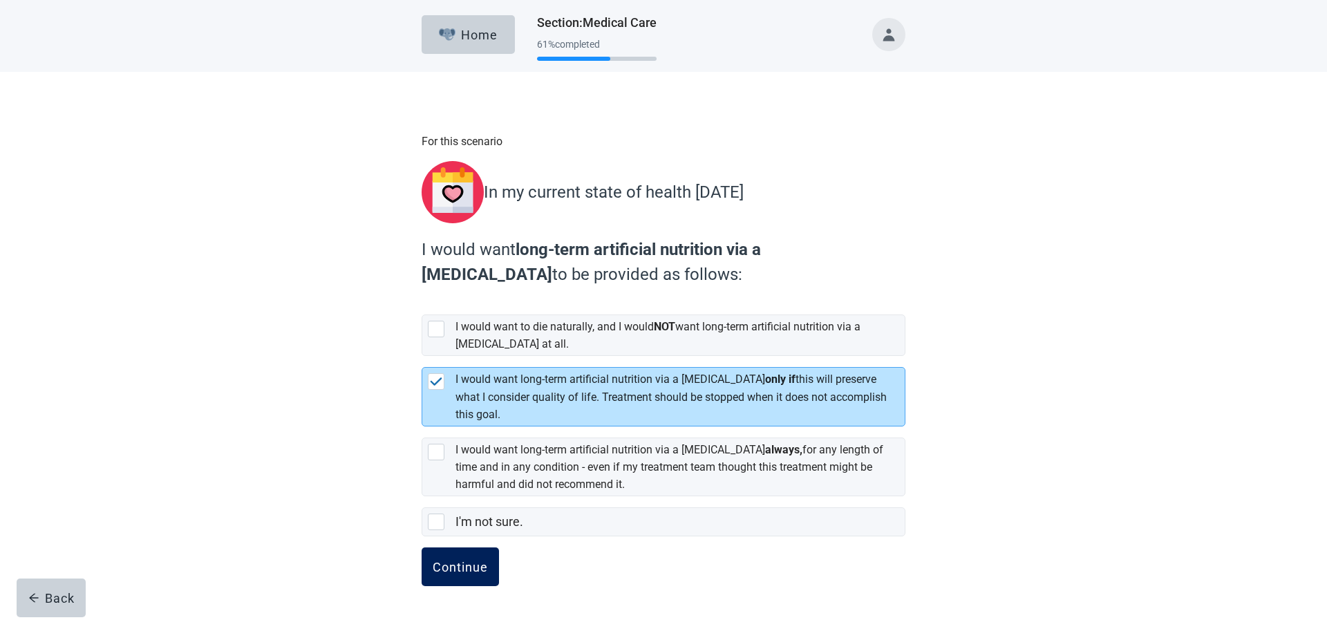
click at [453, 562] on div "Continue" at bounding box center [460, 567] width 55 height 14
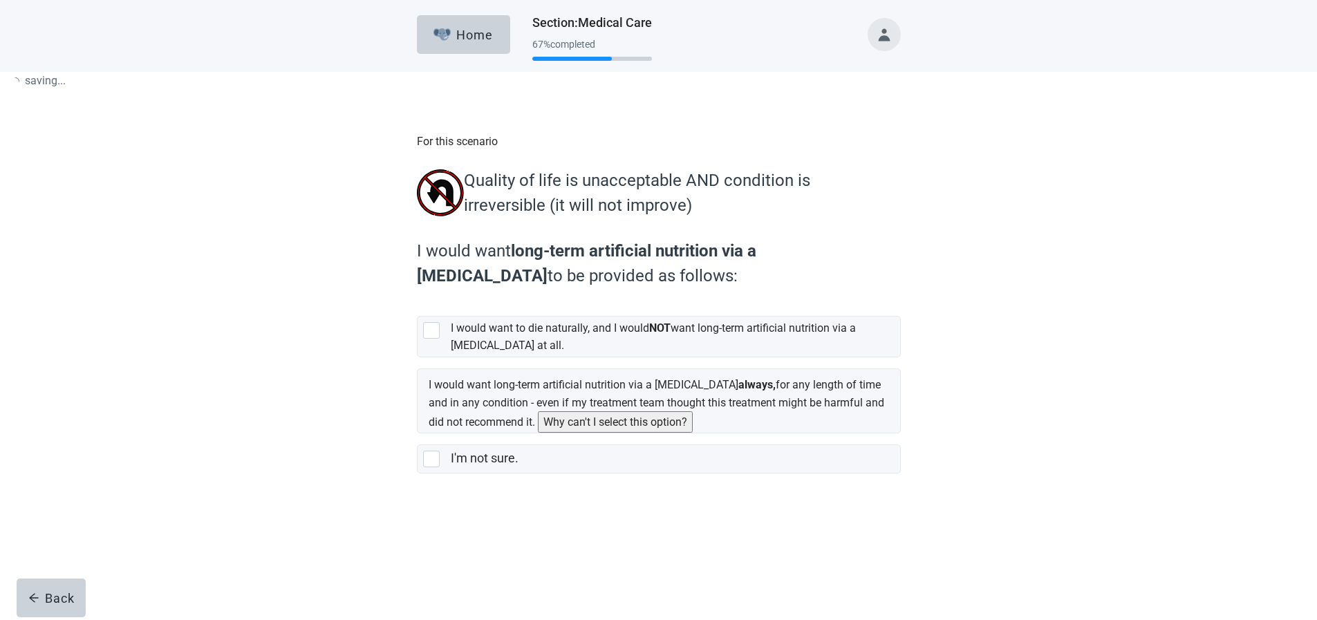
click at [455, 554] on form "For this scenario Quality of life is unacceptable AND condition is irreversible…" at bounding box center [659, 343] width 484 height 421
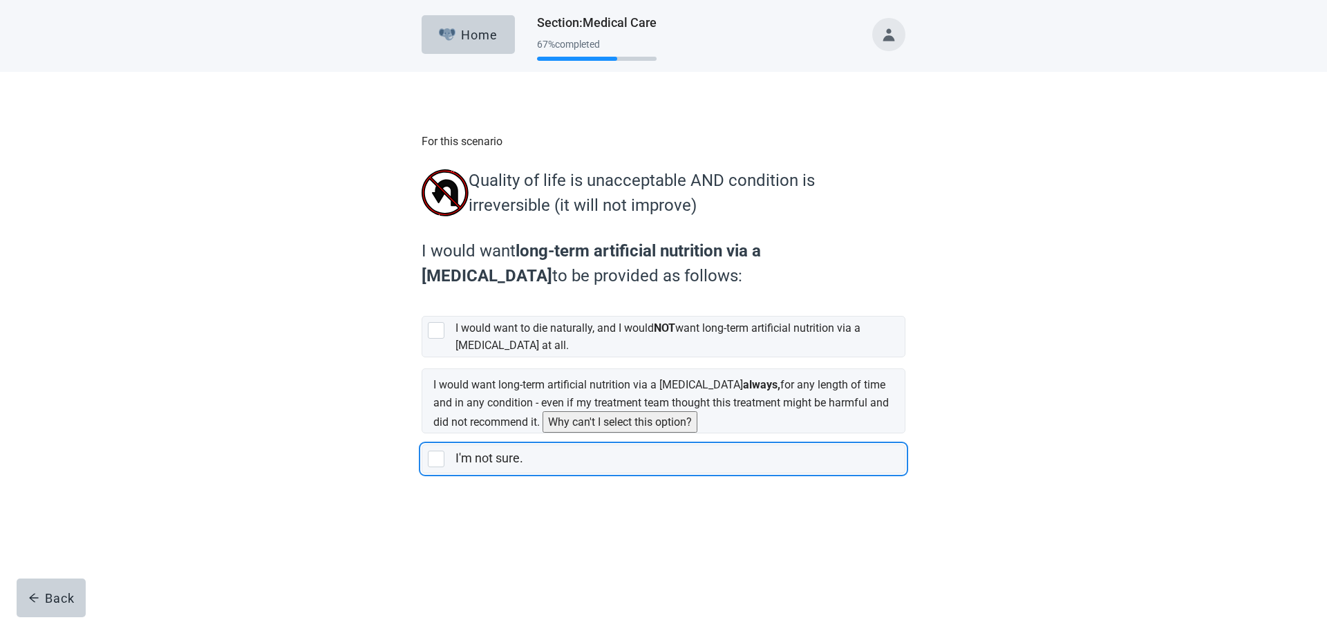
drag, startPoint x: 429, startPoint y: 472, endPoint x: 448, endPoint y: 511, distance: 43.0
click at [430, 467] on div "I'm not sure., checkbox, not selected" at bounding box center [436, 459] width 17 height 17
click at [422, 434] on input "I'm not sure." at bounding box center [422, 433] width 1 height 1
checkbox input "true"
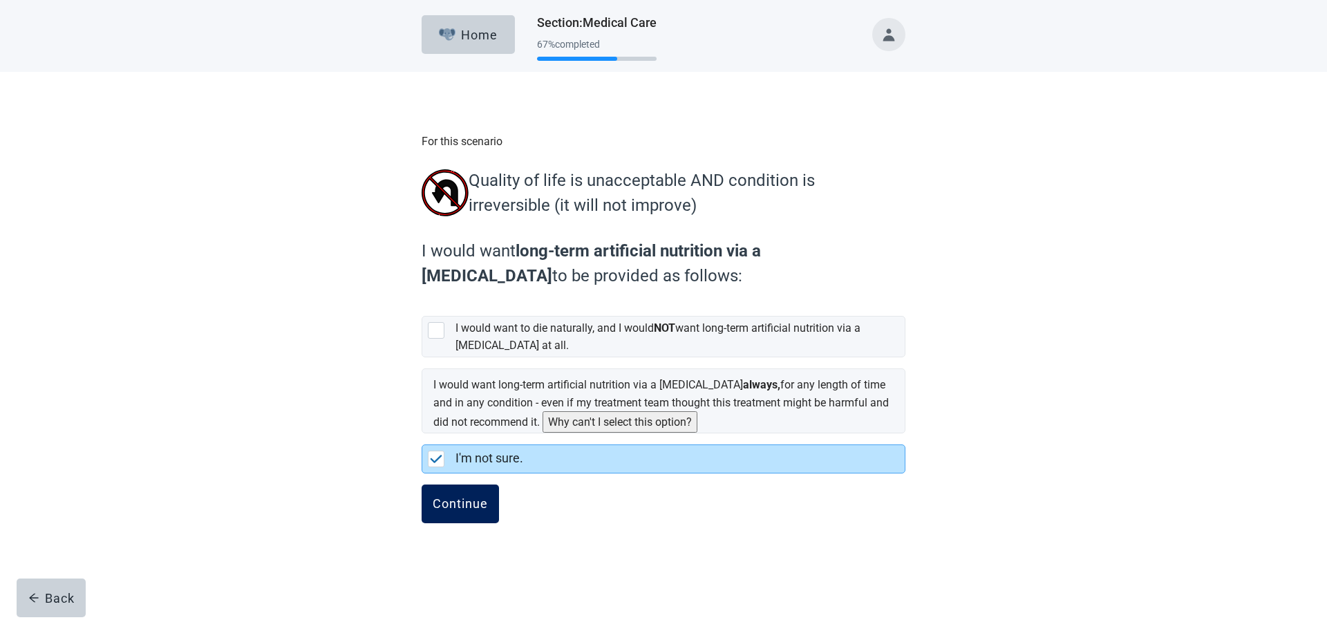
click at [455, 511] on div "Continue" at bounding box center [460, 504] width 55 height 14
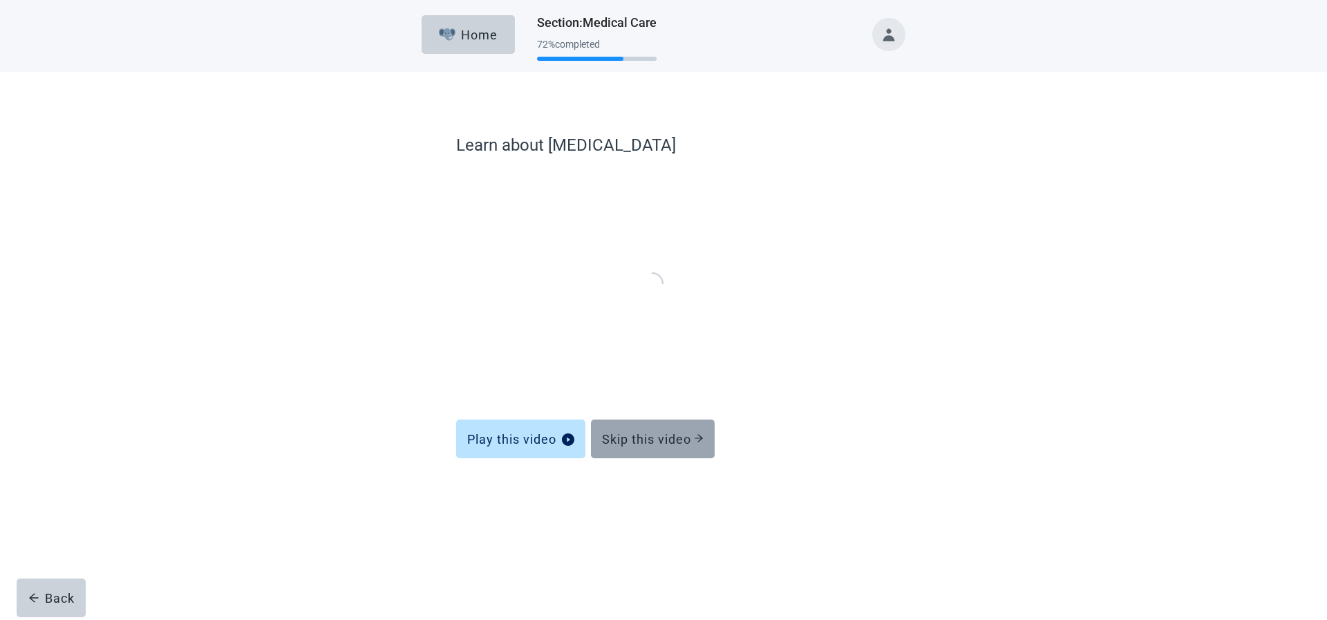
click at [629, 434] on div "Skip this video" at bounding box center [653, 439] width 102 height 14
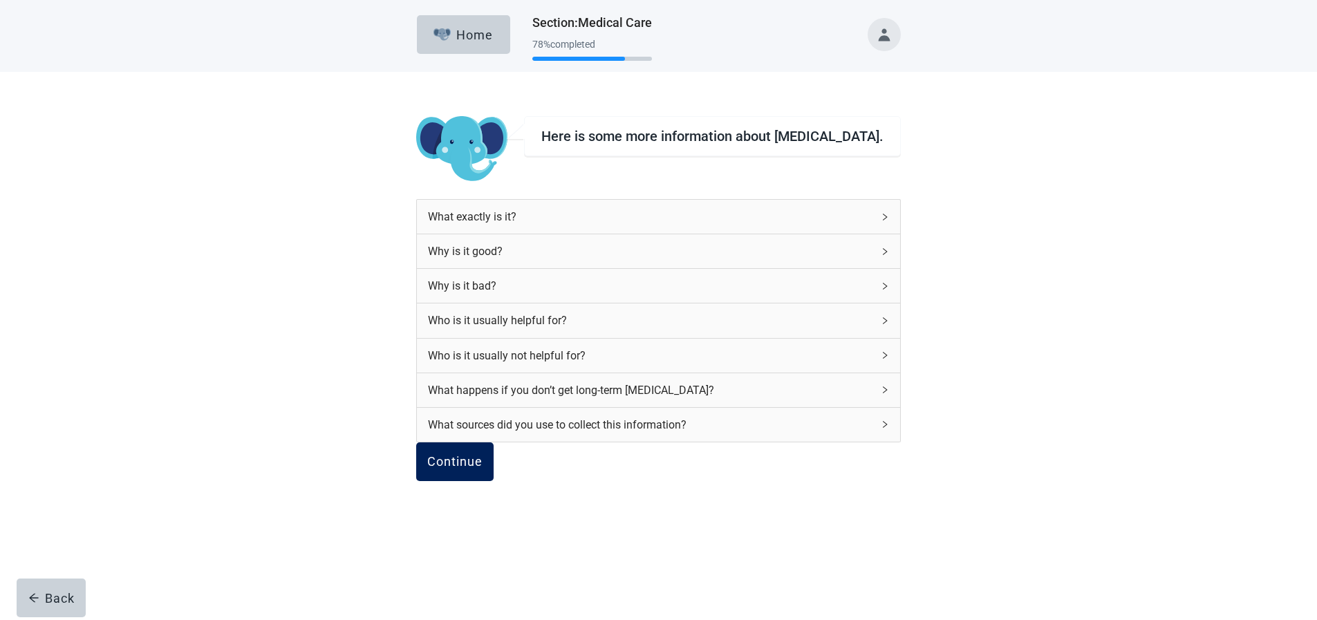
click at [478, 481] on button "Continue" at bounding box center [454, 461] width 77 height 39
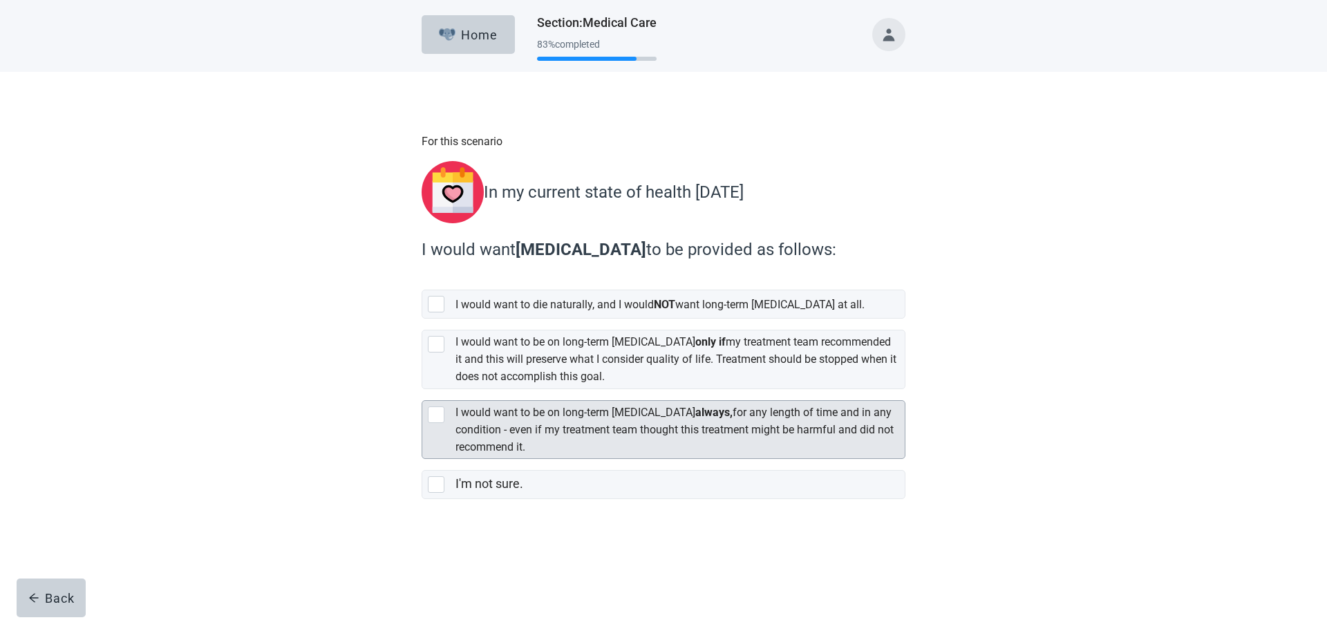
click at [435, 337] on div "[object Object], checkbox, not selected" at bounding box center [436, 344] width 17 height 17
click at [422, 319] on input "I would want to be on long-term [MEDICAL_DATA] only if my treatment team recomm…" at bounding box center [422, 319] width 1 height 1
checkbox input "true"
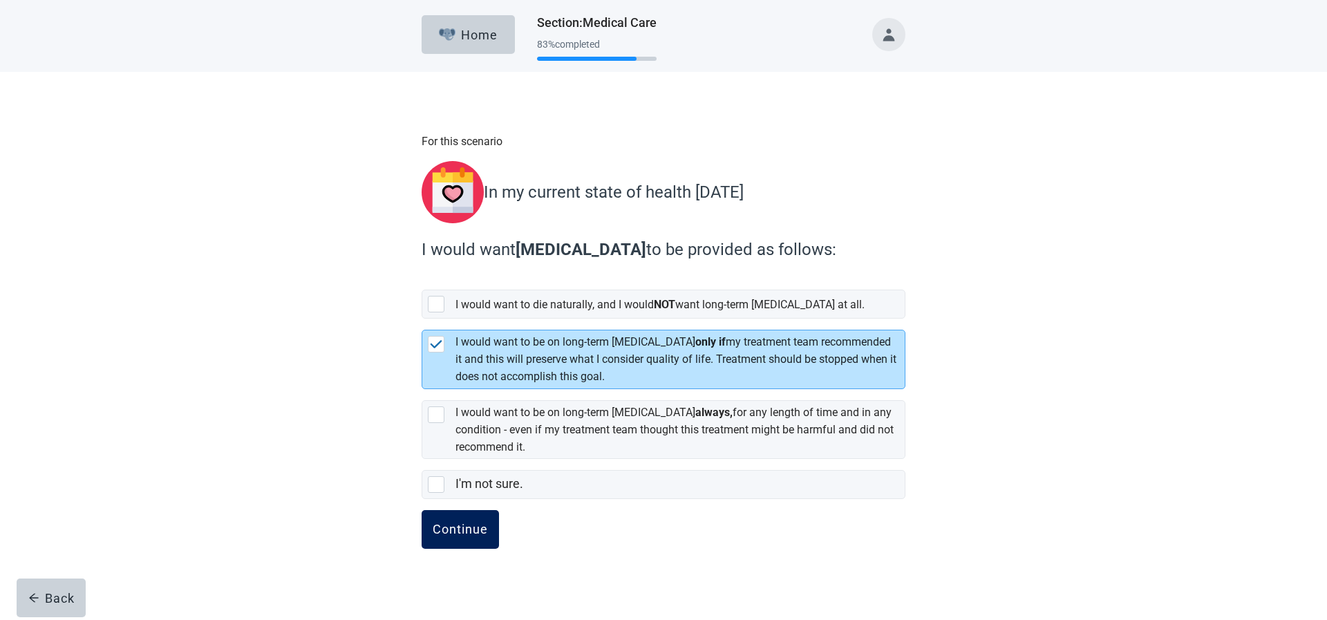
click at [435, 523] on div "Continue" at bounding box center [460, 530] width 55 height 14
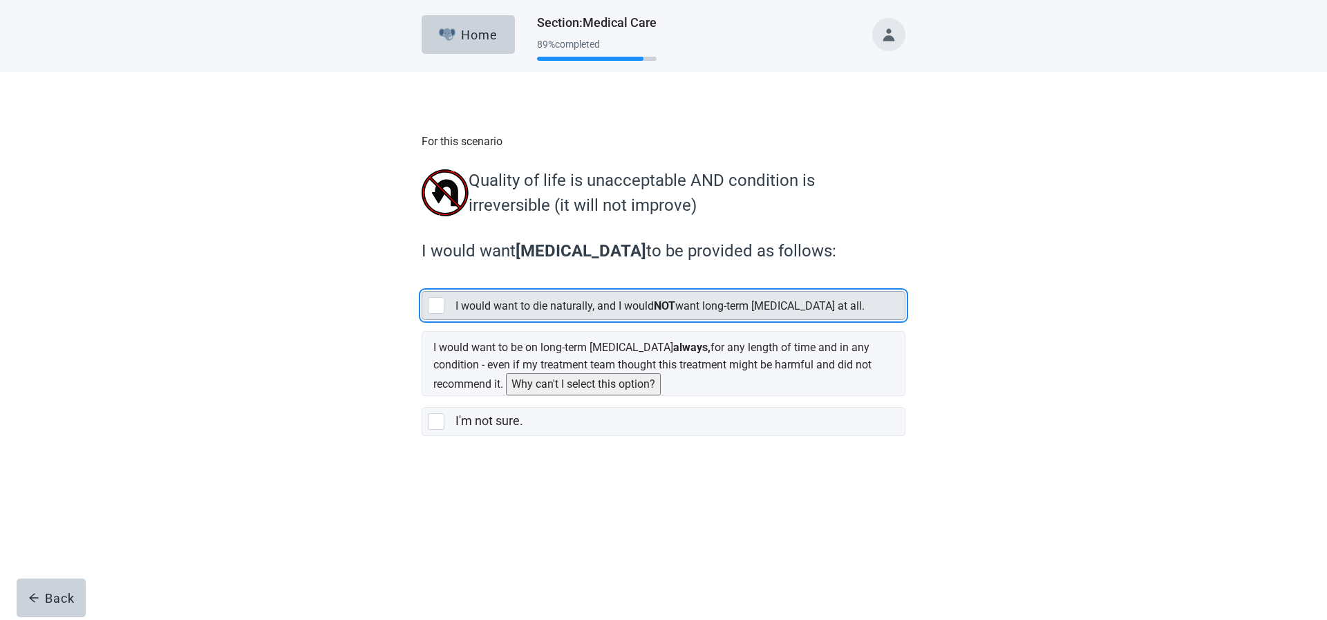
click at [442, 308] on div "[object Object], checkbox, not selected" at bounding box center [436, 305] width 17 height 17
click at [422, 281] on input "I would want to die naturally, and I would NOT want long-term [MEDICAL_DATA] at…" at bounding box center [422, 280] width 1 height 1
checkbox input "true"
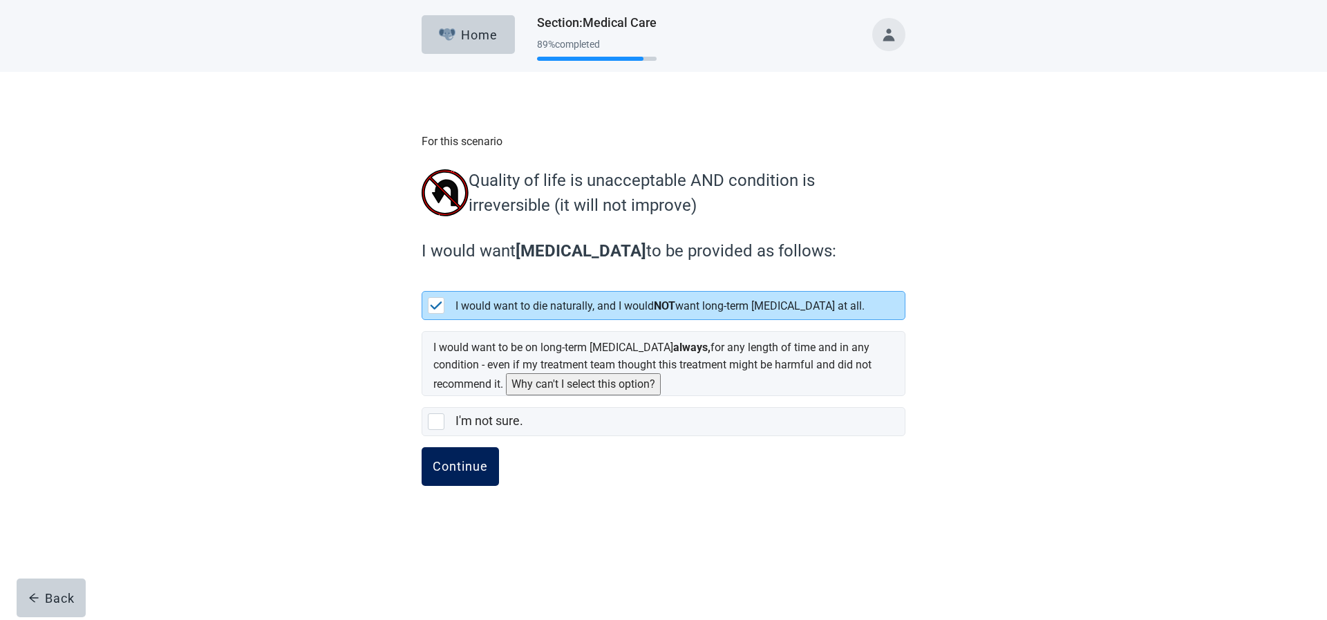
click at [464, 469] on div "Continue" at bounding box center [460, 467] width 55 height 14
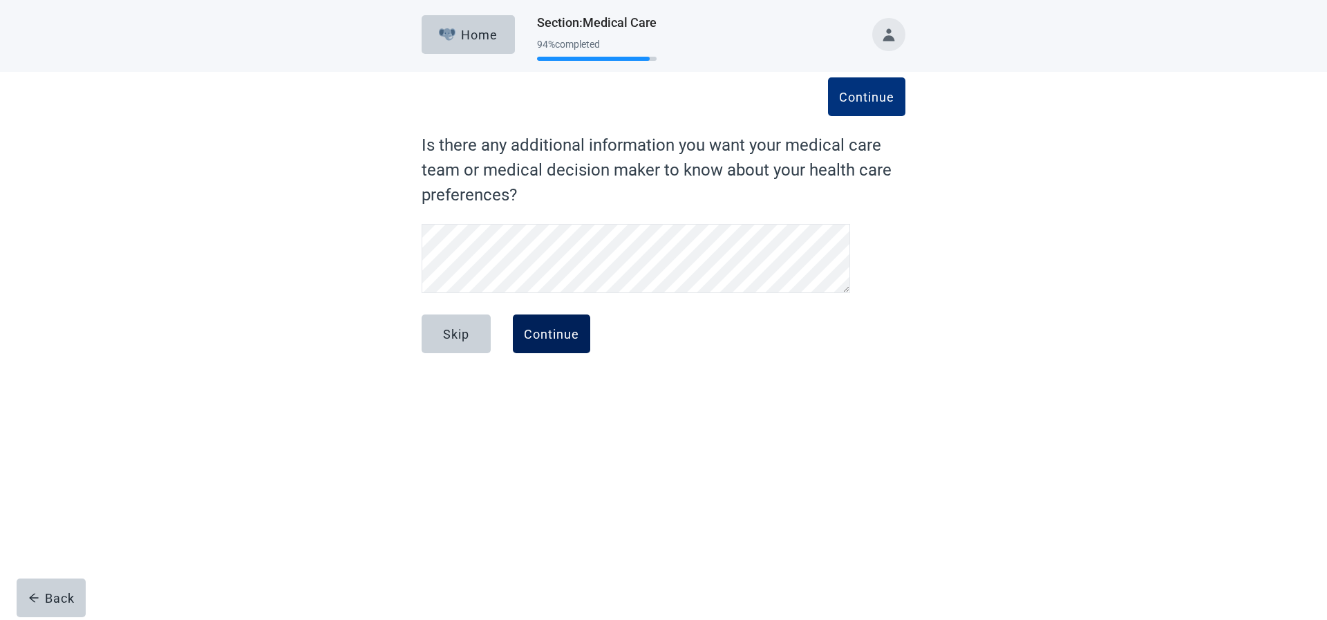
click at [562, 332] on div "Continue" at bounding box center [551, 334] width 55 height 14
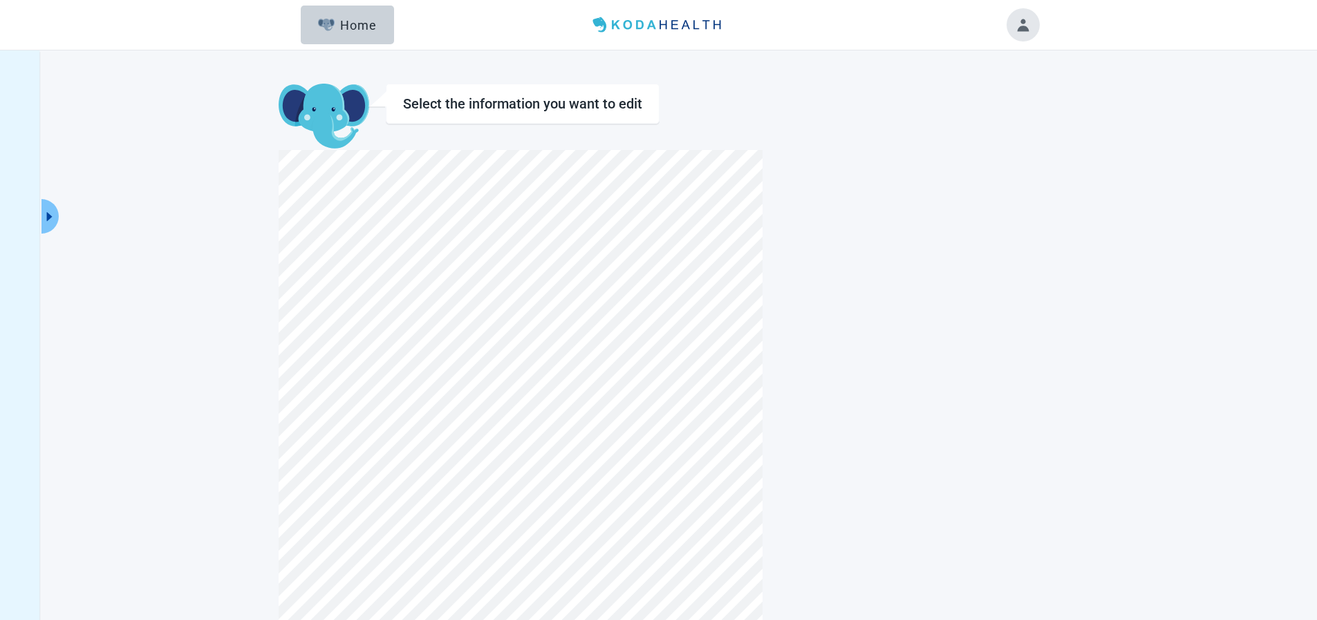
click at [1019, 21] on button "Toggle account menu" at bounding box center [1022, 24] width 33 height 33
click at [988, 79] on span "My Profile" at bounding box center [990, 74] width 49 height 13
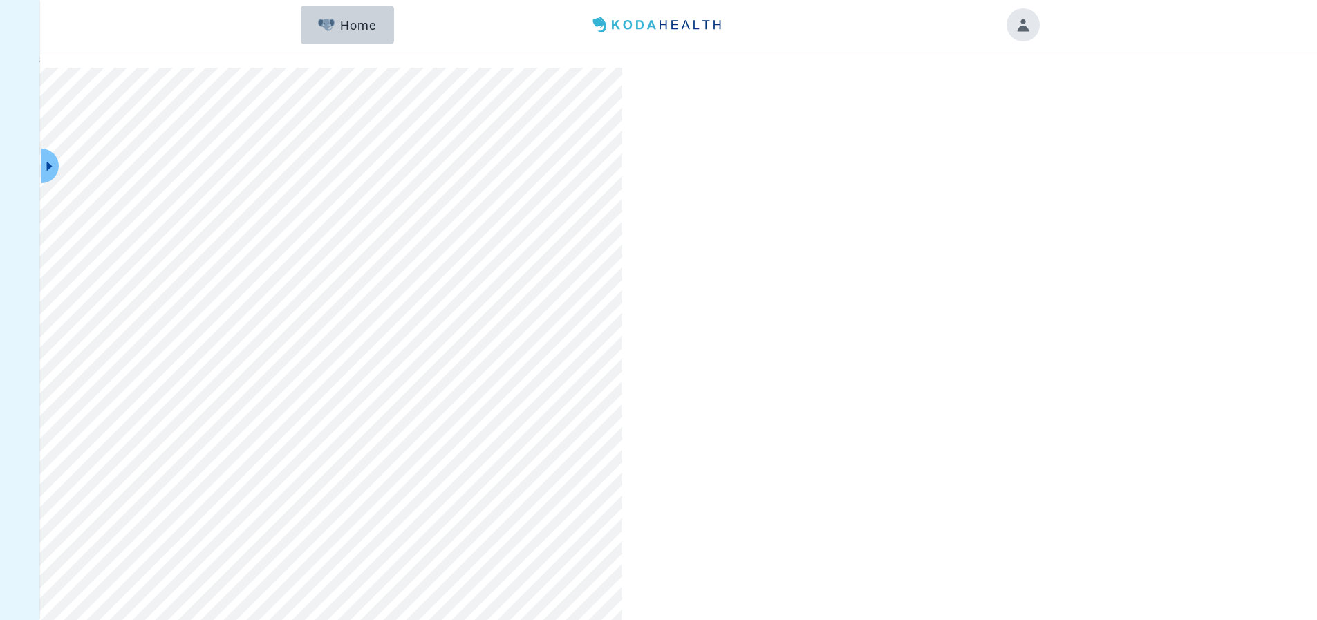
click at [1031, 22] on button "Toggle account menu" at bounding box center [1022, 24] width 33 height 33
click at [40, 66] on span "Settings" at bounding box center [20, 59] width 40 height 13
click at [1017, 24] on button "Toggle account menu" at bounding box center [1022, 24] width 33 height 33
click at [986, 165] on span "Logout" at bounding box center [986, 158] width 35 height 13
